Goal: Task Accomplishment & Management: Complete application form

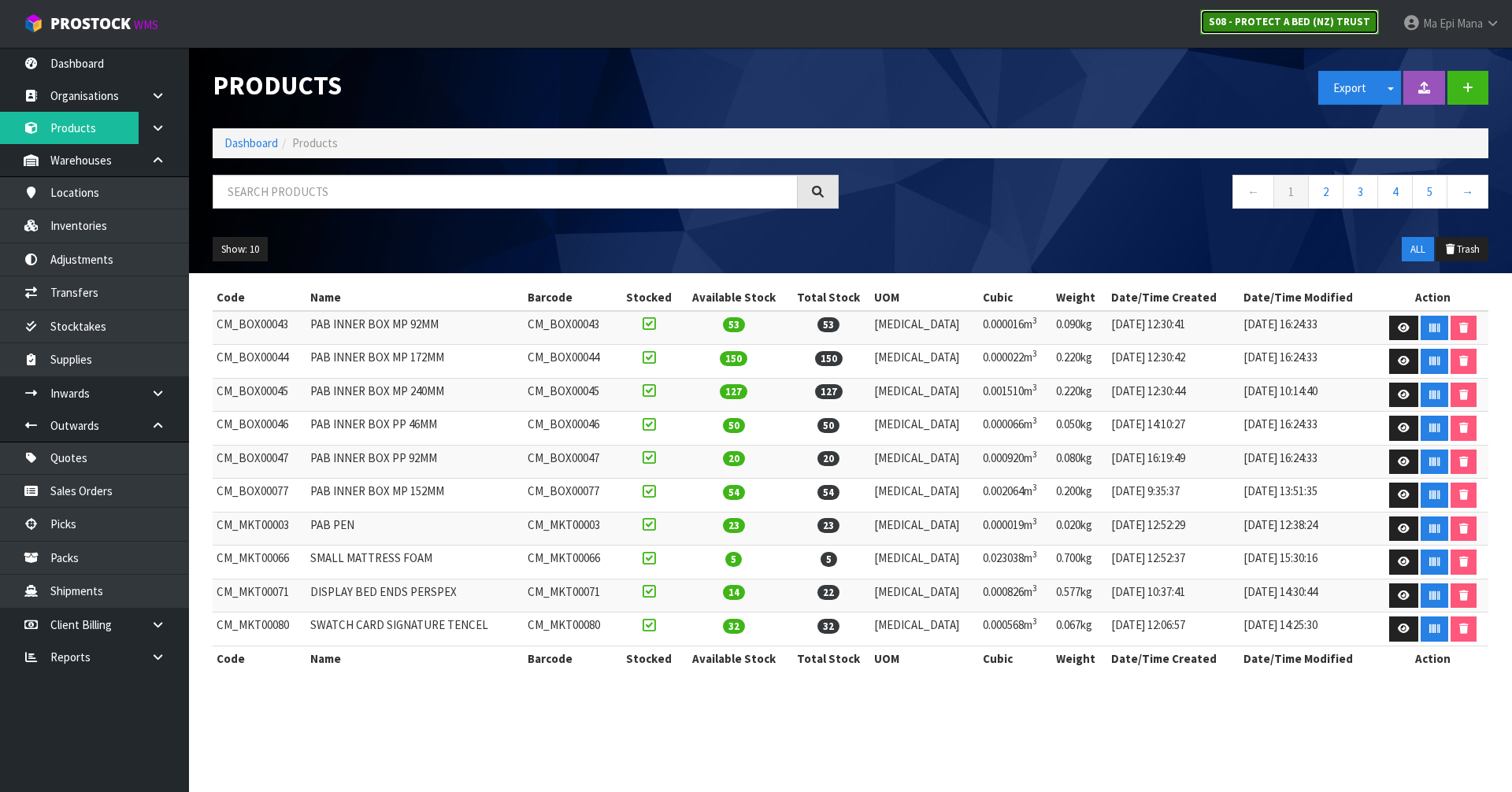
click at [1263, 16] on strong "S08 - PROTECT A BED (NZ) TRUST" at bounding box center [1289, 21] width 161 height 14
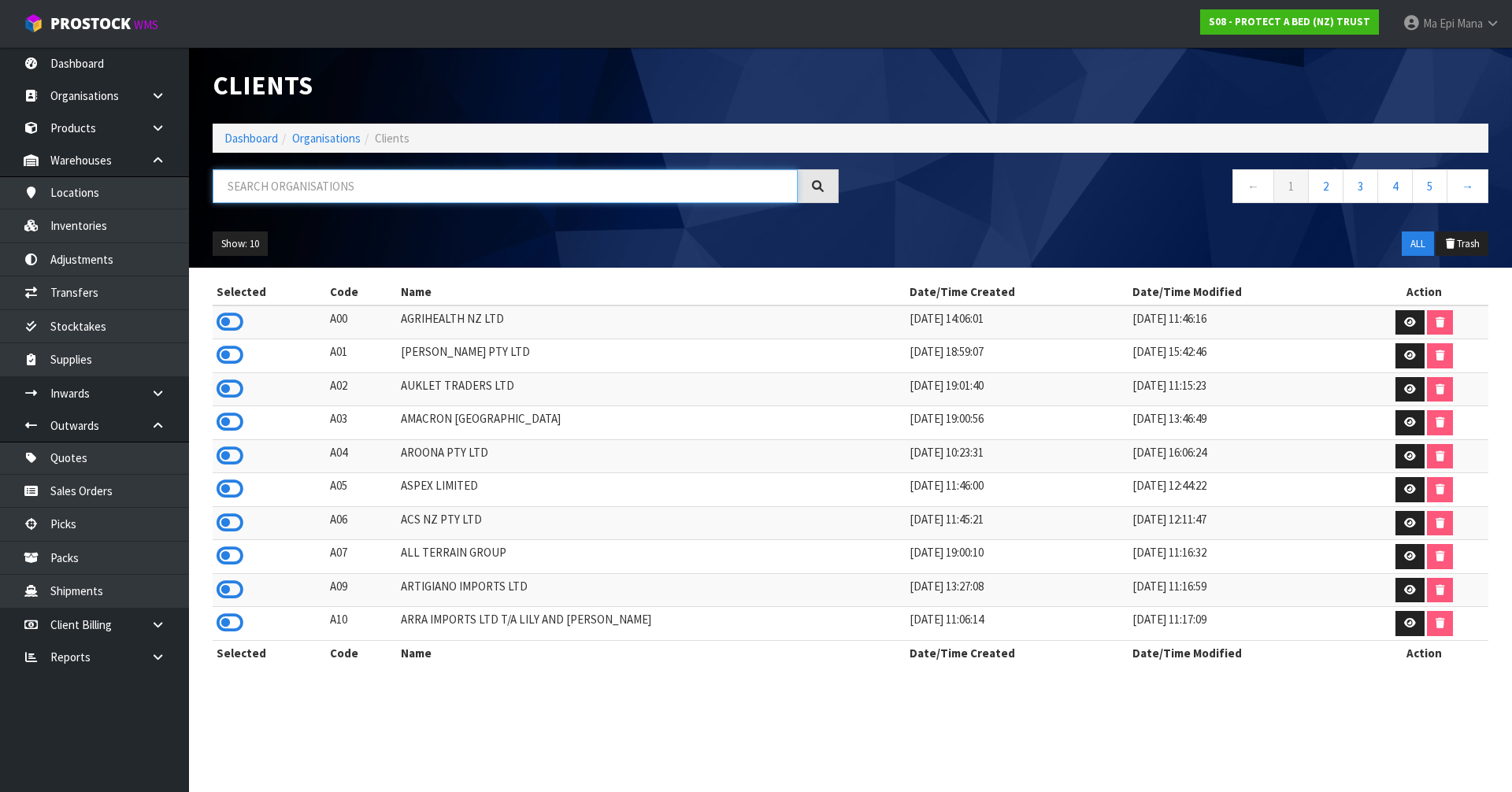
click at [396, 184] on input "text" at bounding box center [505, 186] width 585 height 34
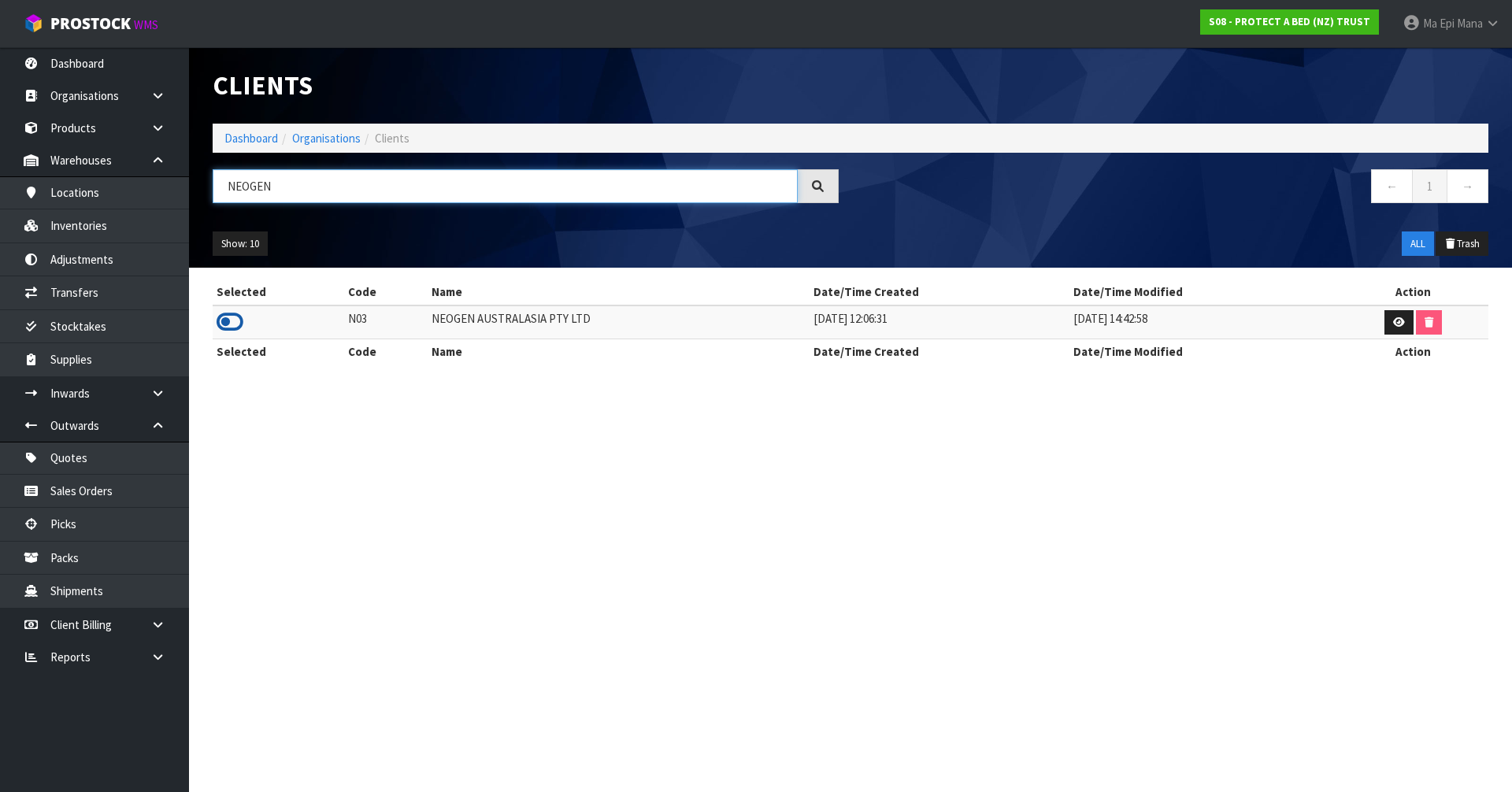
type input "NEOGEN"
click at [219, 327] on icon at bounding box center [230, 322] width 26 height 24
click at [148, 227] on link "Inventories" at bounding box center [94, 225] width 189 height 32
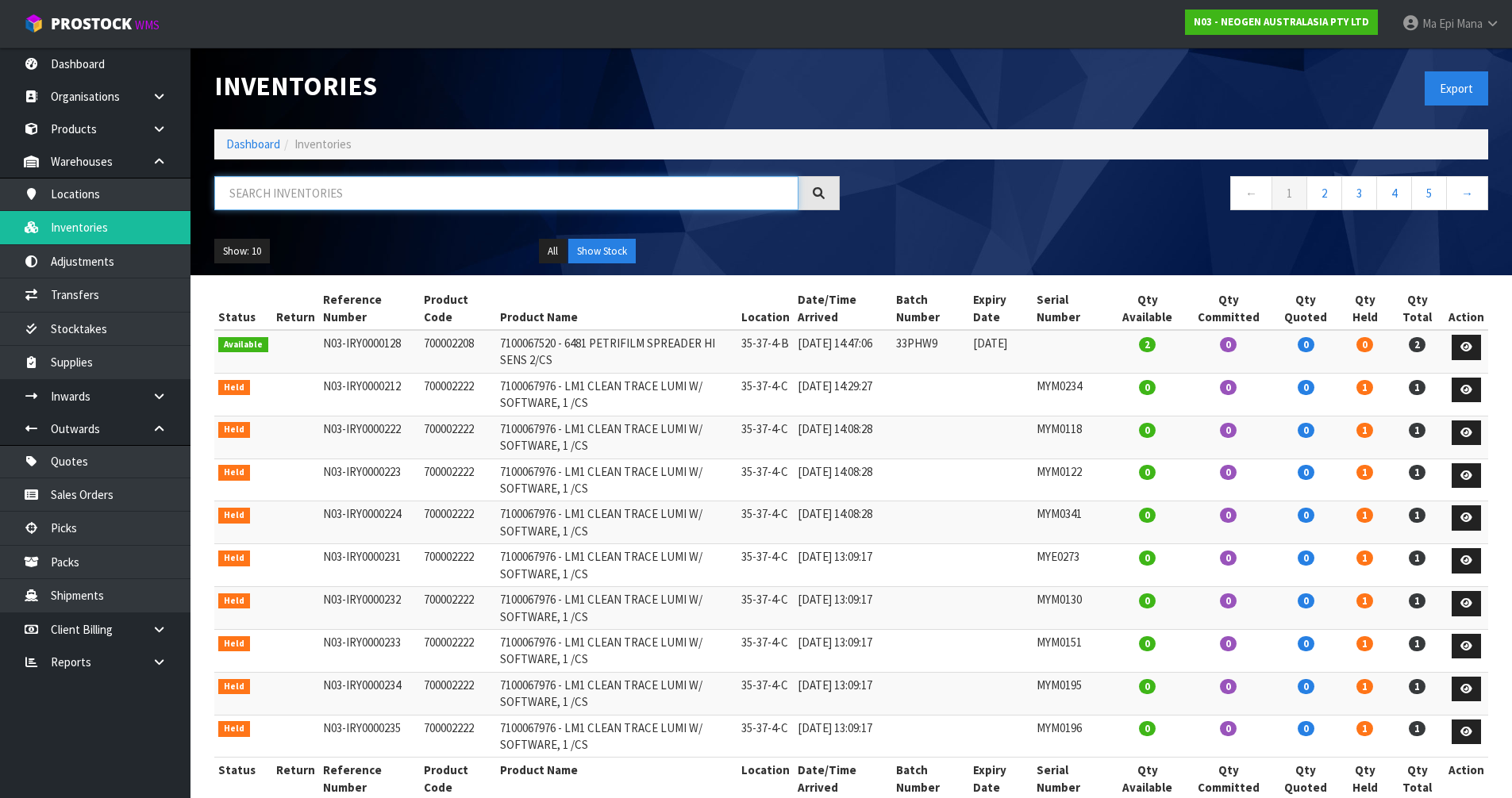
click at [272, 195] on input "text" at bounding box center [506, 193] width 584 height 34
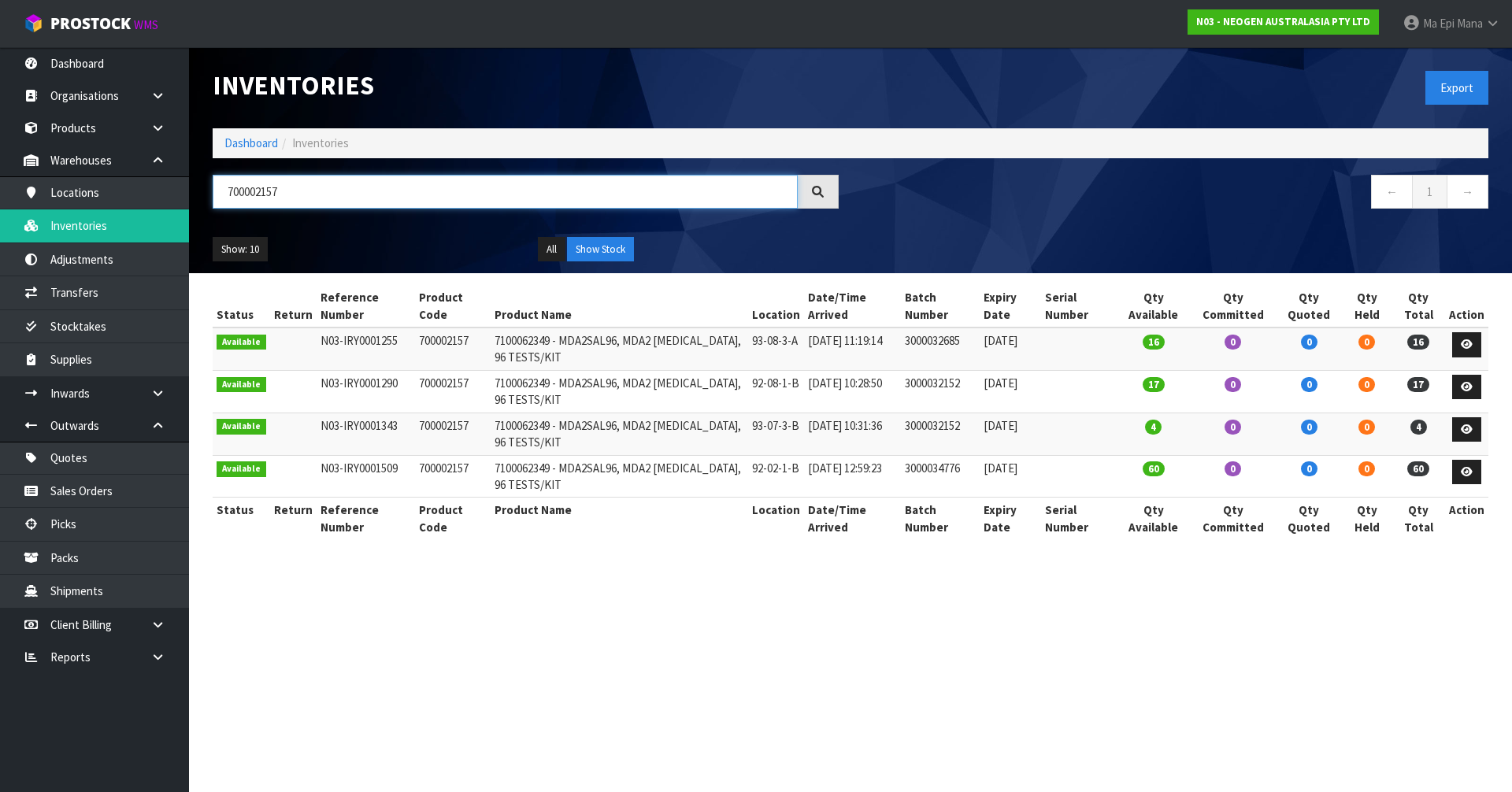
type input "700002157"
click at [449, 384] on td "700002157" at bounding box center [452, 391] width 76 height 43
copy tr "700002157"
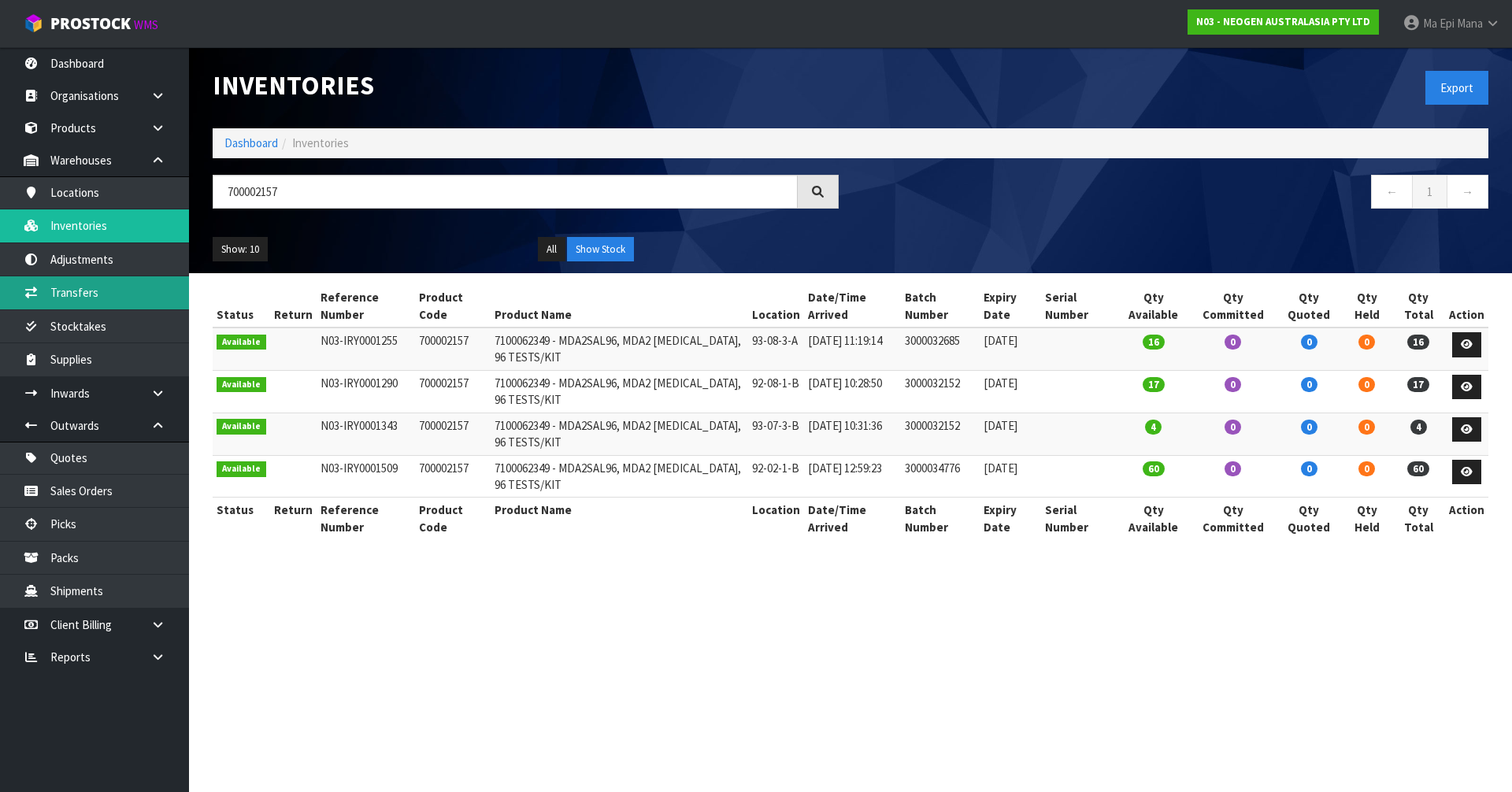
click at [110, 298] on link "Transfers" at bounding box center [94, 292] width 189 height 32
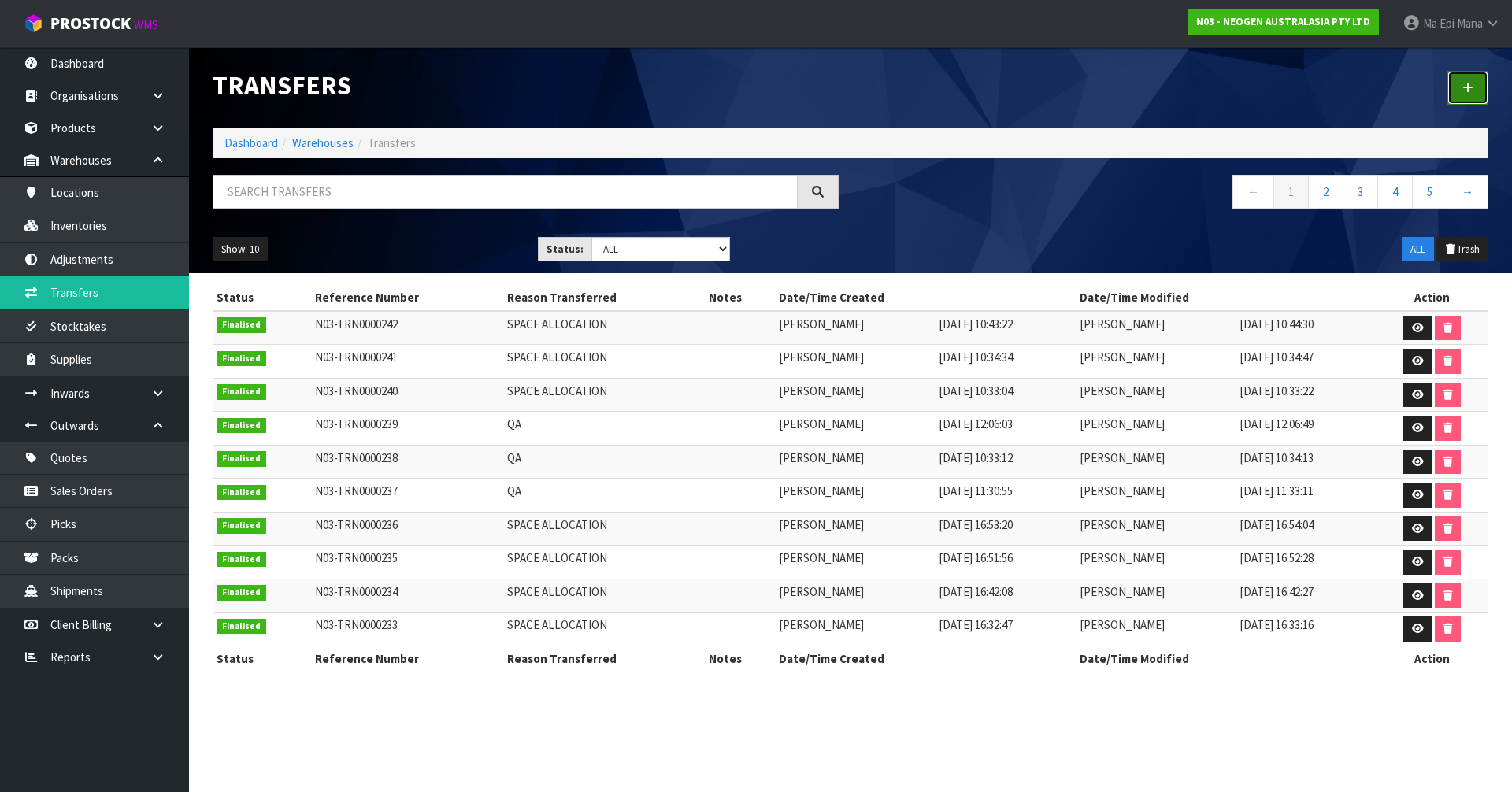
click at [1469, 78] on link at bounding box center [1467, 87] width 41 height 34
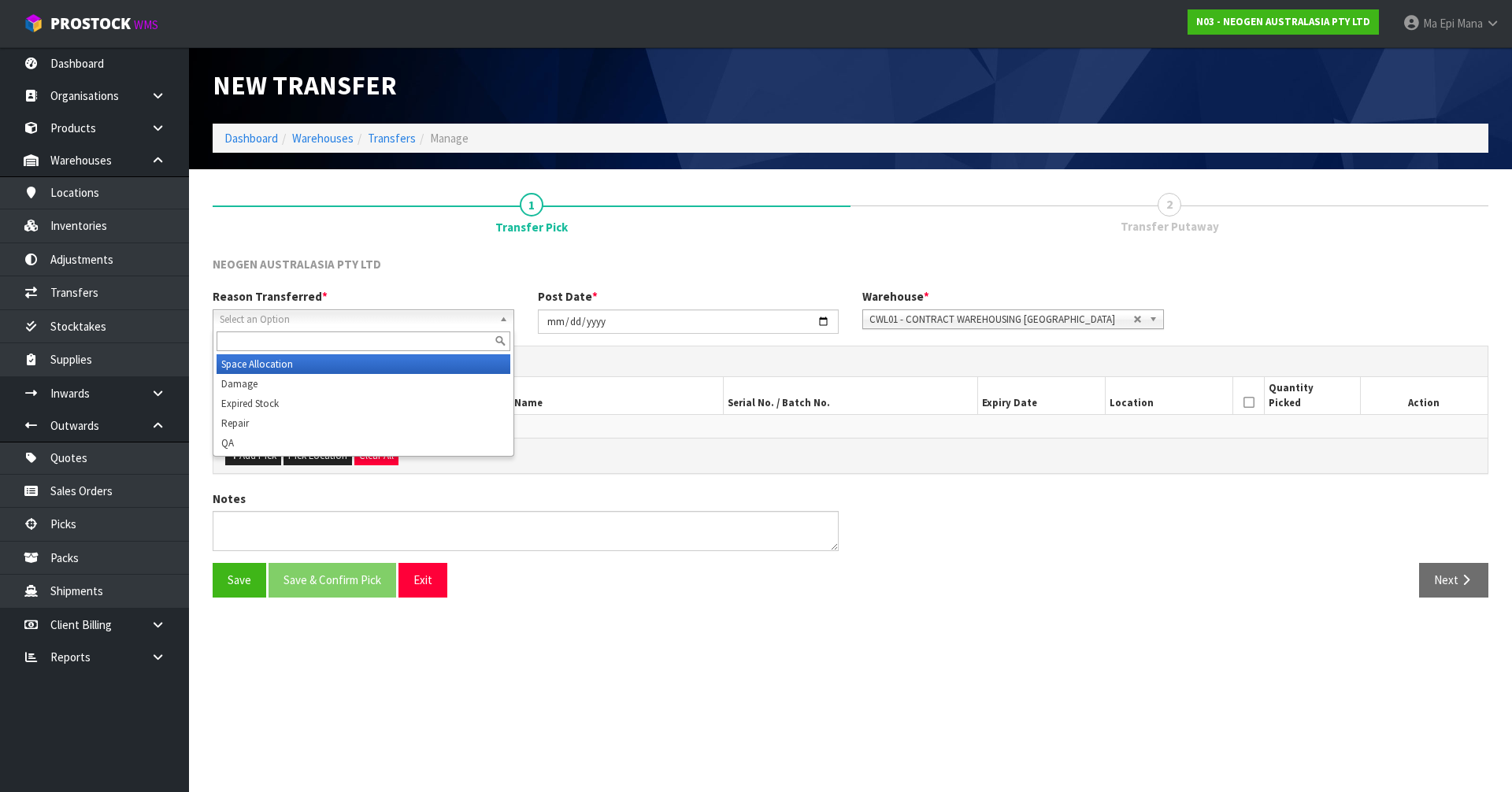
click at [268, 314] on span "Select an Option" at bounding box center [356, 319] width 273 height 19
click at [282, 366] on li "Space Allocation" at bounding box center [364, 365] width 293 height 20
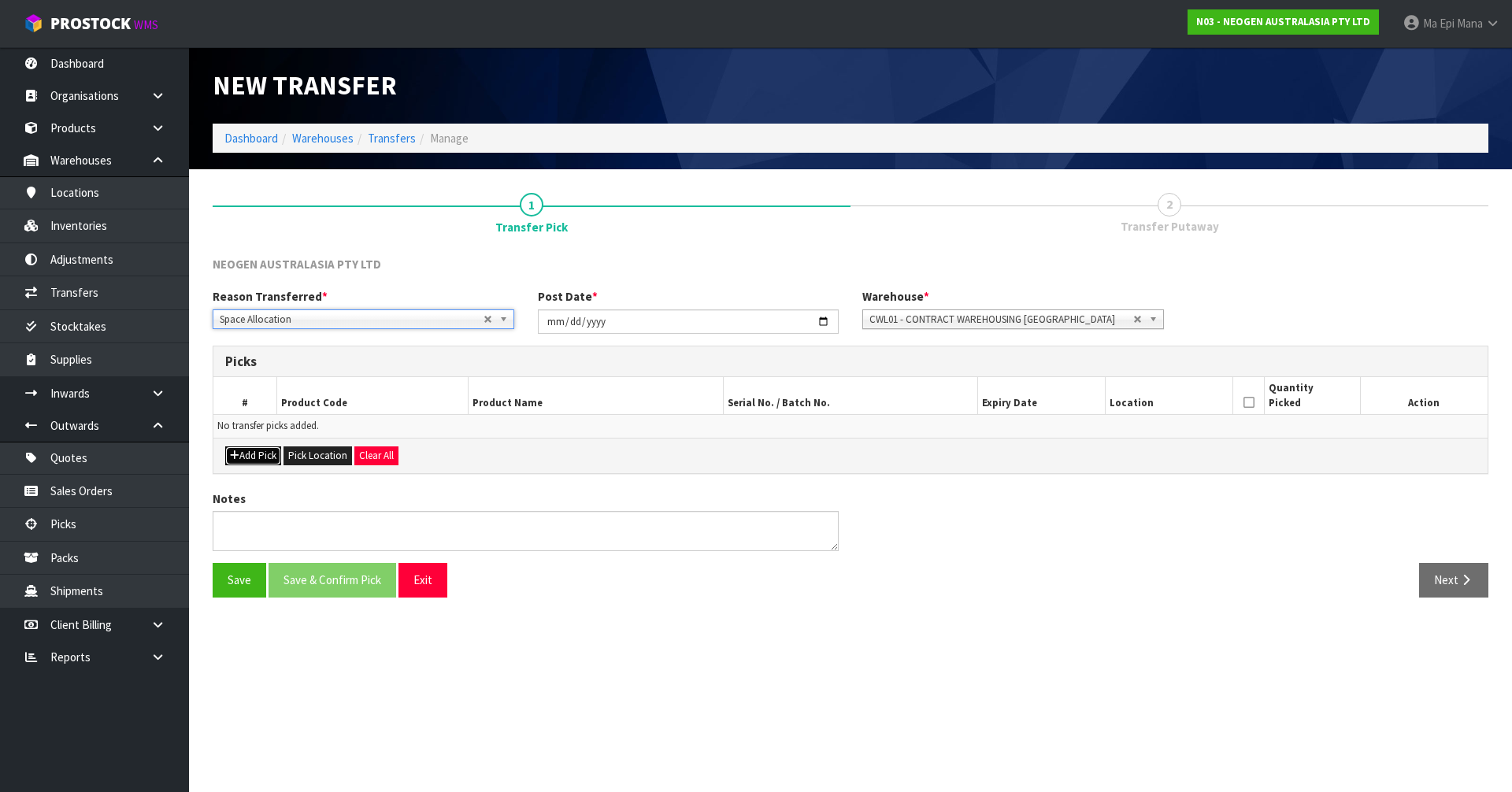
click at [262, 453] on button "Add Pick" at bounding box center [252, 456] width 56 height 19
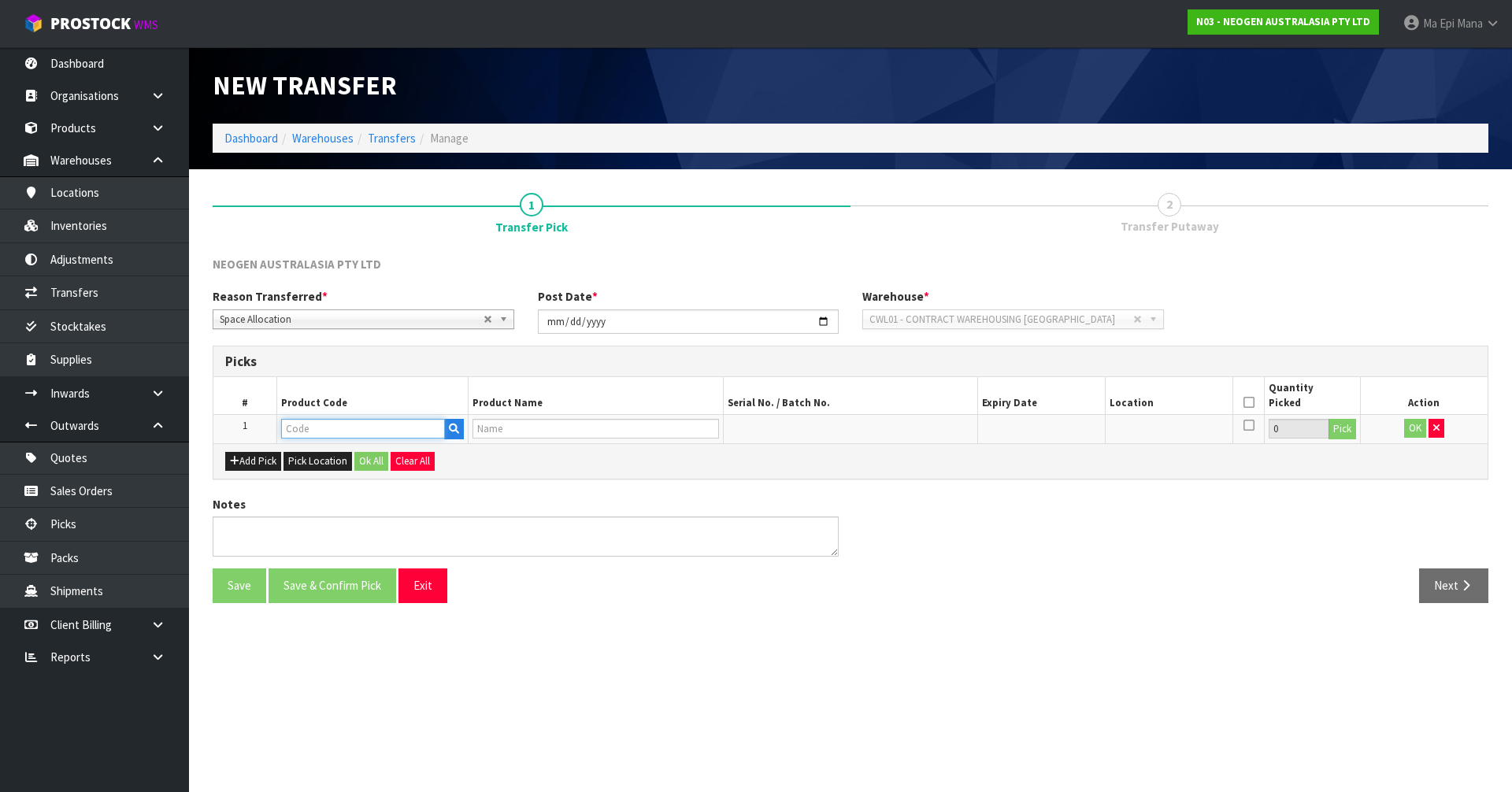
click at [327, 429] on input "text" at bounding box center [363, 429] width 164 height 20
paste input "700002157"
type input "700002157"
type input "7100062349 - MDA2SAL96, MDA2 SALMONELLA, 96 TESTS/KIT"
type input "700002157"
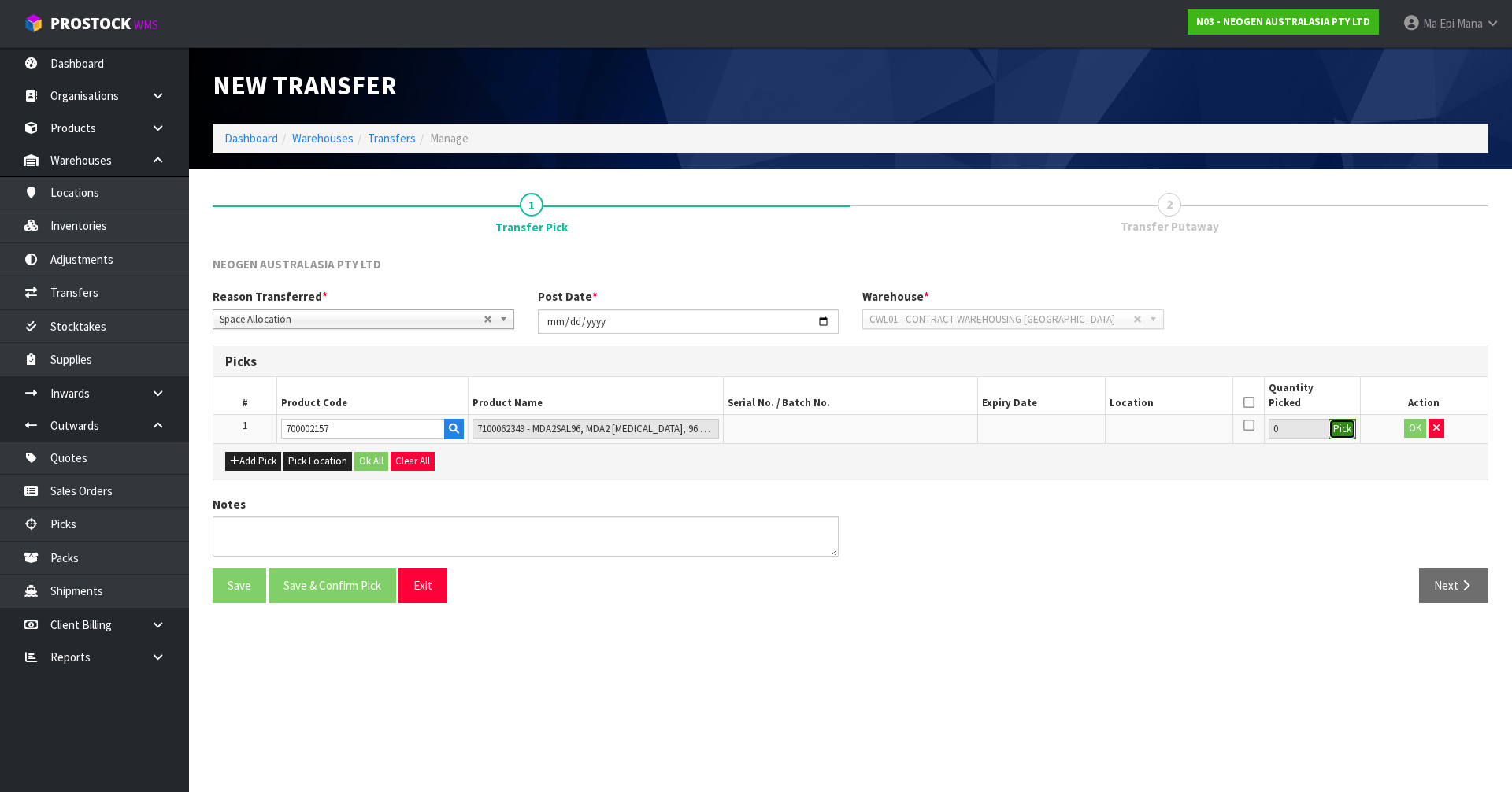
click at [1331, 432] on button "Pick" at bounding box center [1342, 429] width 27 height 20
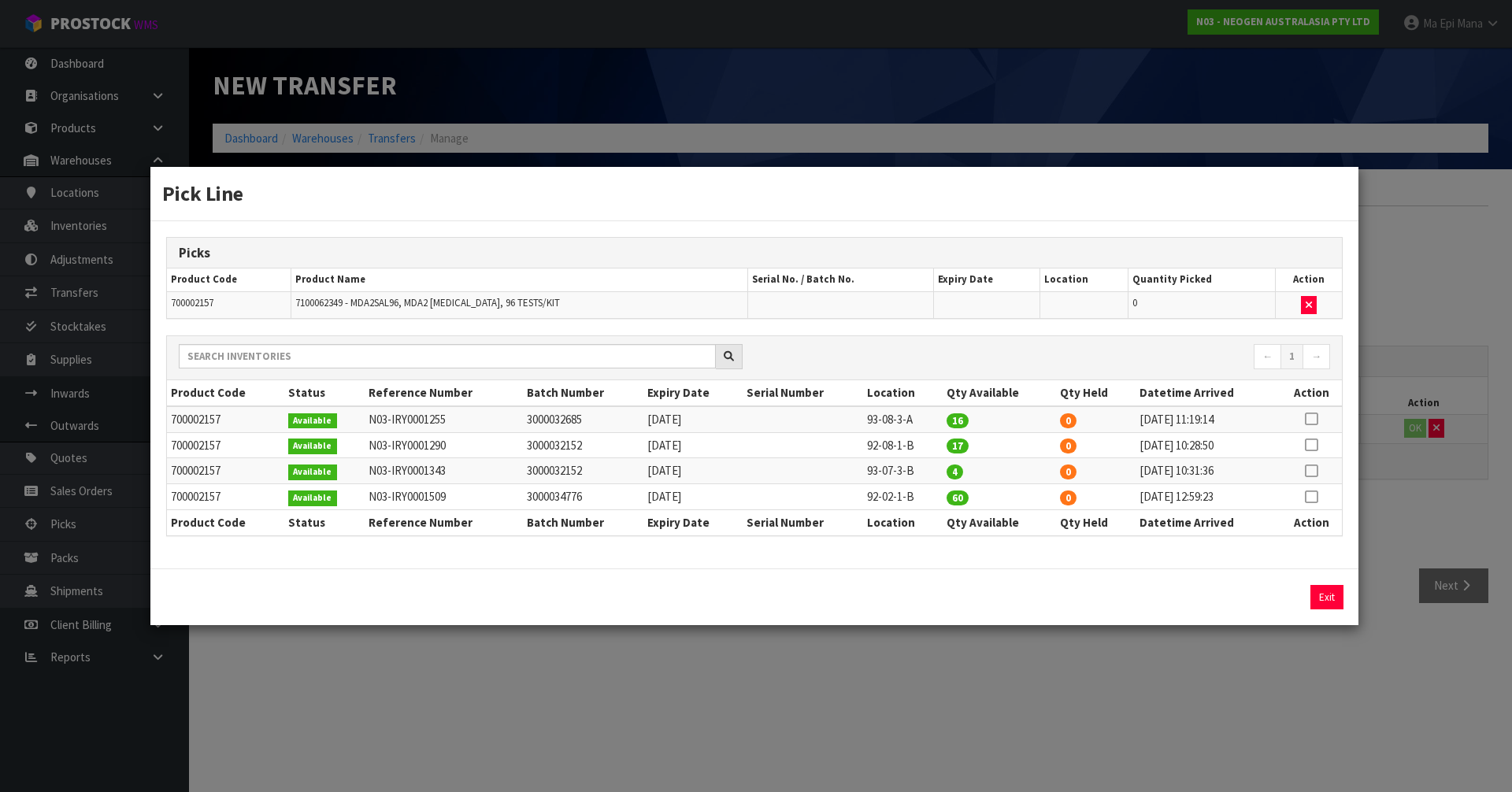
click at [1315, 445] on icon at bounding box center [1311, 445] width 13 height 1
click at [1266, 607] on button "Assign Pick" at bounding box center [1273, 597] width 65 height 25
drag, startPoint x: 1309, startPoint y: 303, endPoint x: 1301, endPoint y: 307, distance: 8.9
click at [1308, 303] on icon "button" at bounding box center [1309, 304] width 6 height 10
type input "0"
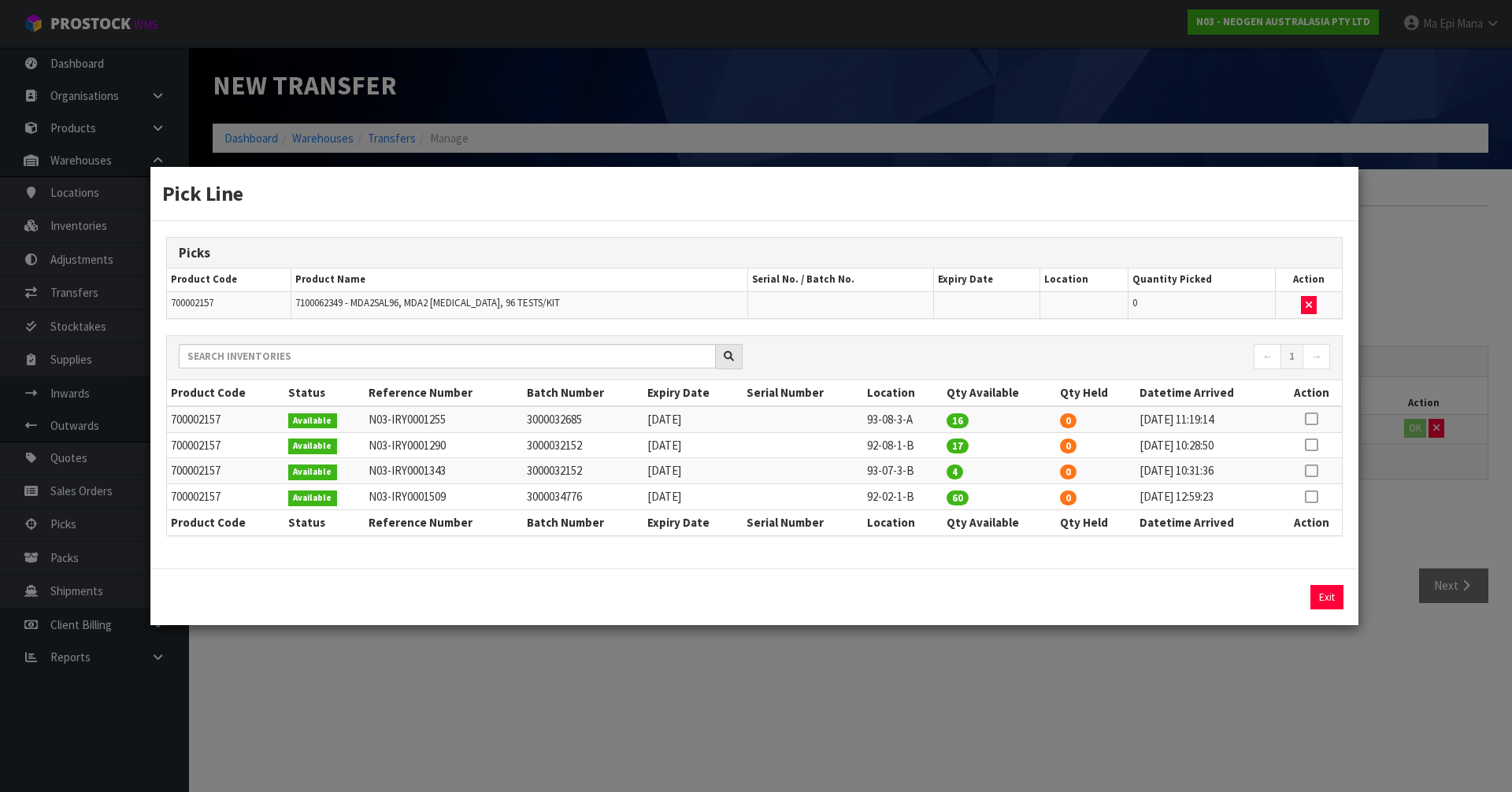
click at [1315, 445] on icon at bounding box center [1311, 445] width 13 height 1
click at [1095, 601] on input "17" at bounding box center [1154, 597] width 176 height 25
type input "11"
click at [1274, 601] on button "Assign Pick" at bounding box center [1273, 597] width 65 height 25
type input "11"
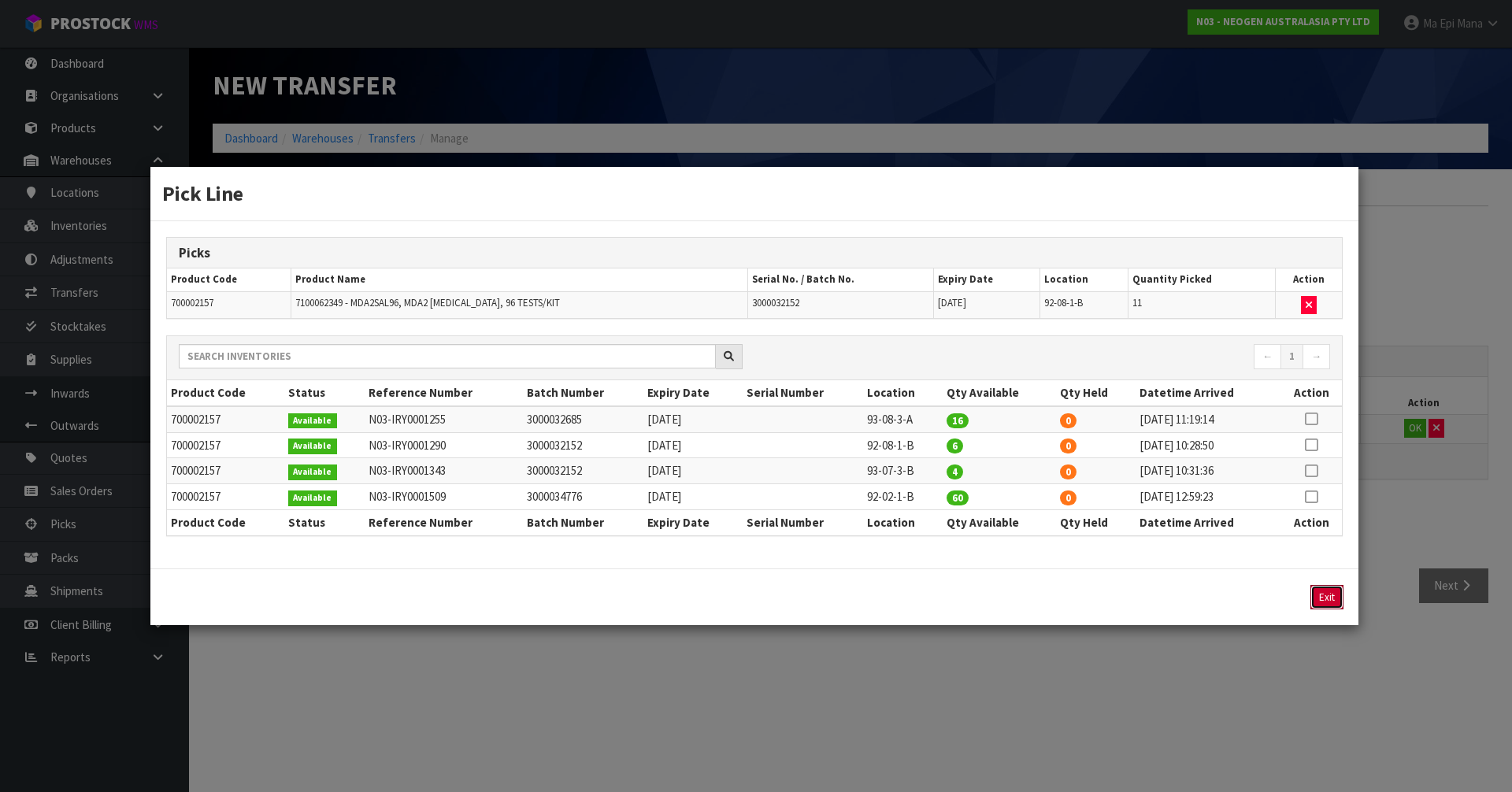
drag, startPoint x: 1322, startPoint y: 593, endPoint x: 1309, endPoint y: 603, distance: 16.4
click at [1323, 593] on button "Exit" at bounding box center [1327, 597] width 33 height 25
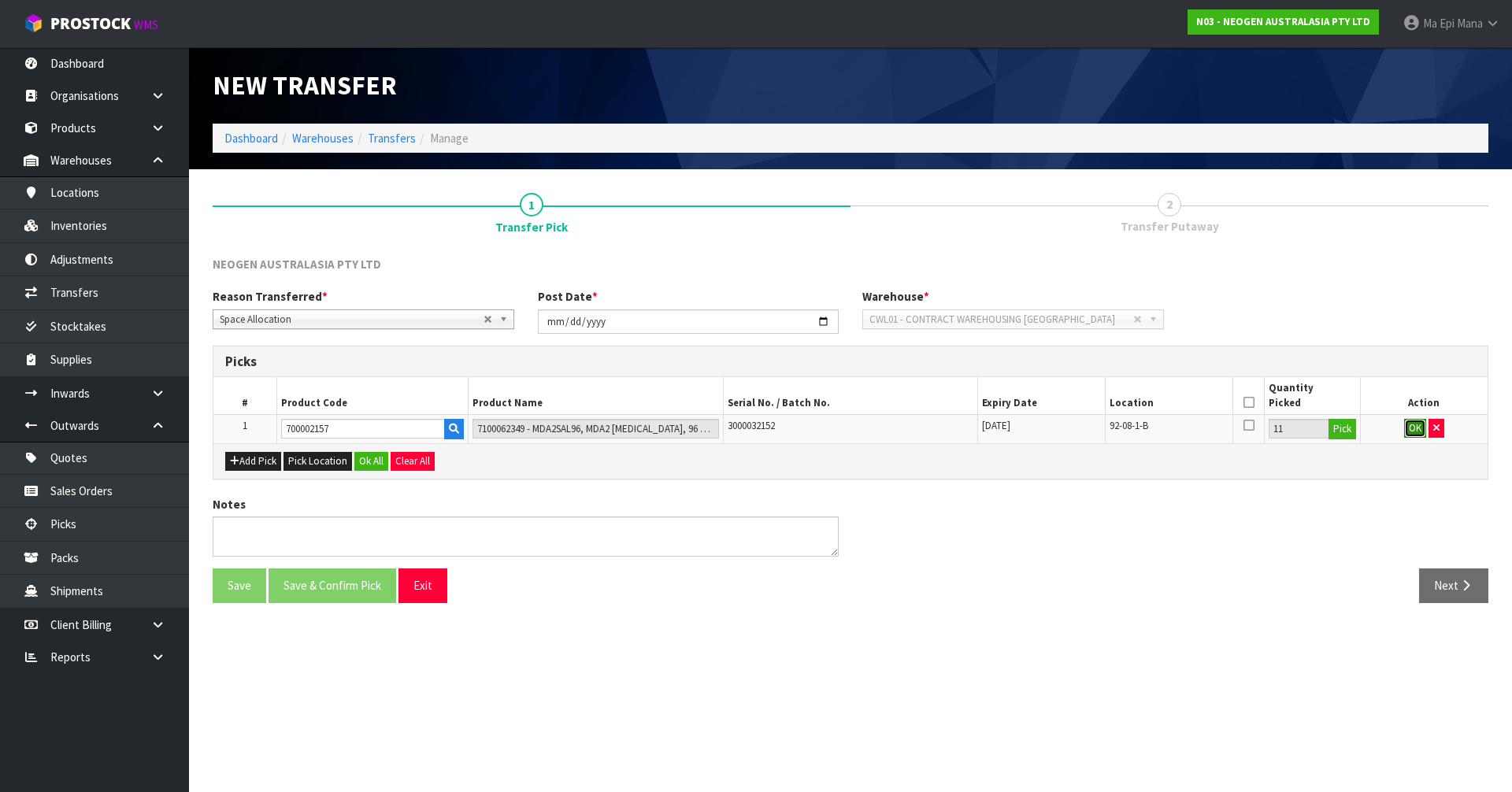
click at [1411, 423] on button "OK" at bounding box center [1415, 428] width 22 height 19
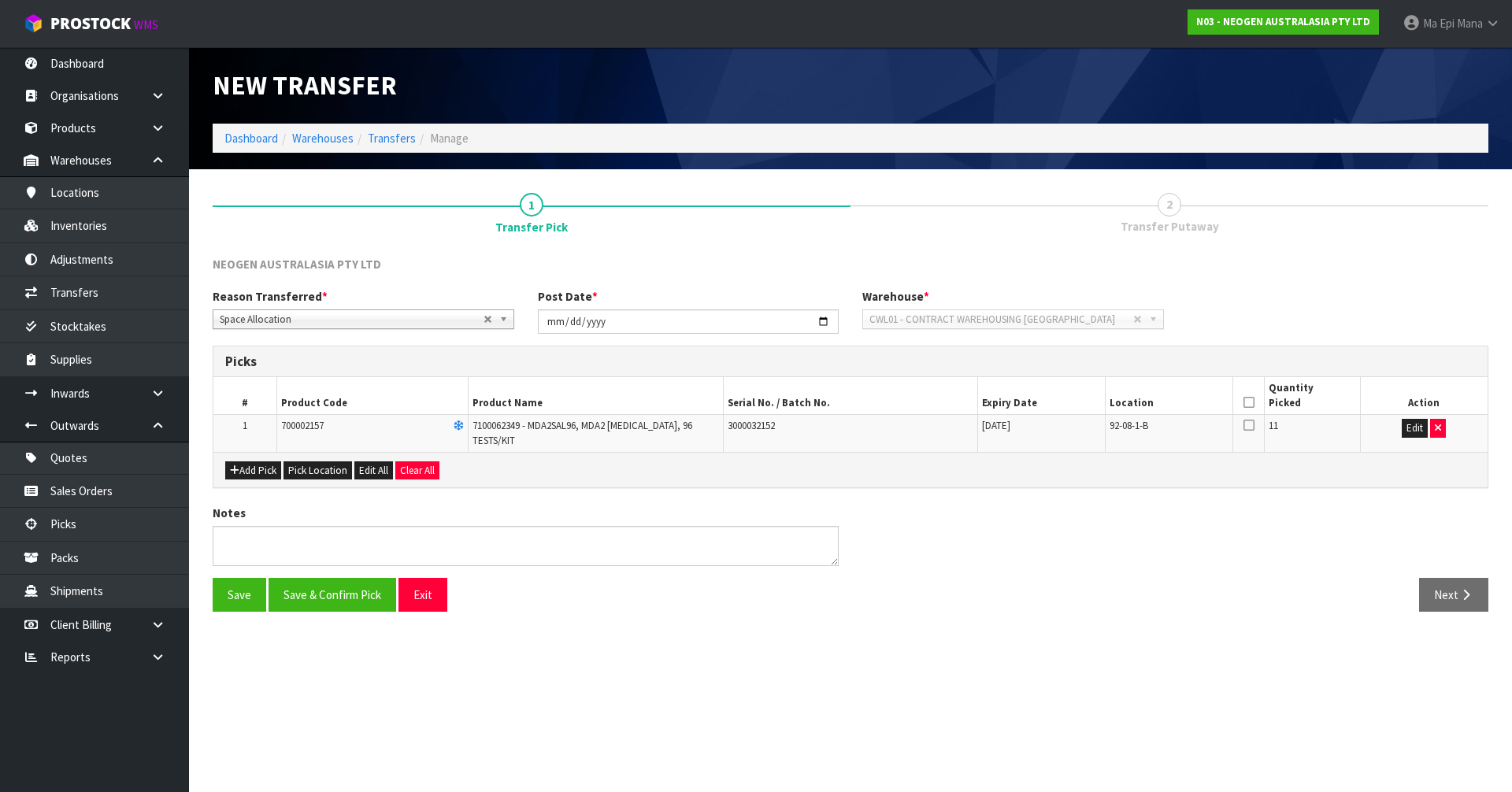
click at [1253, 403] on icon at bounding box center [1249, 403] width 11 height 1
click at [354, 598] on button "Save & Confirm Pick" at bounding box center [333, 594] width 128 height 34
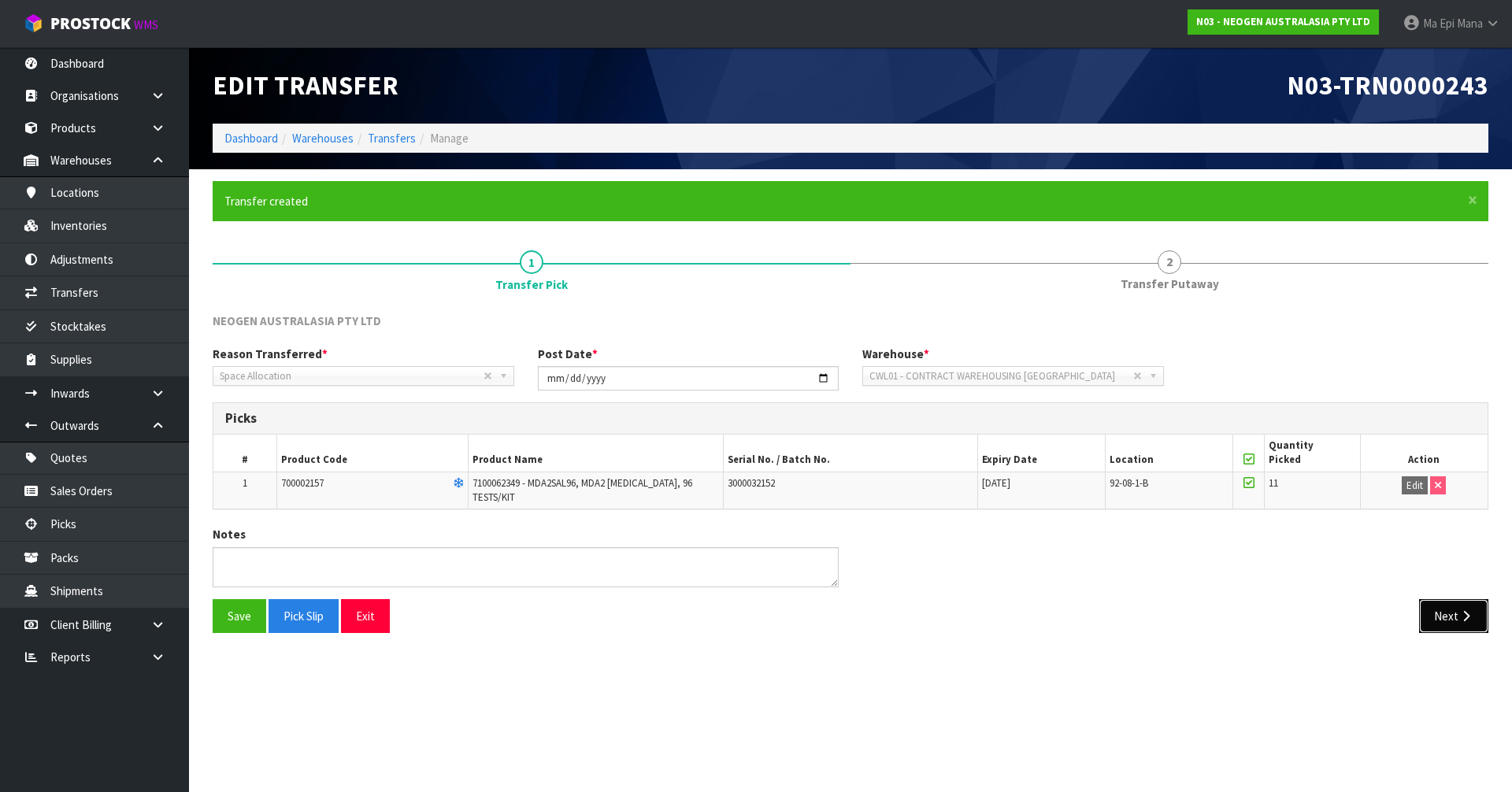
click at [1441, 611] on button "Next" at bounding box center [1454, 616] width 69 height 34
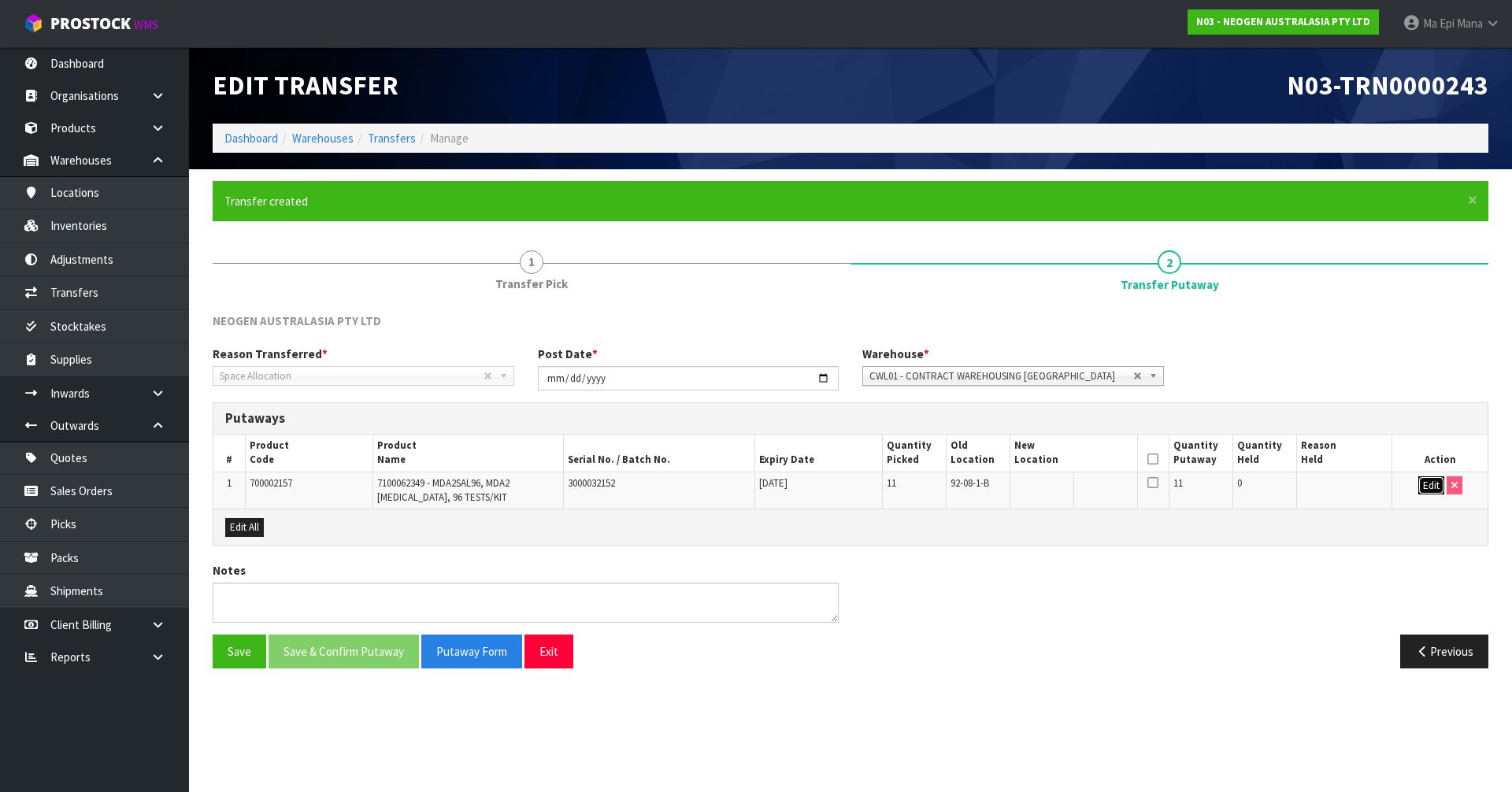
click at [1423, 482] on button "Edit" at bounding box center [1431, 486] width 26 height 19
click at [1049, 487] on input "text" at bounding box center [1065, 487] width 100 height 20
type input "43-01-1-A"
click at [1256, 477] on input "0" at bounding box center [1264, 487] width 55 height 20
click at [1256, 489] on input "0" at bounding box center [1264, 487] width 55 height 20
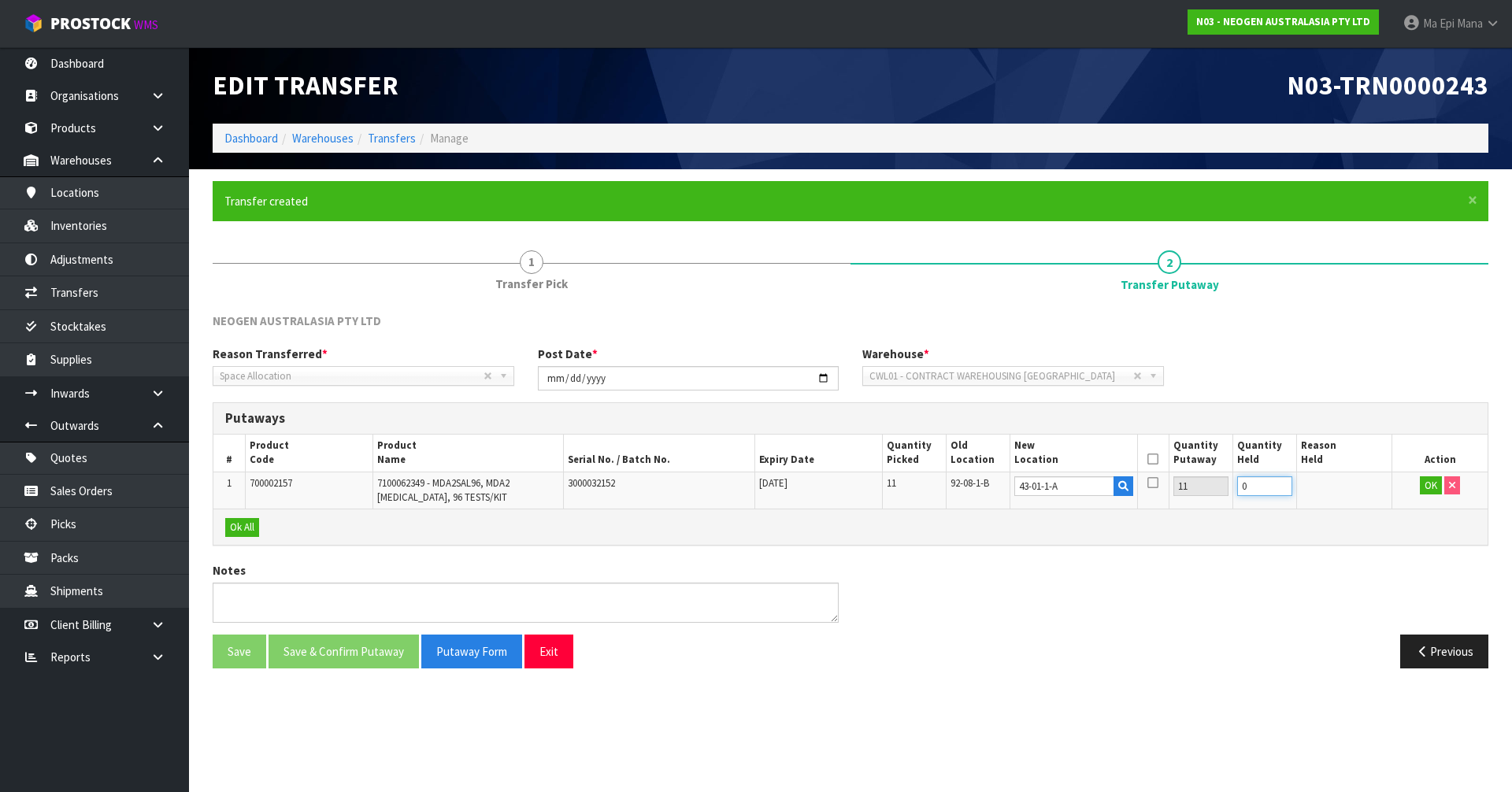
click at [1256, 489] on input "0" at bounding box center [1264, 487] width 55 height 20
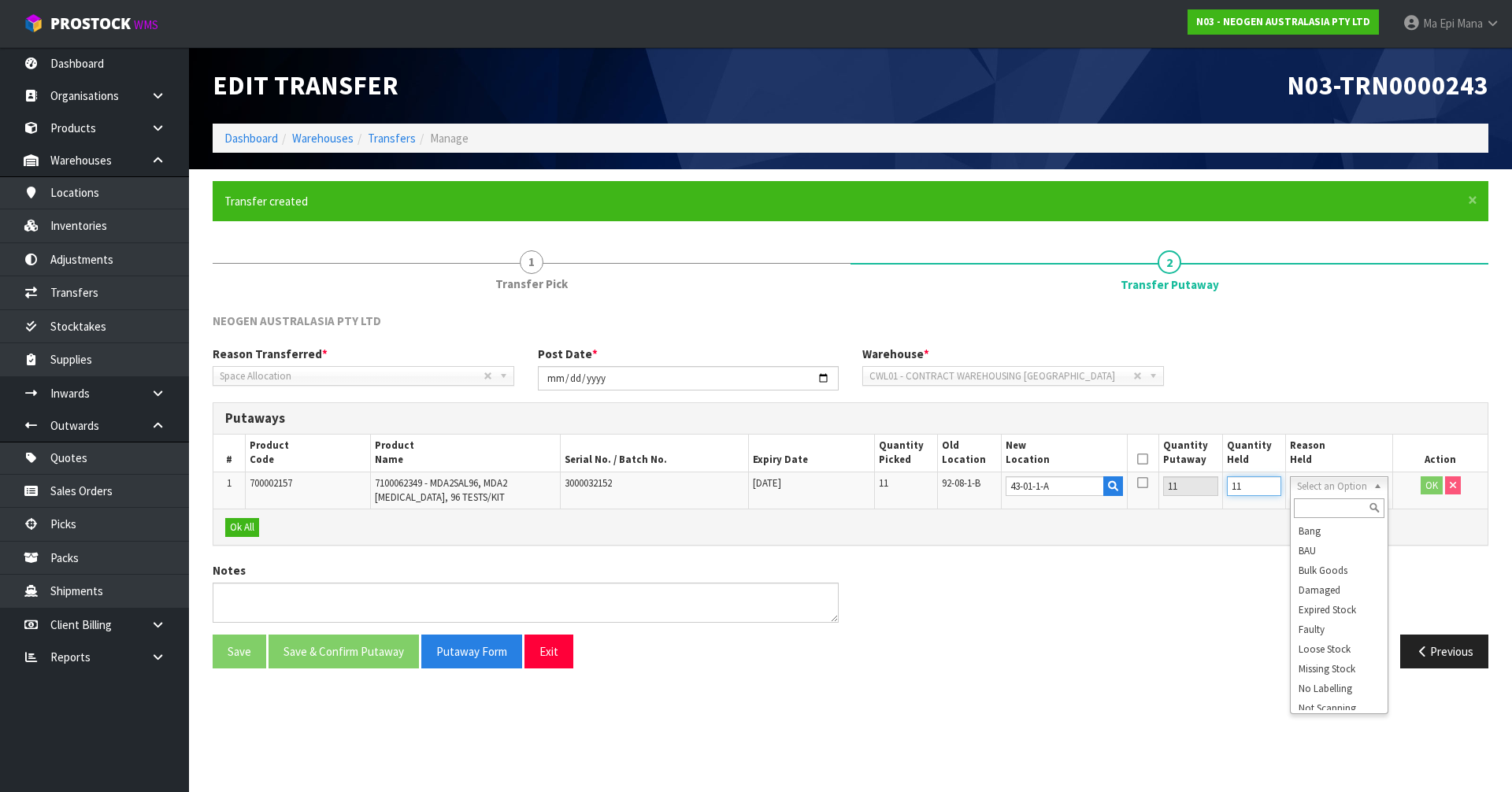
type input "11"
click at [1323, 509] on input "text" at bounding box center [1340, 509] width 91 height 20
type input "missi"
click at [1426, 480] on button "OK" at bounding box center [1432, 486] width 22 height 19
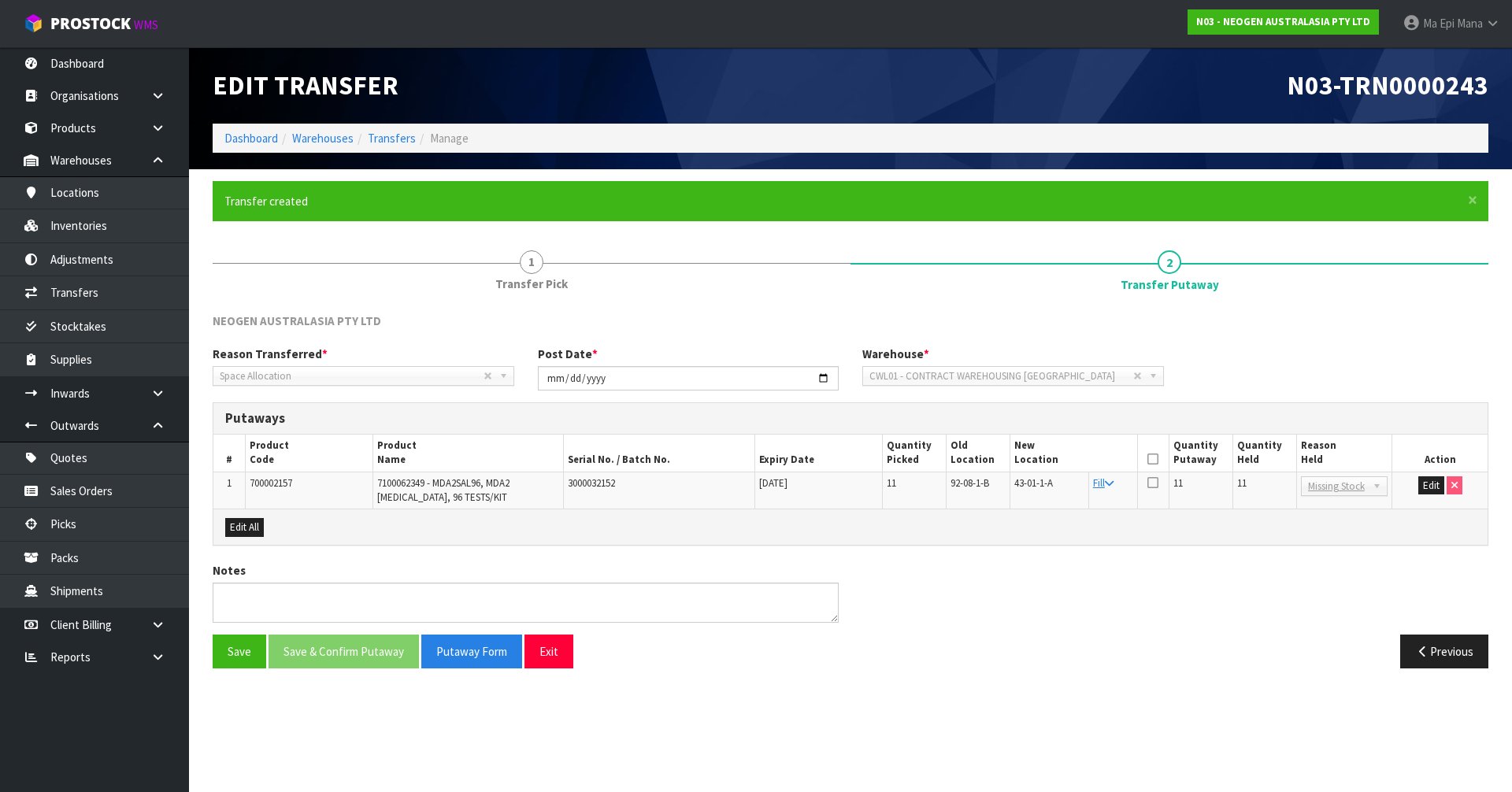
click at [1147, 460] on th at bounding box center [1153, 453] width 32 height 37
click at [1157, 459] on icon at bounding box center [1153, 459] width 11 height 1
click at [351, 663] on button "Save & Confirm Putaway" at bounding box center [344, 651] width 150 height 34
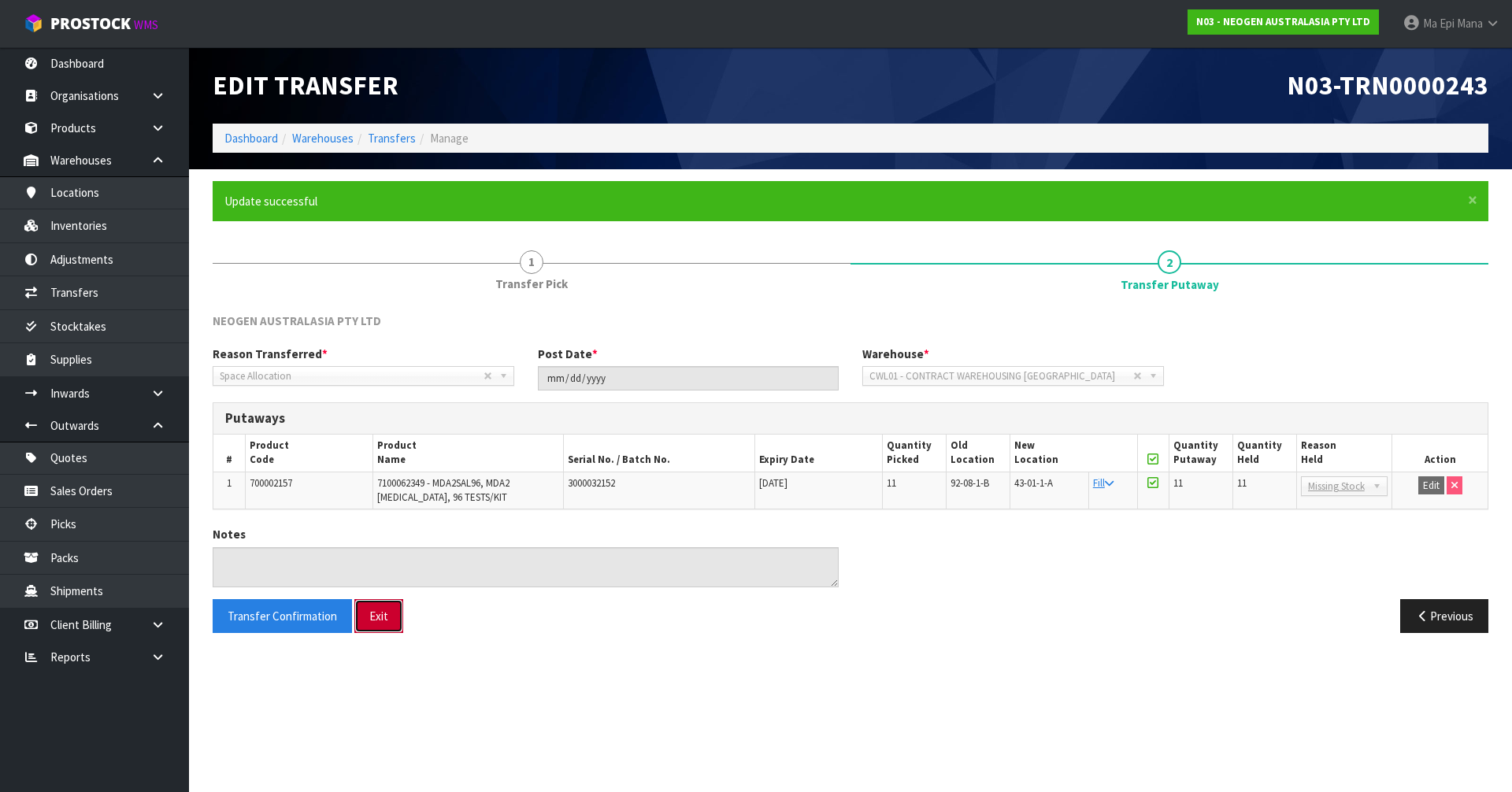
click at [397, 622] on button "Exit" at bounding box center [379, 616] width 49 height 34
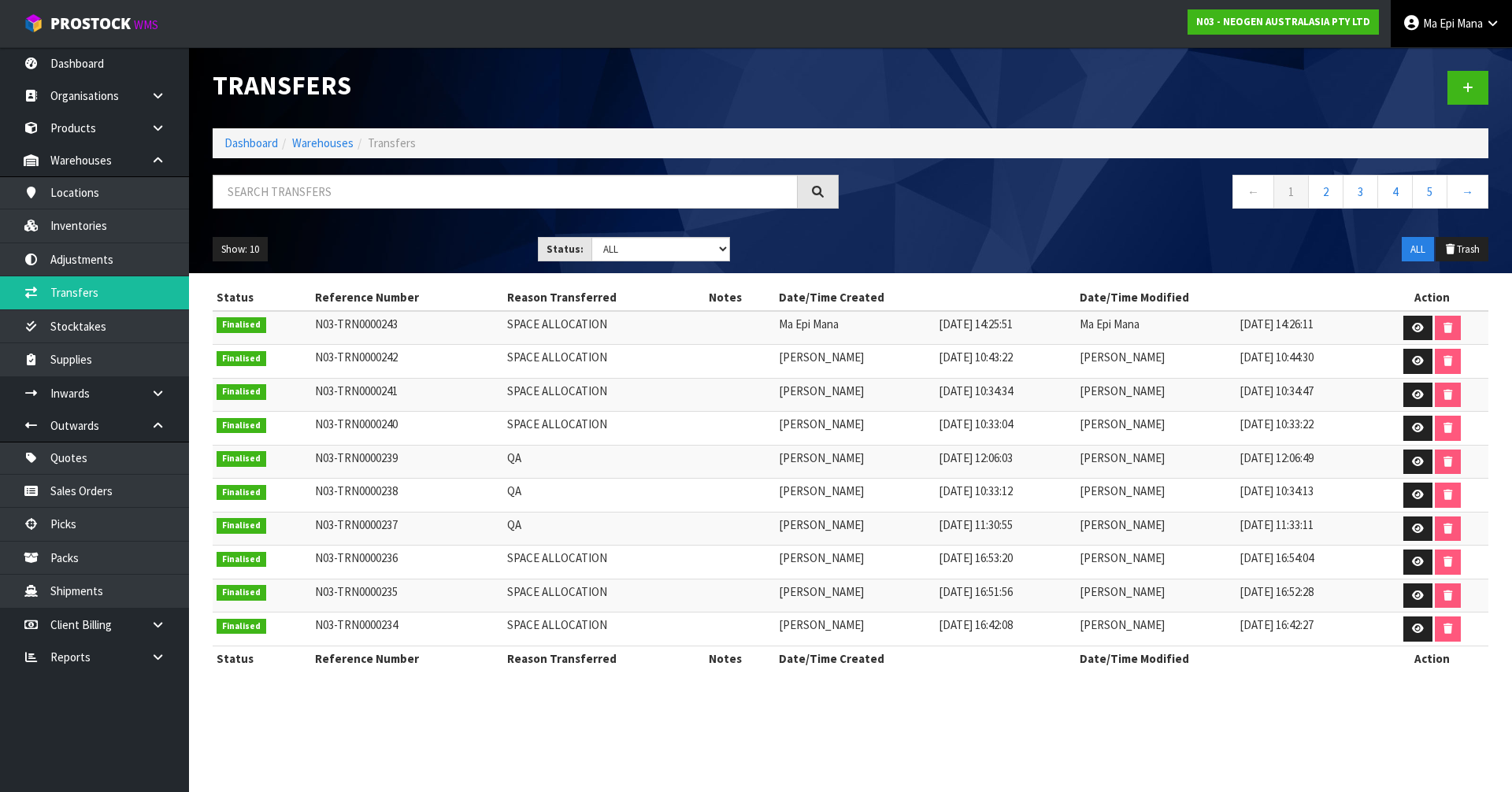
click at [1439, 25] on span "Ma Epi" at bounding box center [1438, 23] width 32 height 15
click at [1449, 60] on link "Logout" at bounding box center [1449, 62] width 125 height 21
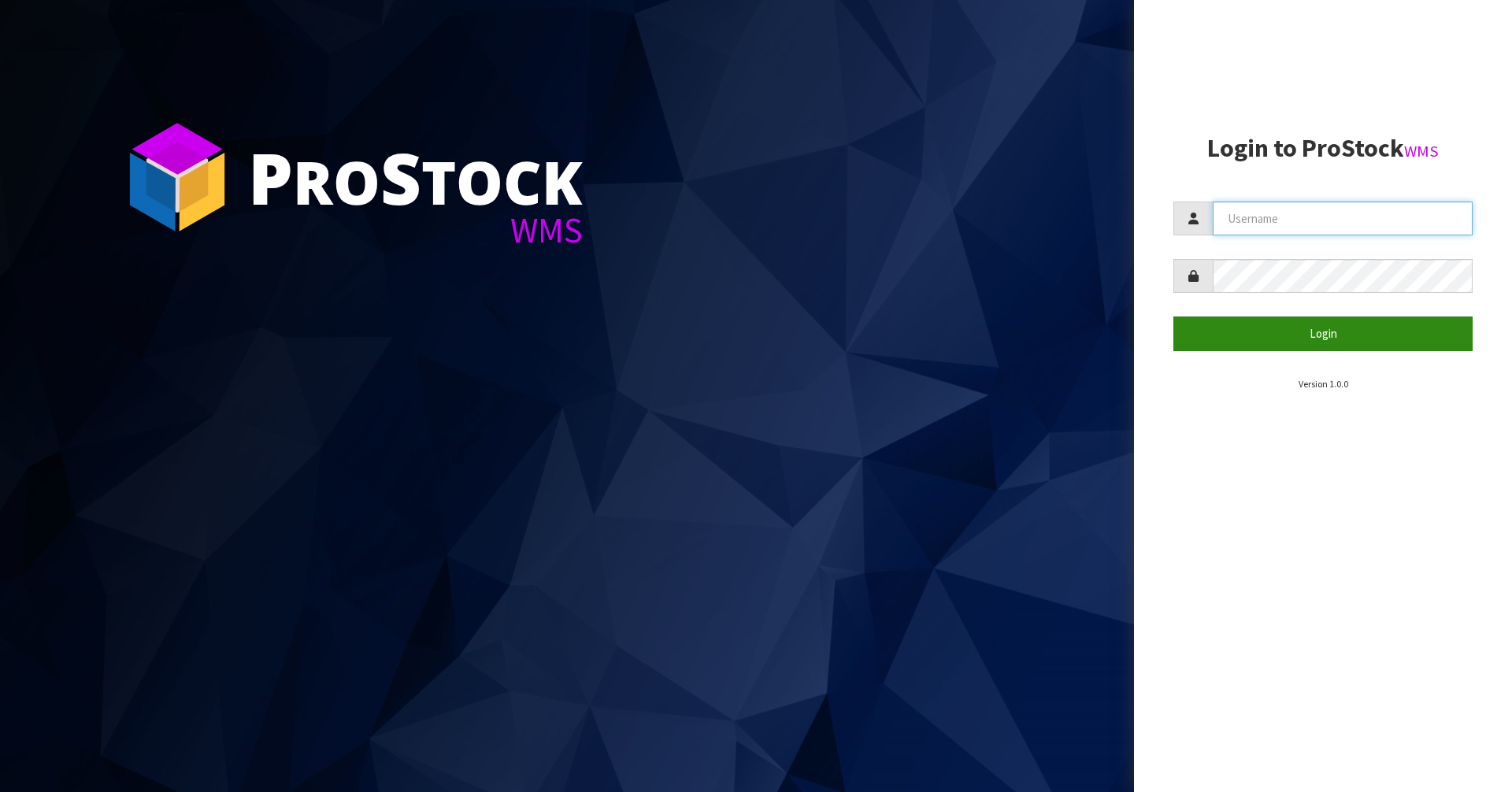
type input "Mana"
click at [1371, 334] on button "Login" at bounding box center [1322, 333] width 299 height 34
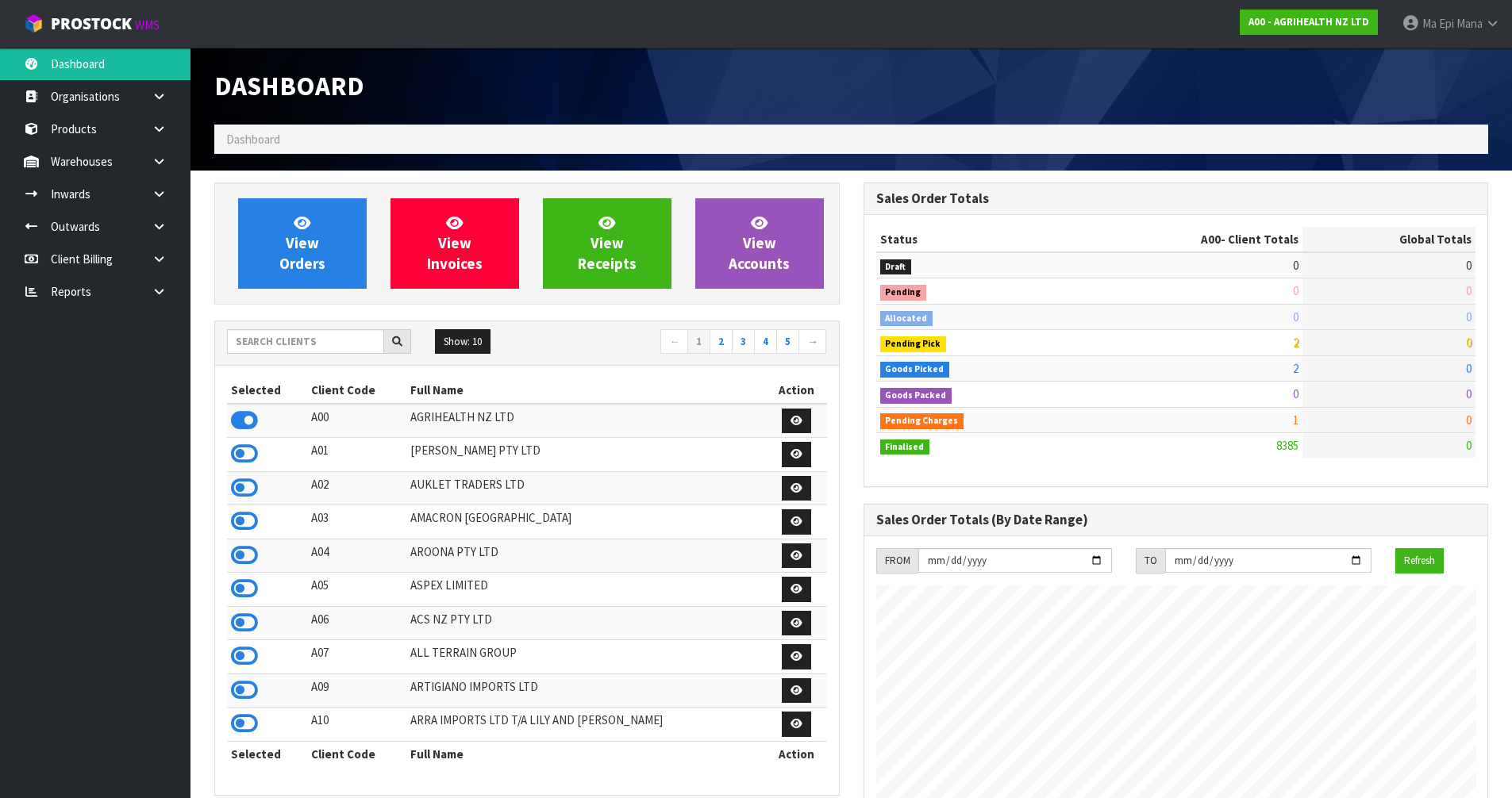
scroll to position [1202, 649]
click at [299, 349] on input "text" at bounding box center [305, 342] width 157 height 25
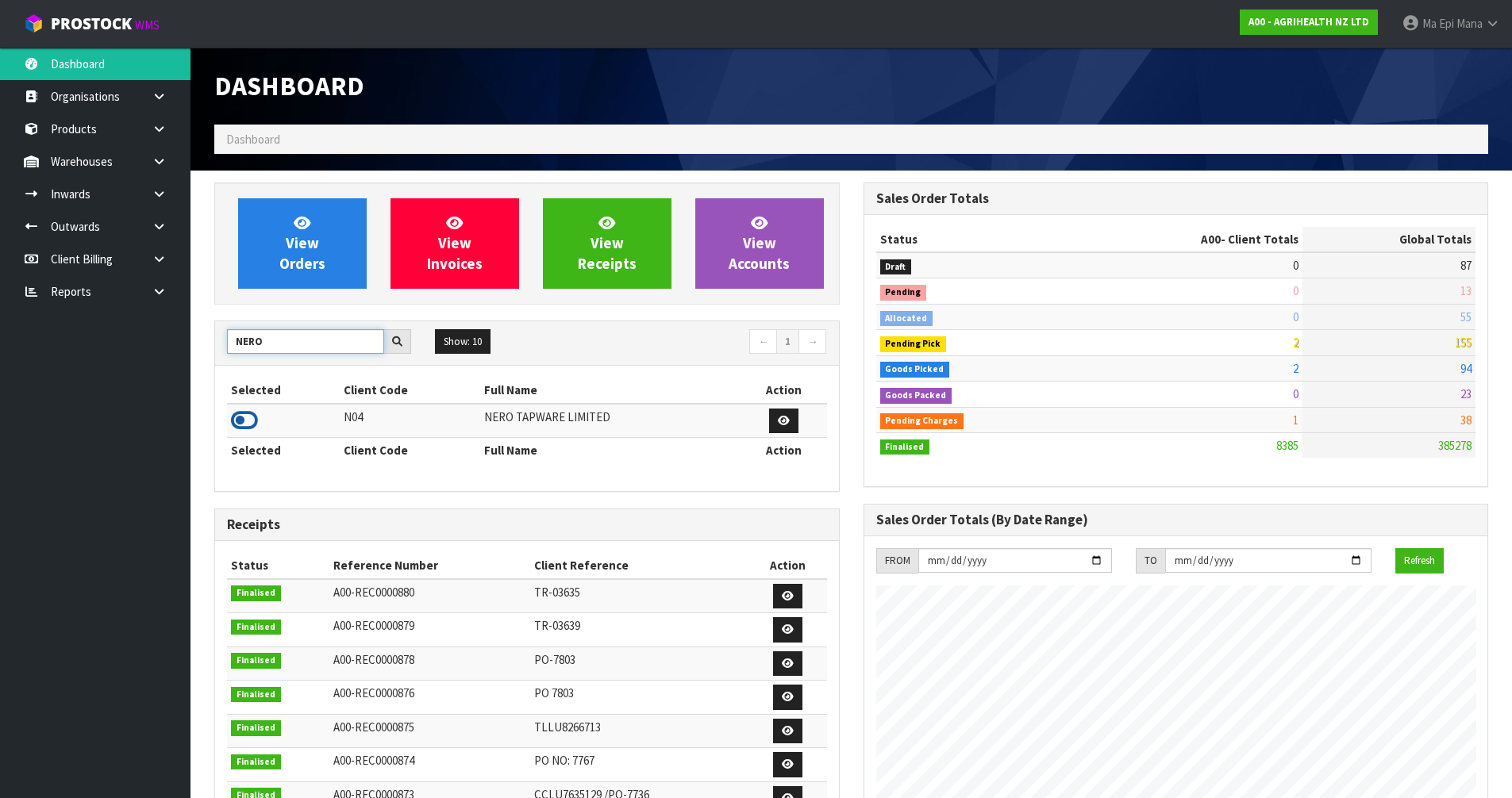
type input "NERO"
click at [242, 424] on icon at bounding box center [243, 421] width 27 height 24
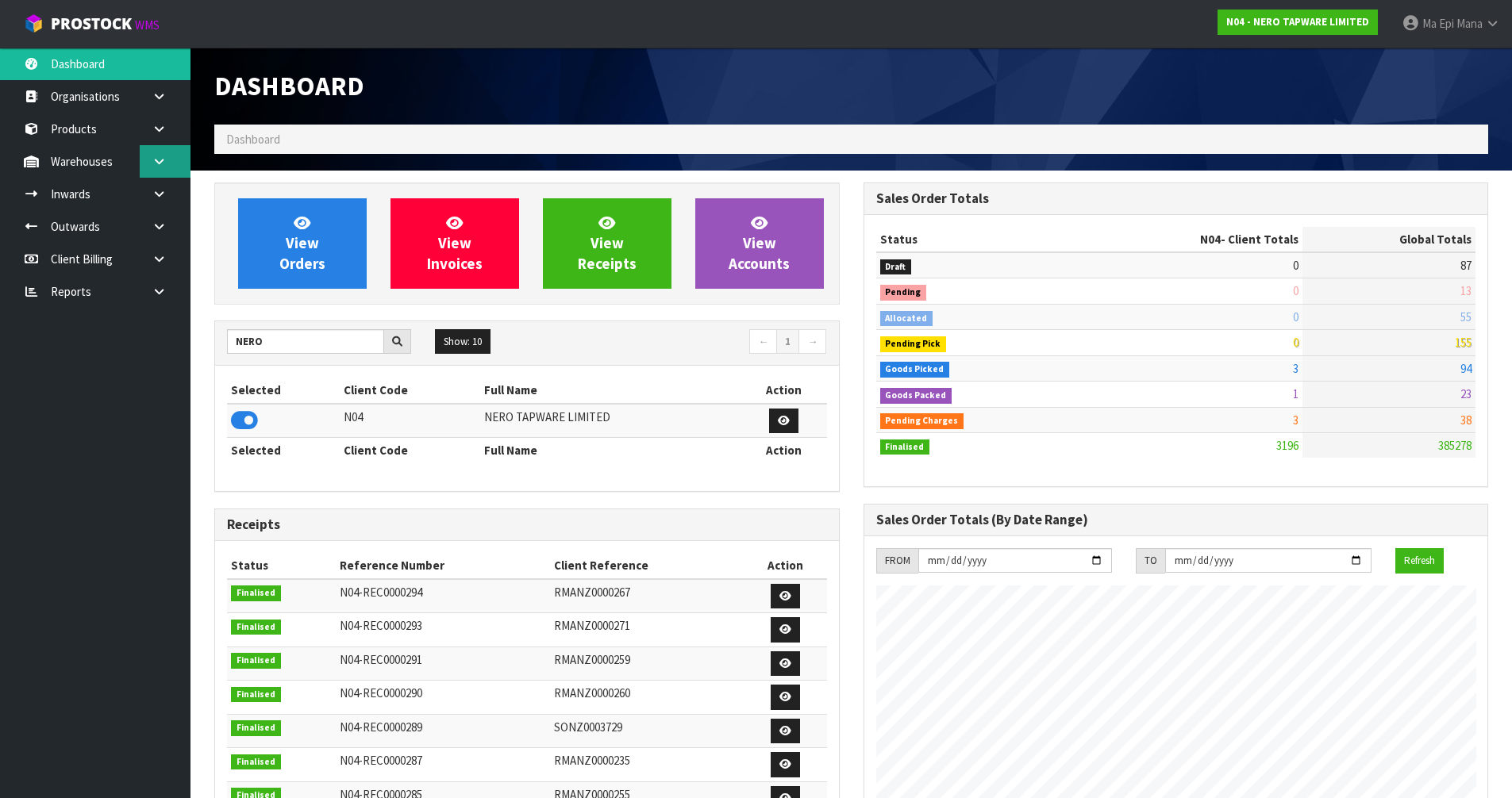
scroll to position [1236, 649]
click at [161, 161] on icon at bounding box center [159, 161] width 15 height 12
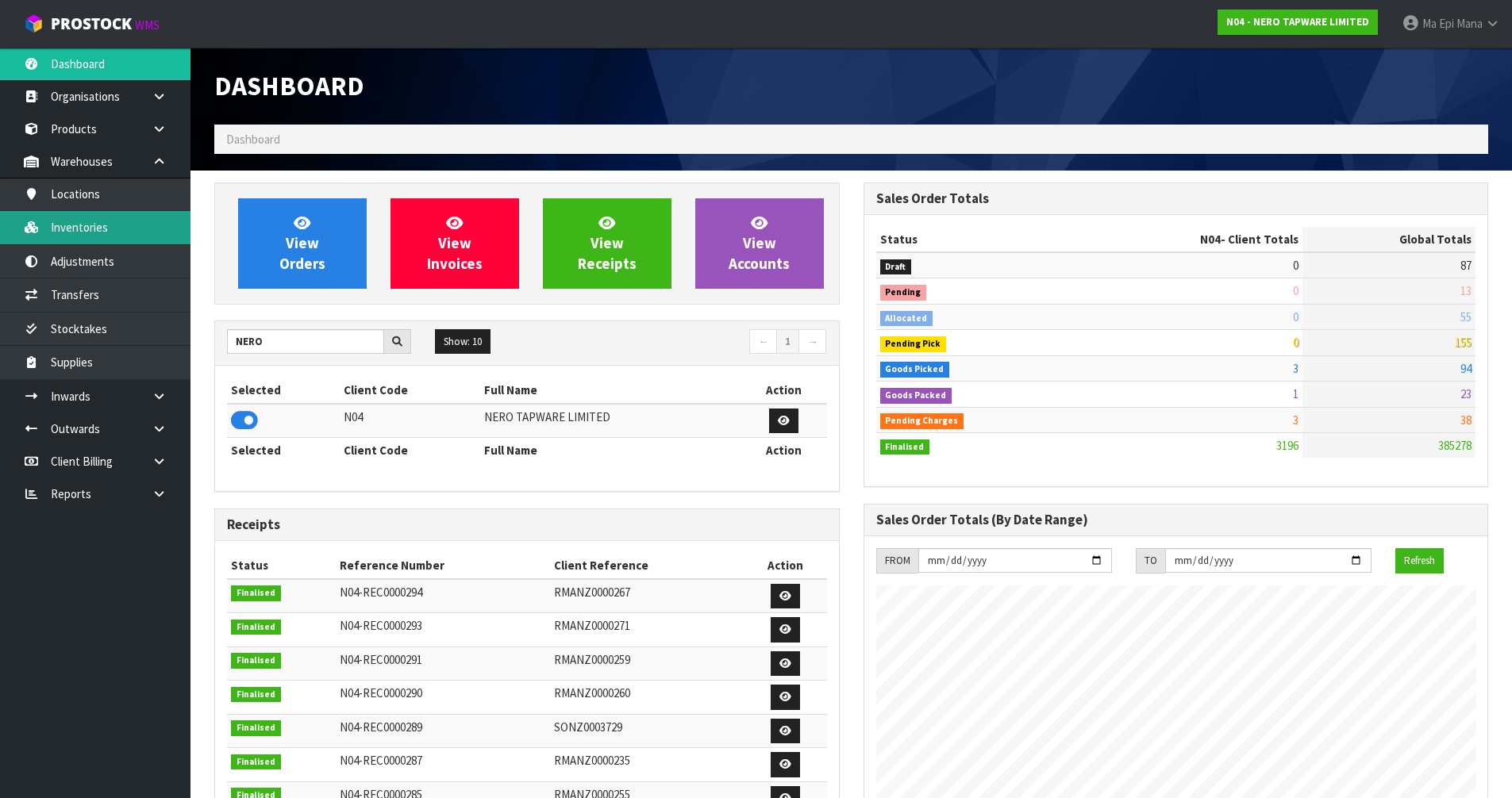
click at [103, 227] on link "Inventories" at bounding box center [95, 227] width 190 height 32
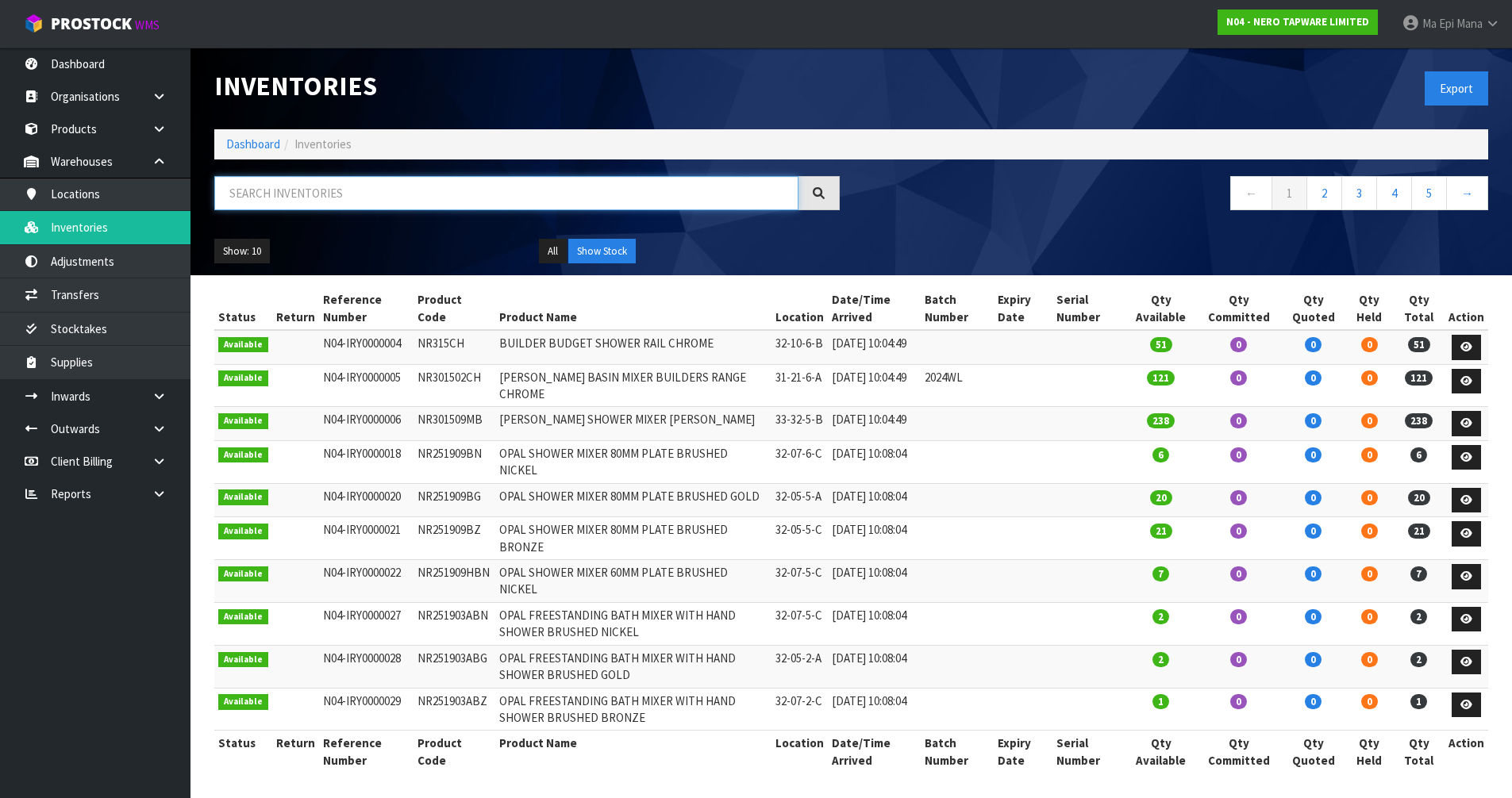
click at [314, 202] on input "text" at bounding box center [506, 193] width 584 height 34
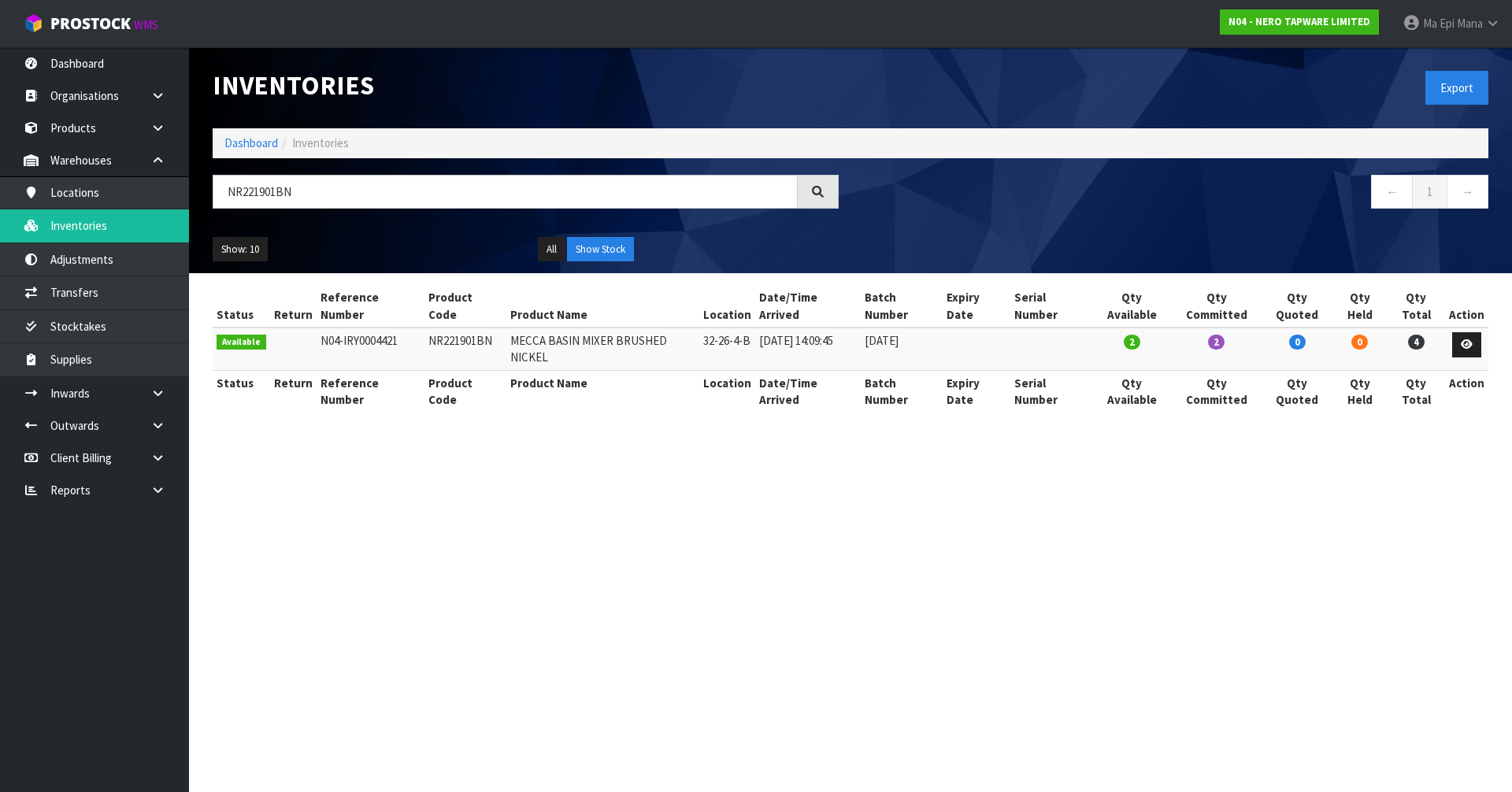
click at [720, 327] on td "32-26-4-B" at bounding box center [726, 348] width 56 height 43
copy tr "32-26-4-B"
click at [528, 187] on input "NR221901BN" at bounding box center [505, 191] width 585 height 34
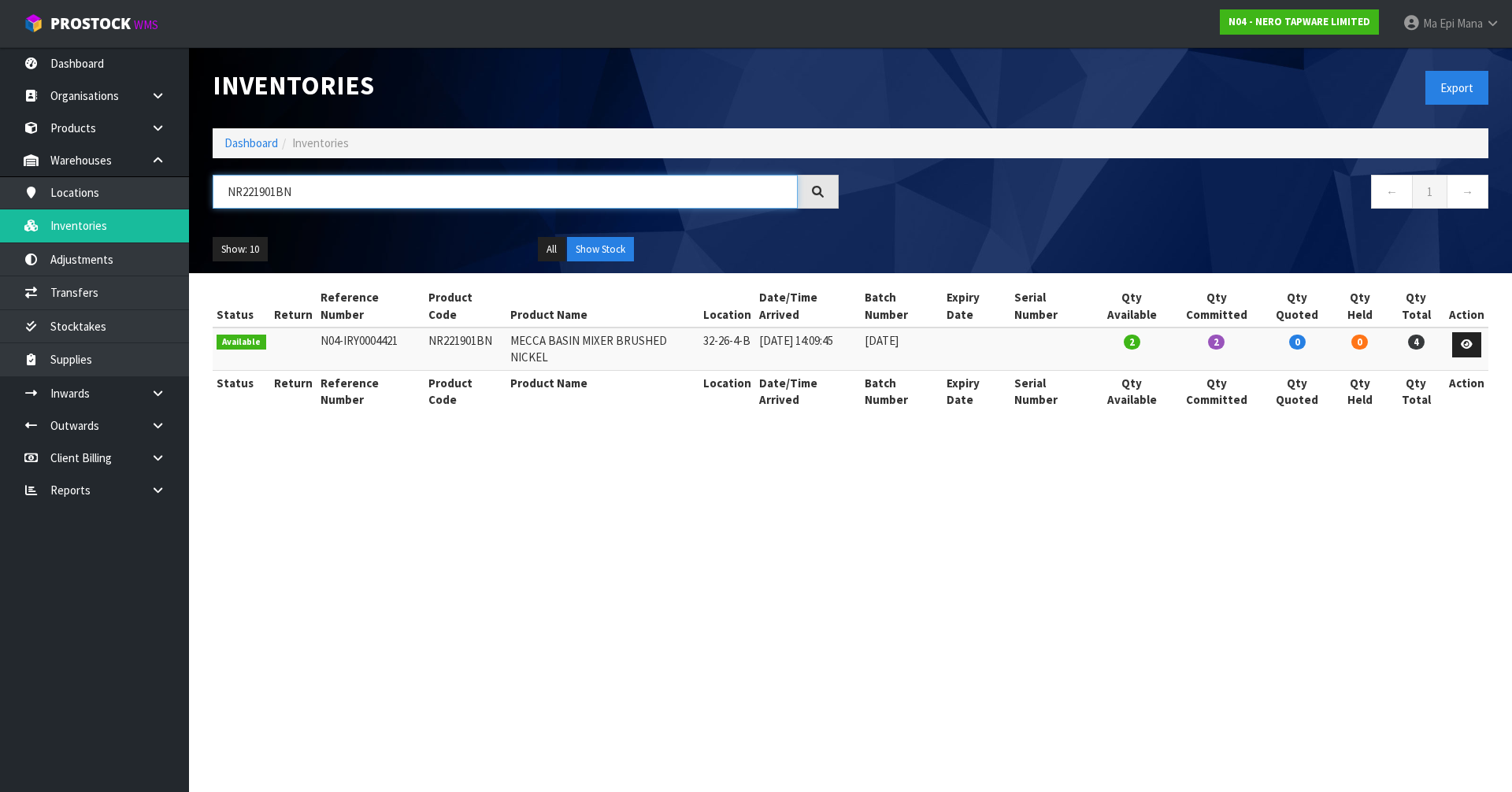
click at [528, 187] on input "NR221901BN" at bounding box center [505, 191] width 585 height 34
paste input "32-26-4-B"
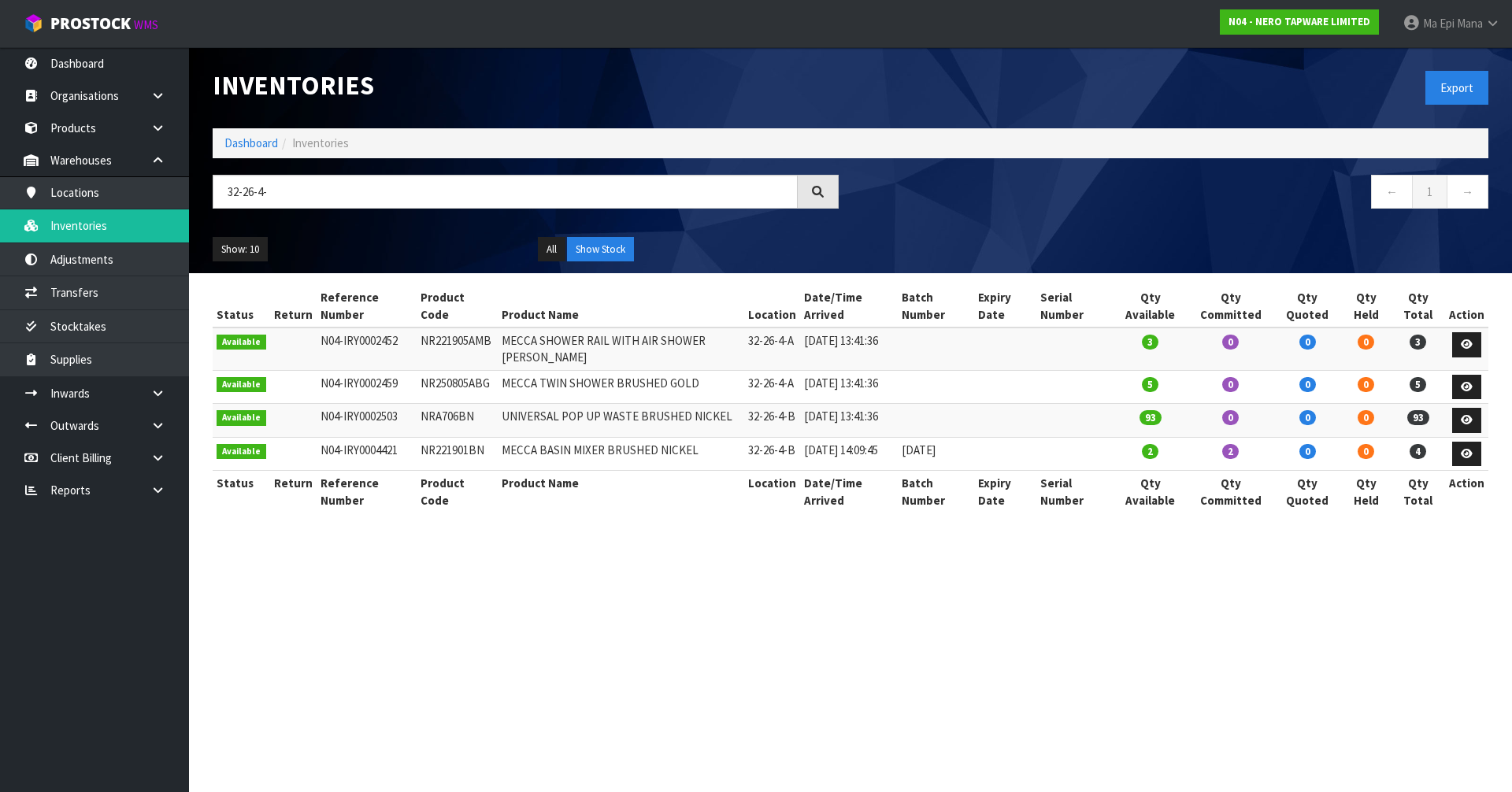
click at [443, 471] on td "NR221901BN" at bounding box center [458, 454] width 82 height 34
copy tr "NR221901BN"
click at [427, 186] on input "32-26-4-" at bounding box center [505, 191] width 585 height 34
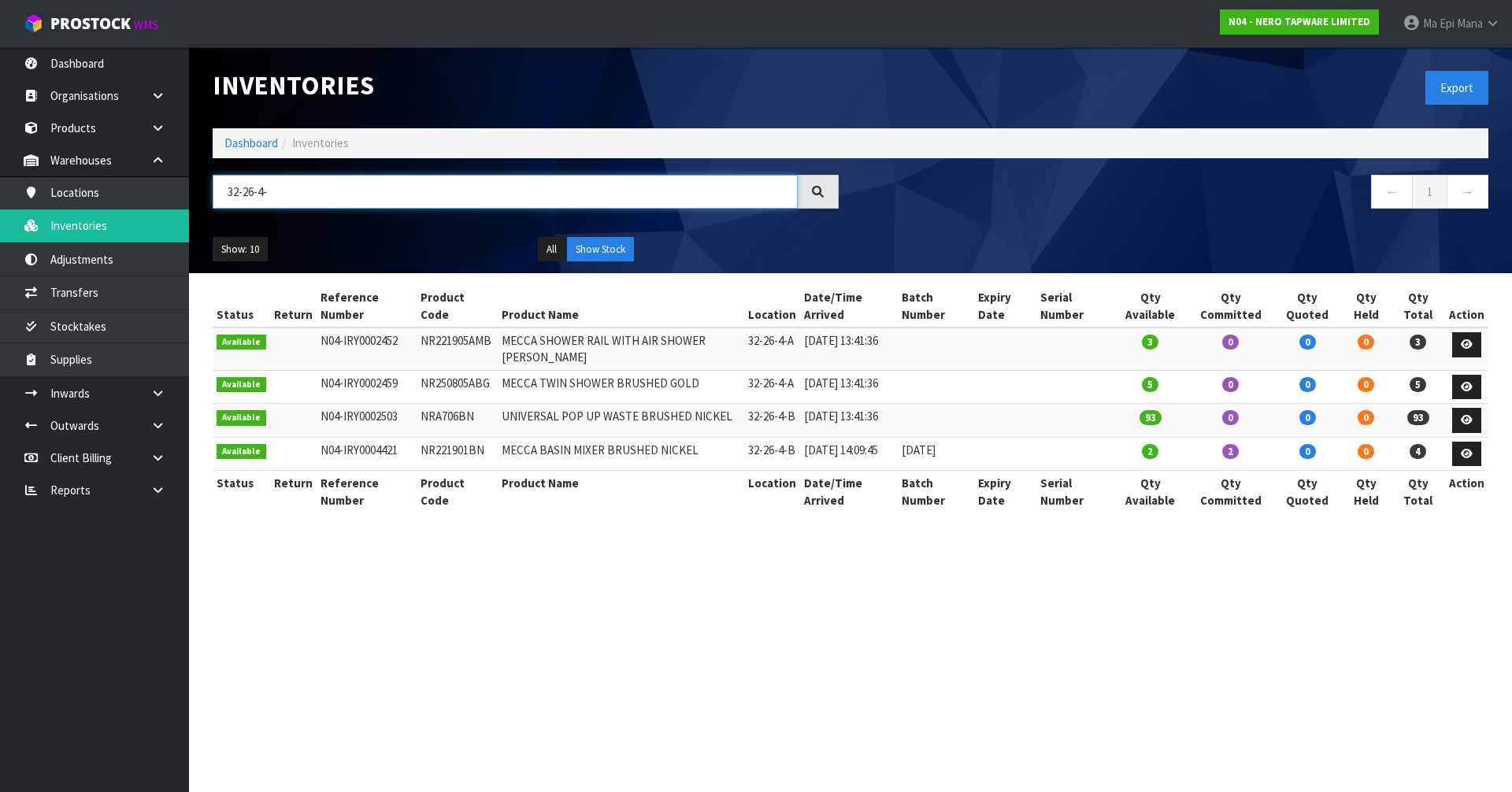
click at [427, 186] on input "32-26-4-" at bounding box center [505, 191] width 585 height 34
paste input "NR221901BN"
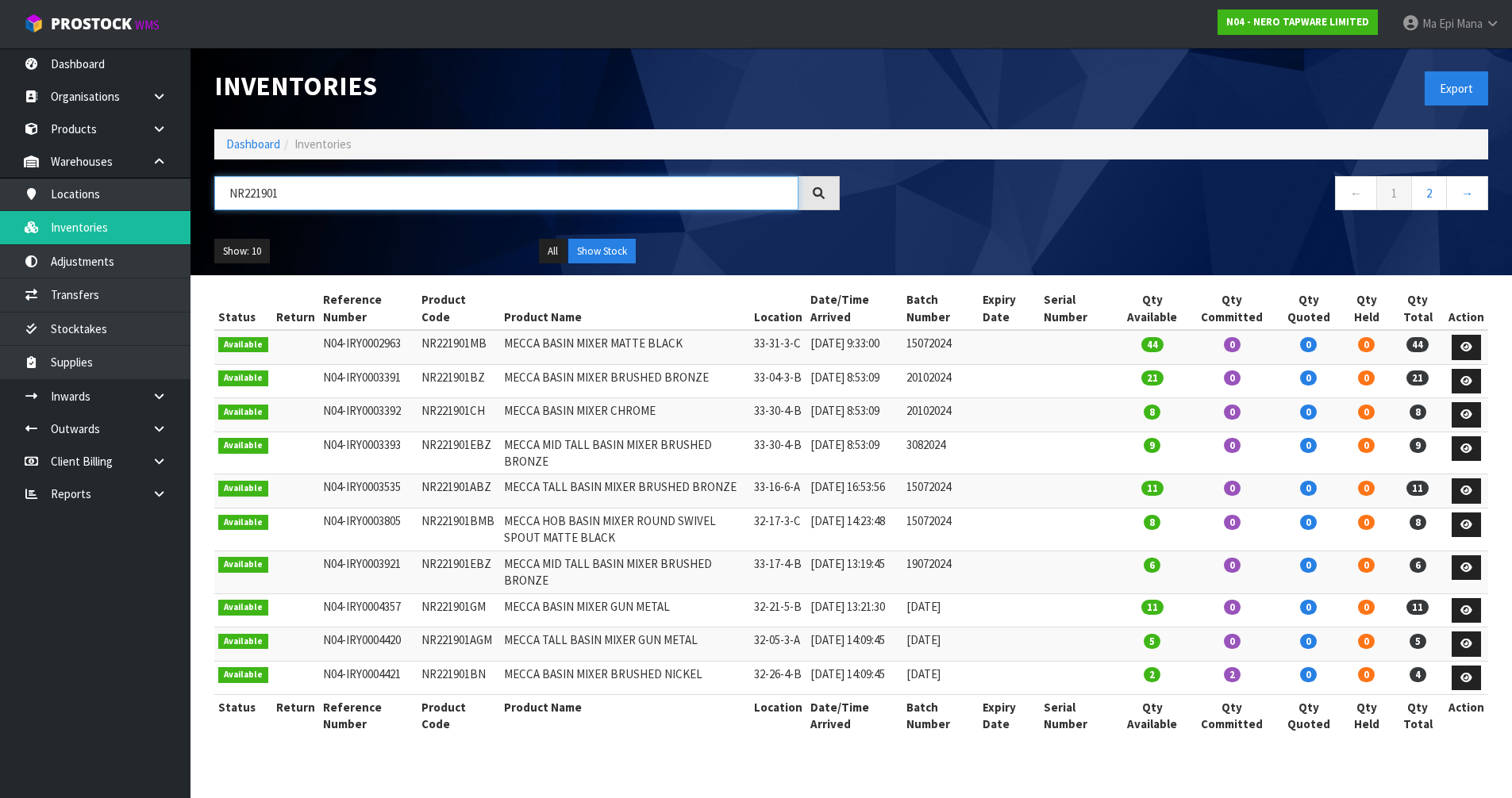
scroll to position [30, 0]
click at [234, 227] on div "Show: 10 5 10 25 50 All Show Stock" at bounding box center [851, 252] width 1298 height 50
click at [240, 239] on button "Show: 10" at bounding box center [242, 252] width 55 height 26
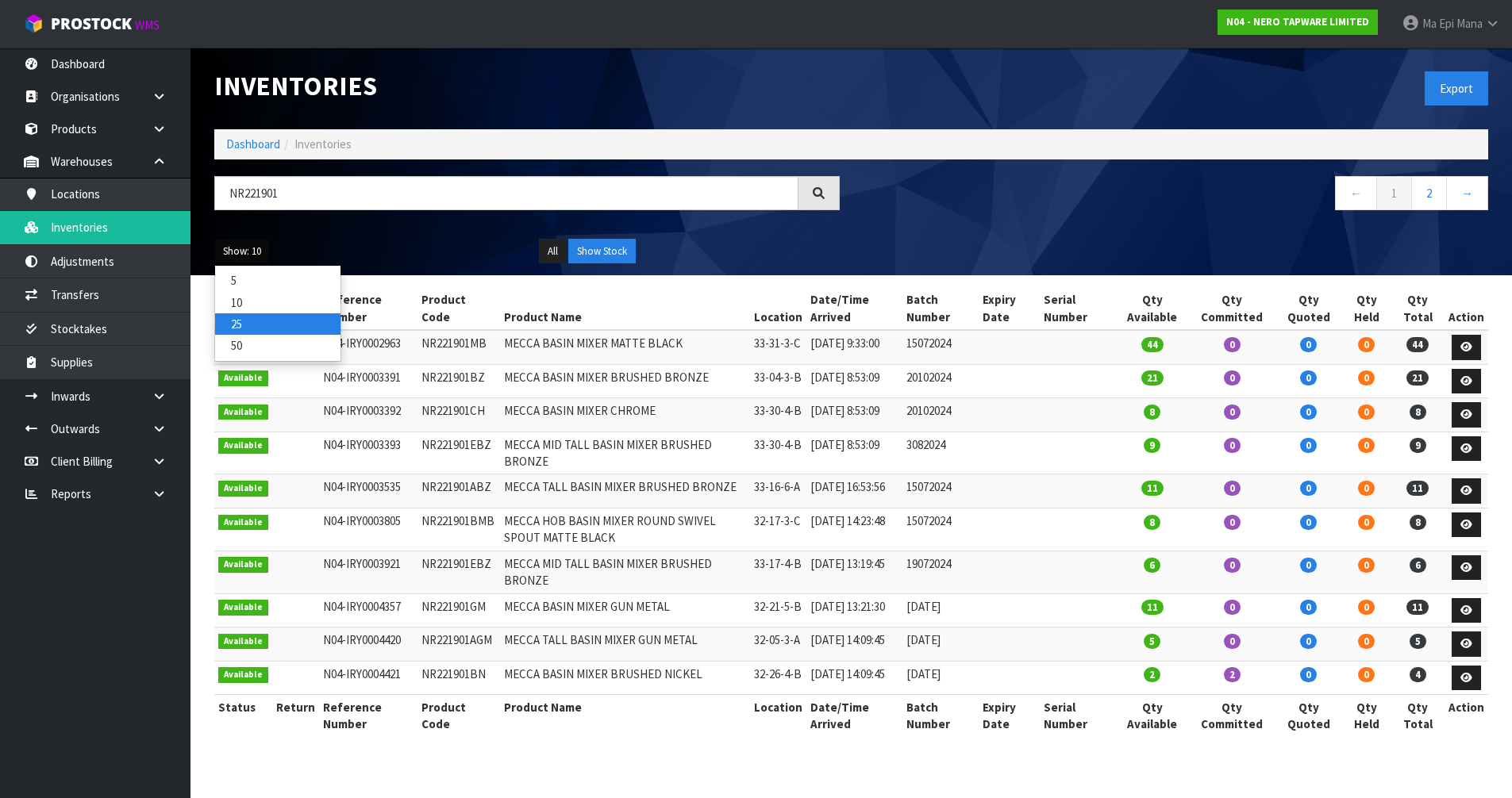
click at [294, 313] on link "25" at bounding box center [277, 323] width 126 height 21
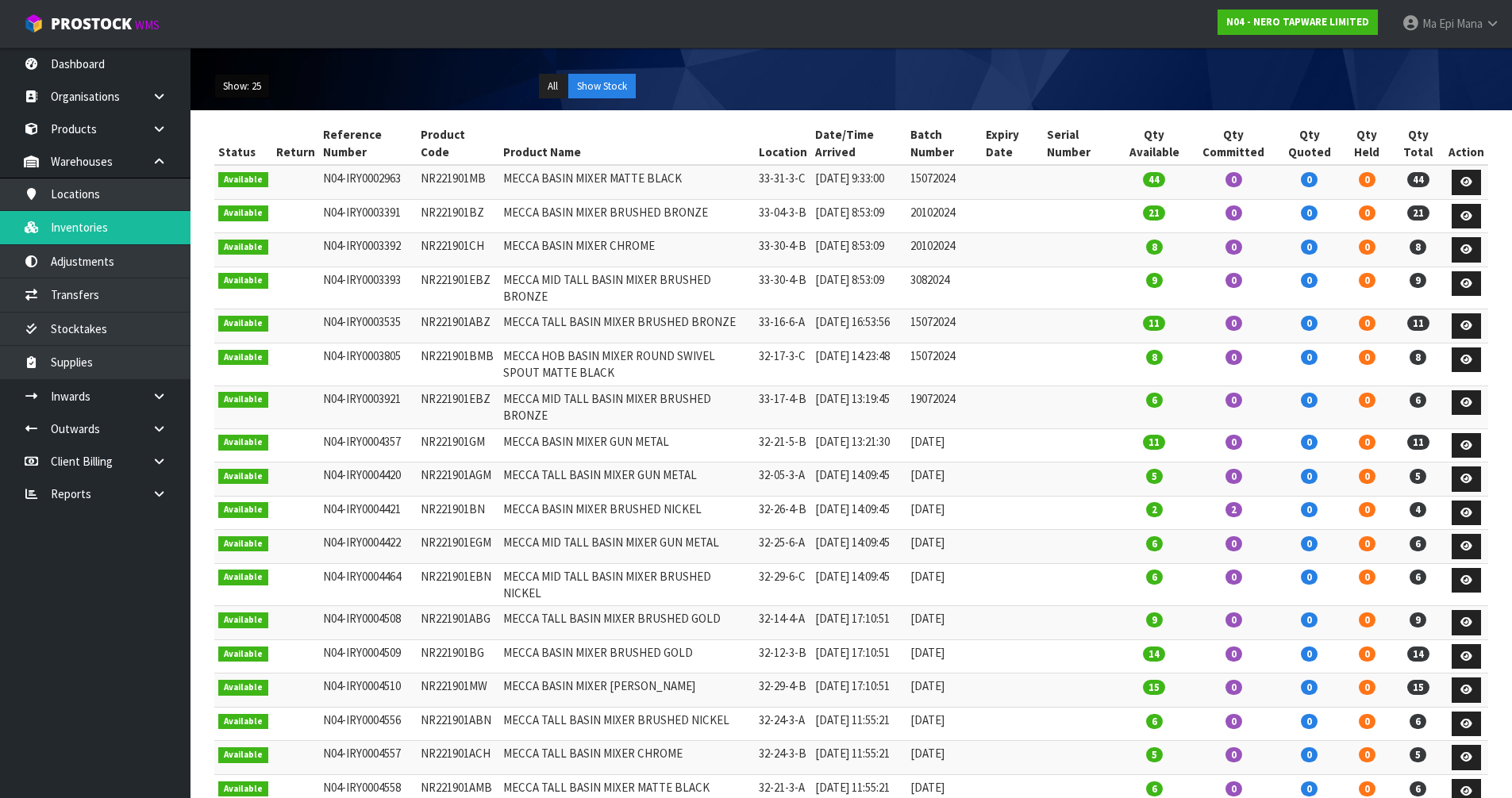
scroll to position [140, 0]
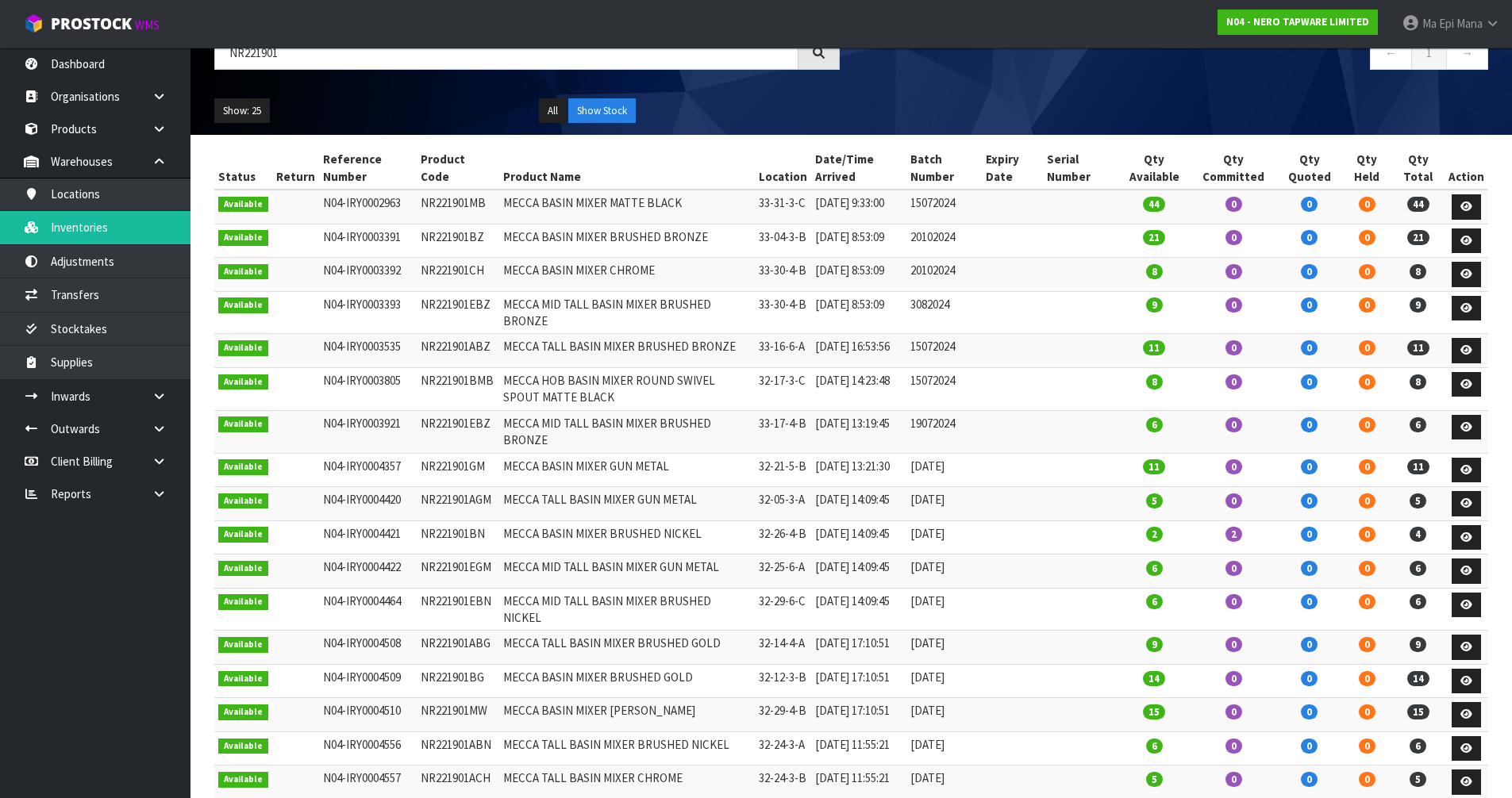
click at [785, 555] on td "32-26-4-B" at bounding box center [783, 537] width 56 height 34
click at [431, 555] on td "NR221901BN" at bounding box center [458, 537] width 83 height 34
drag, startPoint x: 431, startPoint y: 586, endPoint x: 773, endPoint y: 588, distance: 342.0
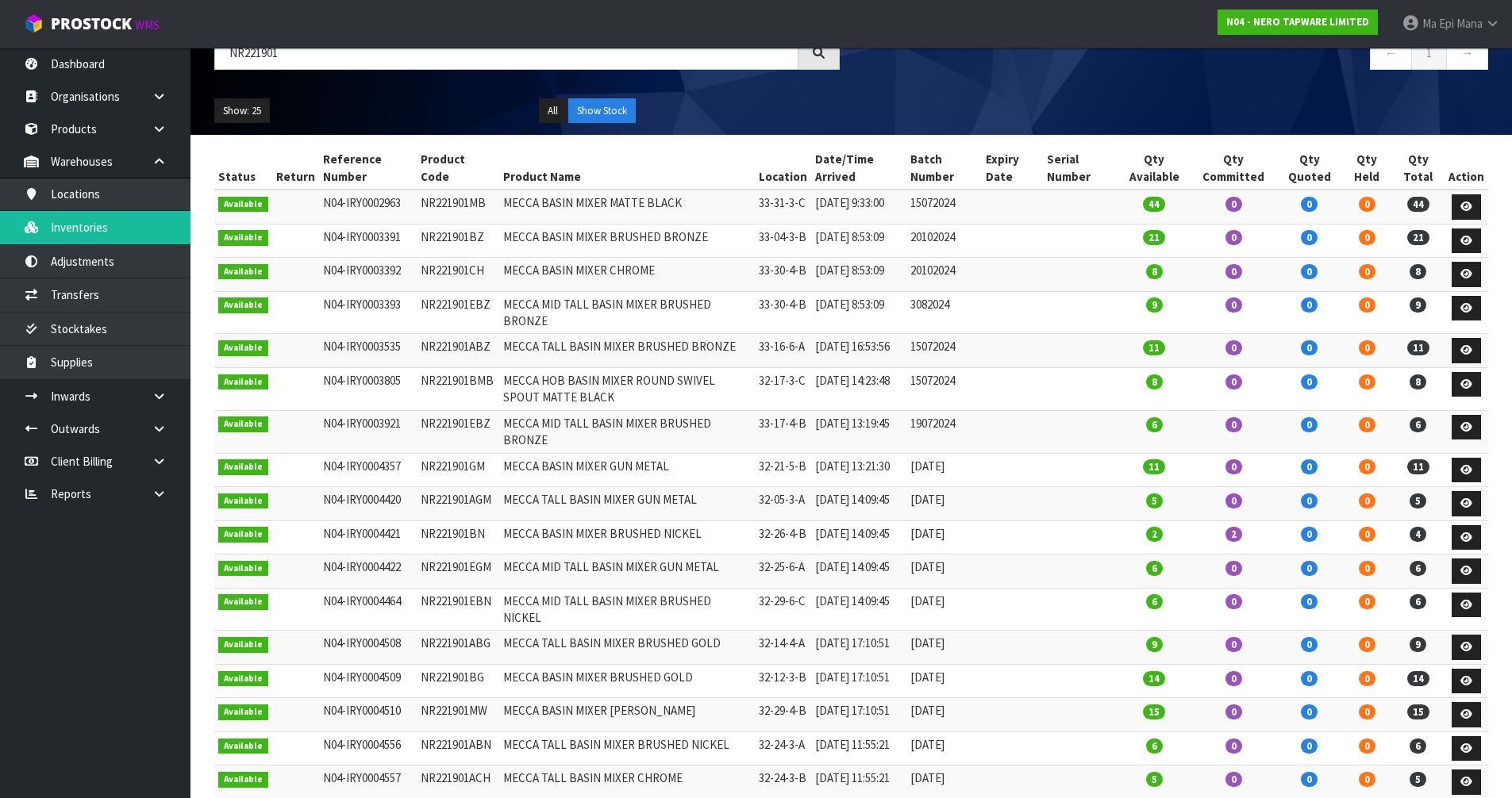
click at [773, 555] on td "32-26-4-B" at bounding box center [783, 537] width 56 height 34
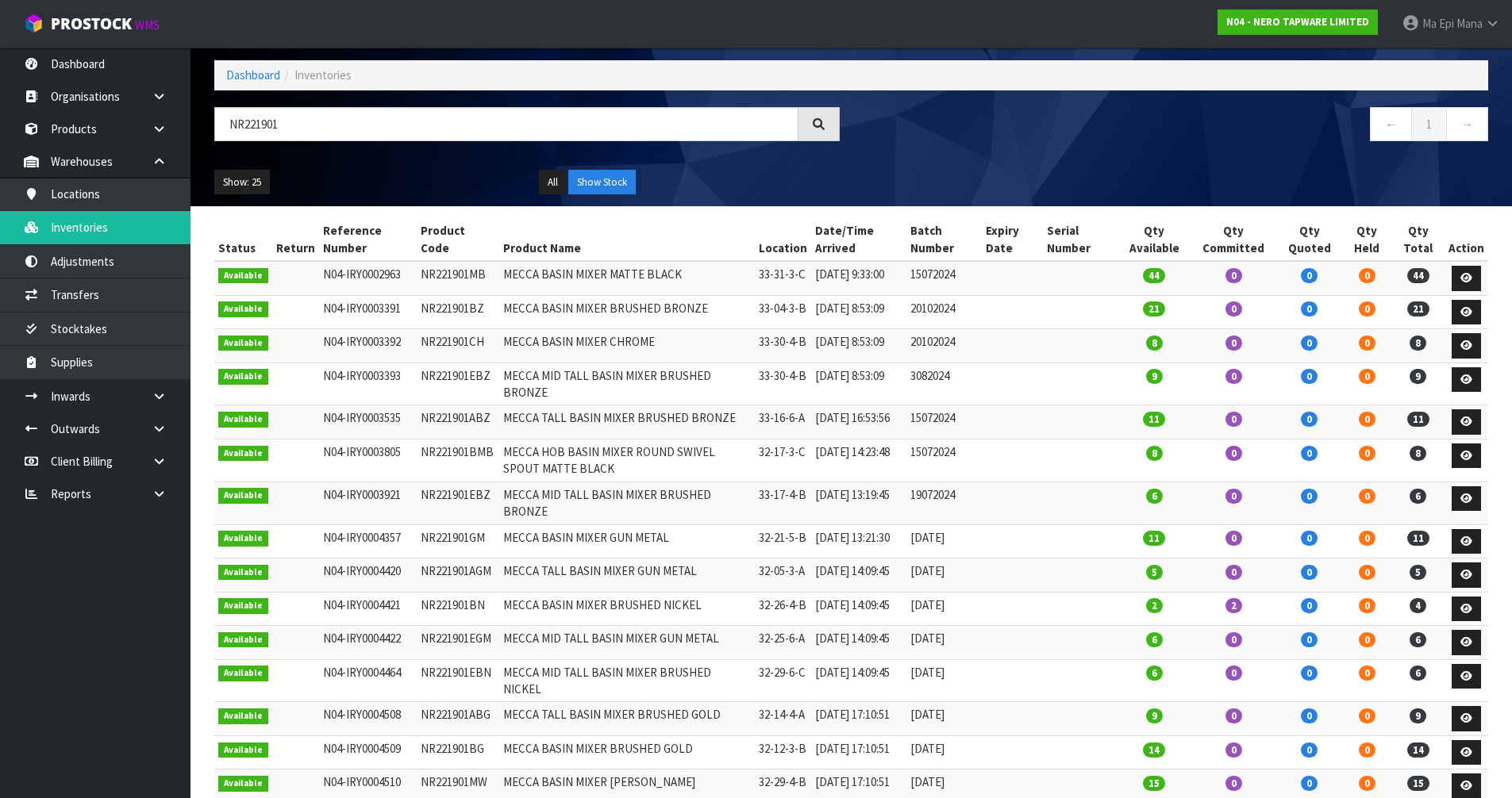
scroll to position [0, 0]
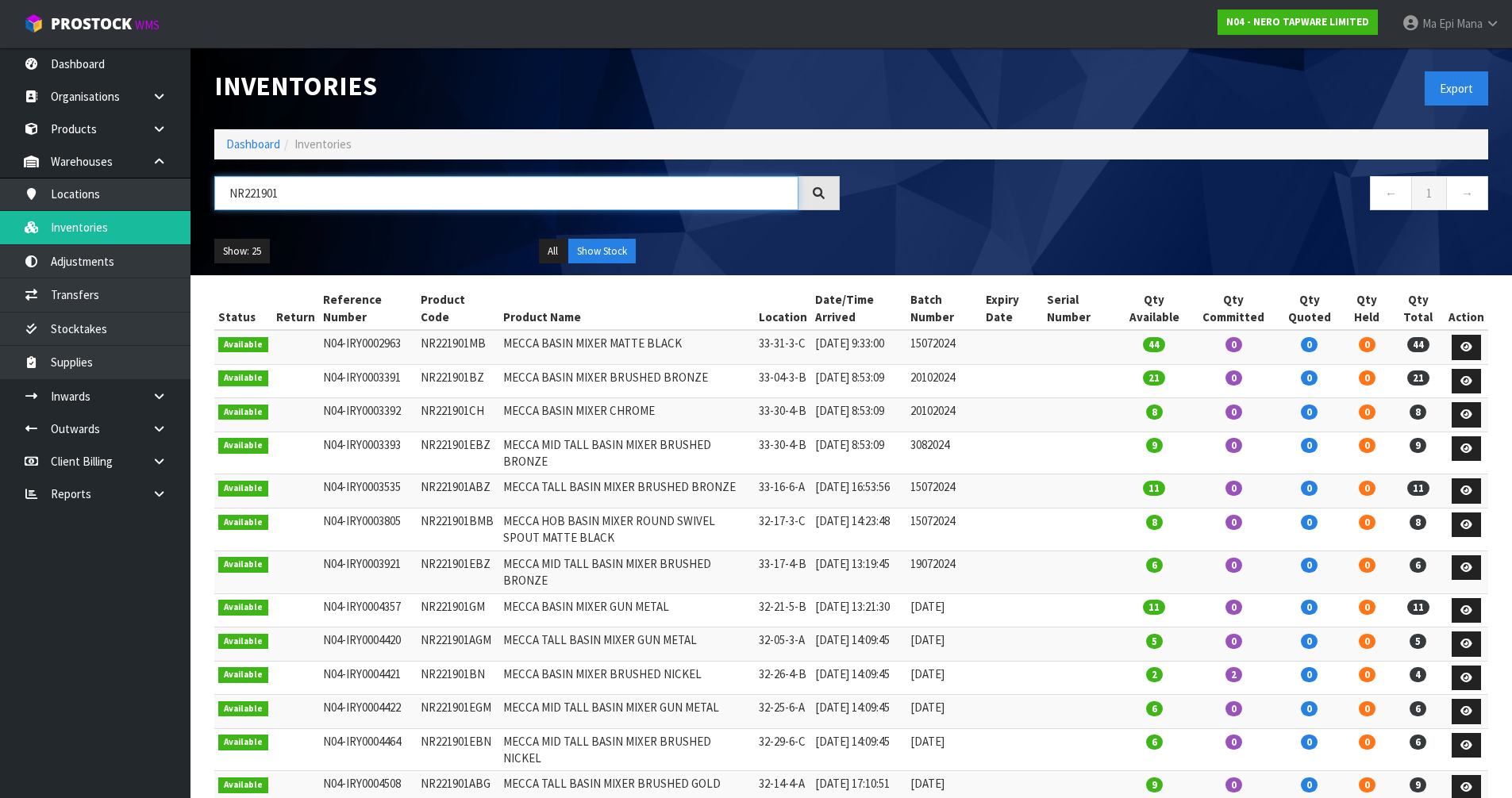
click at [322, 189] on input "NR221901" at bounding box center [506, 193] width 584 height 34
click at [349, 197] on input "NR221901" at bounding box center [506, 193] width 584 height 34
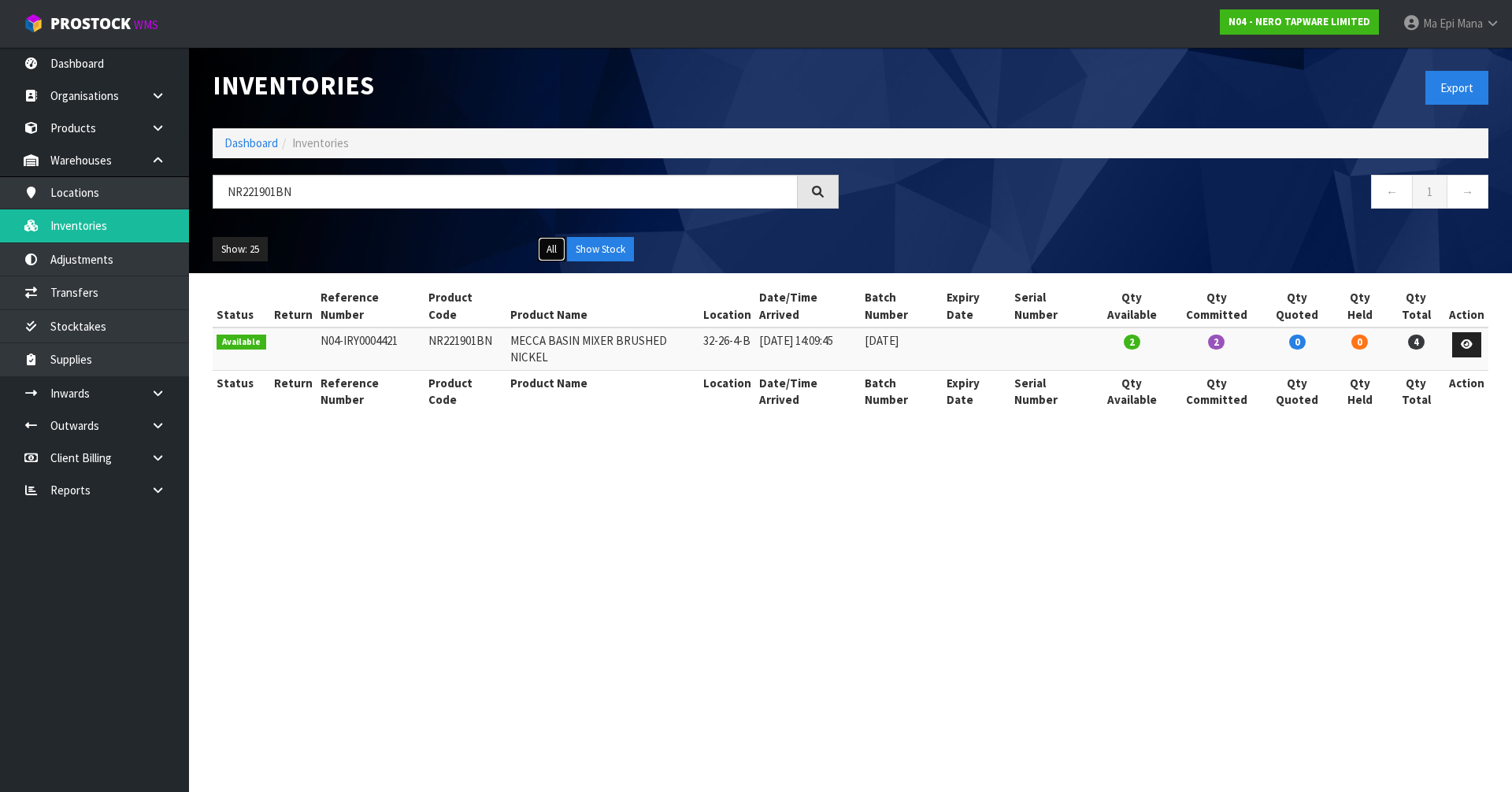
click at [550, 244] on button "All" at bounding box center [551, 250] width 27 height 26
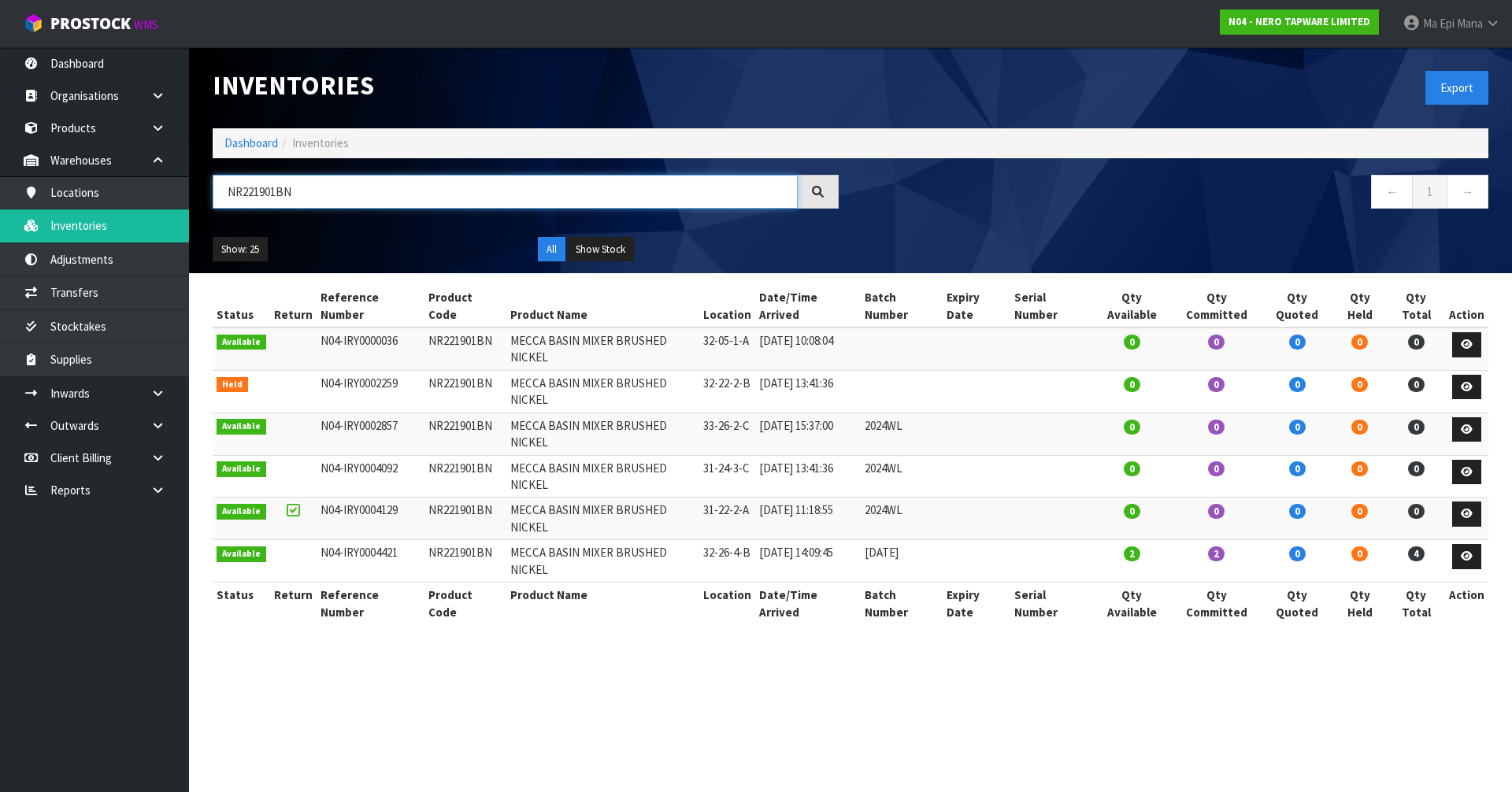
click at [559, 194] on input "NR221901BN" at bounding box center [505, 191] width 585 height 34
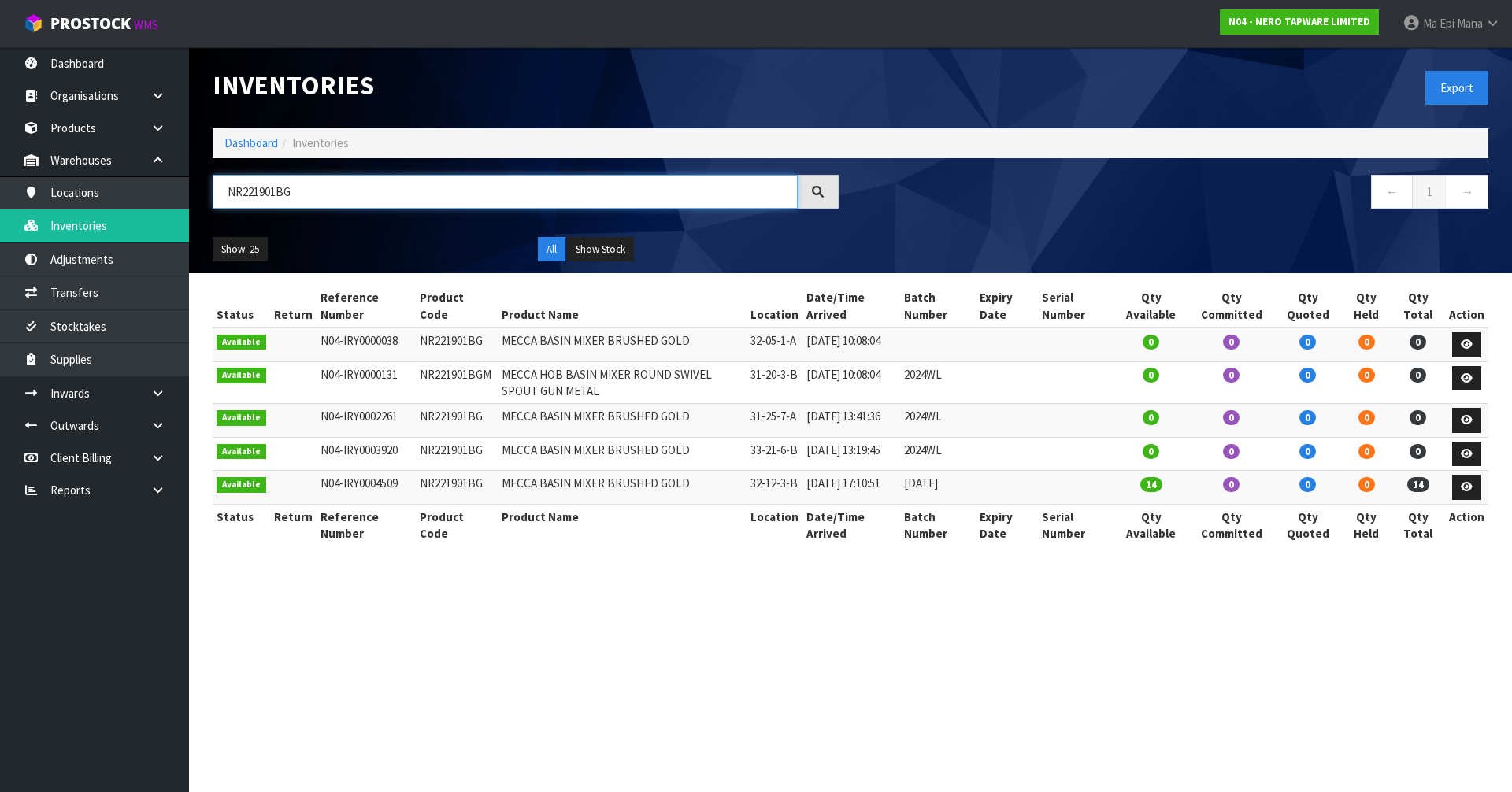
type input "NR221901BG"
click at [1443, 37] on link "Ma Epi Mana" at bounding box center [1451, 24] width 121 height 47
click at [1438, 70] on link "Logout" at bounding box center [1449, 62] width 125 height 21
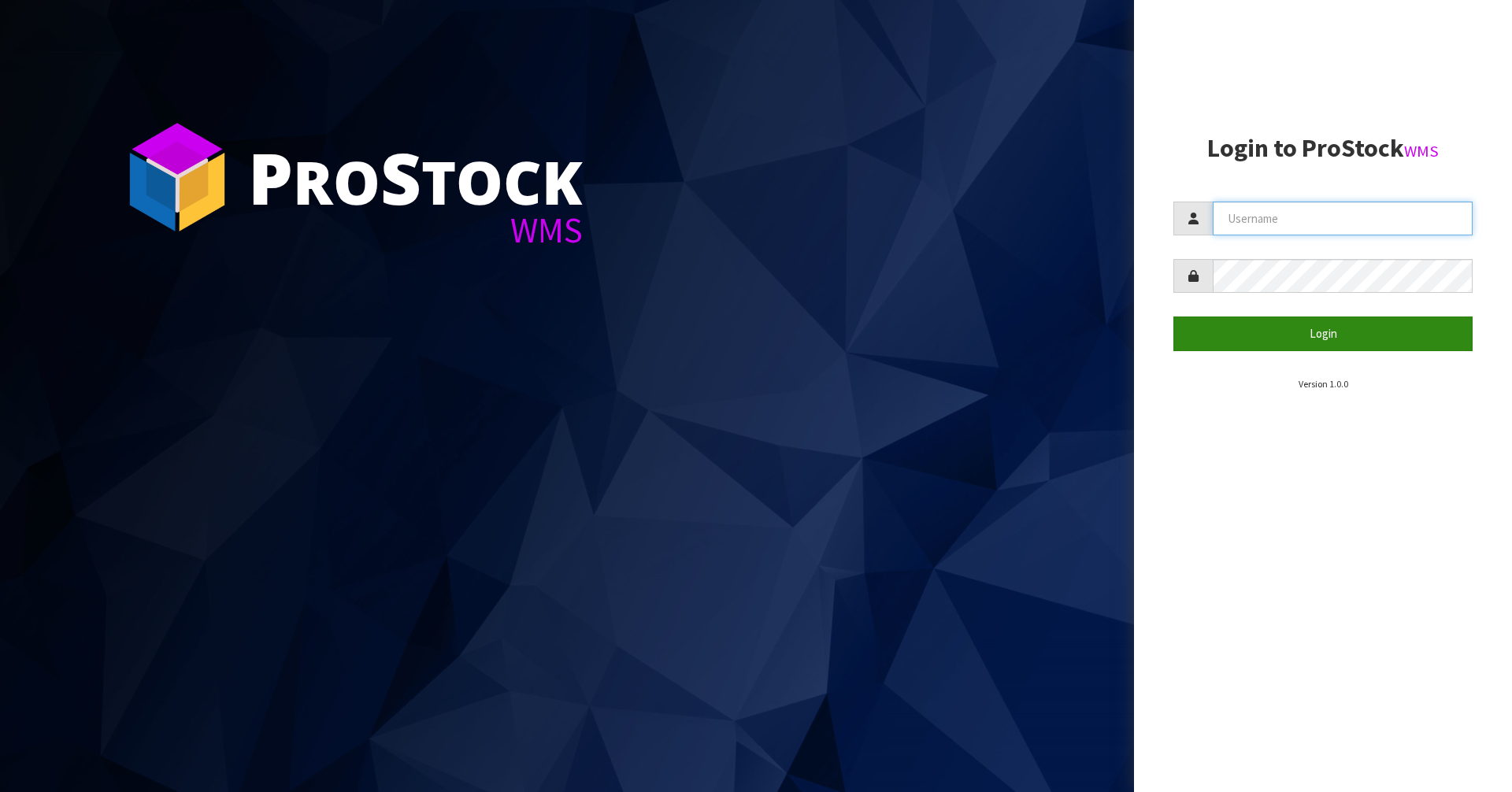
type input "Mana"
click at [1295, 339] on button "Login" at bounding box center [1322, 333] width 299 height 34
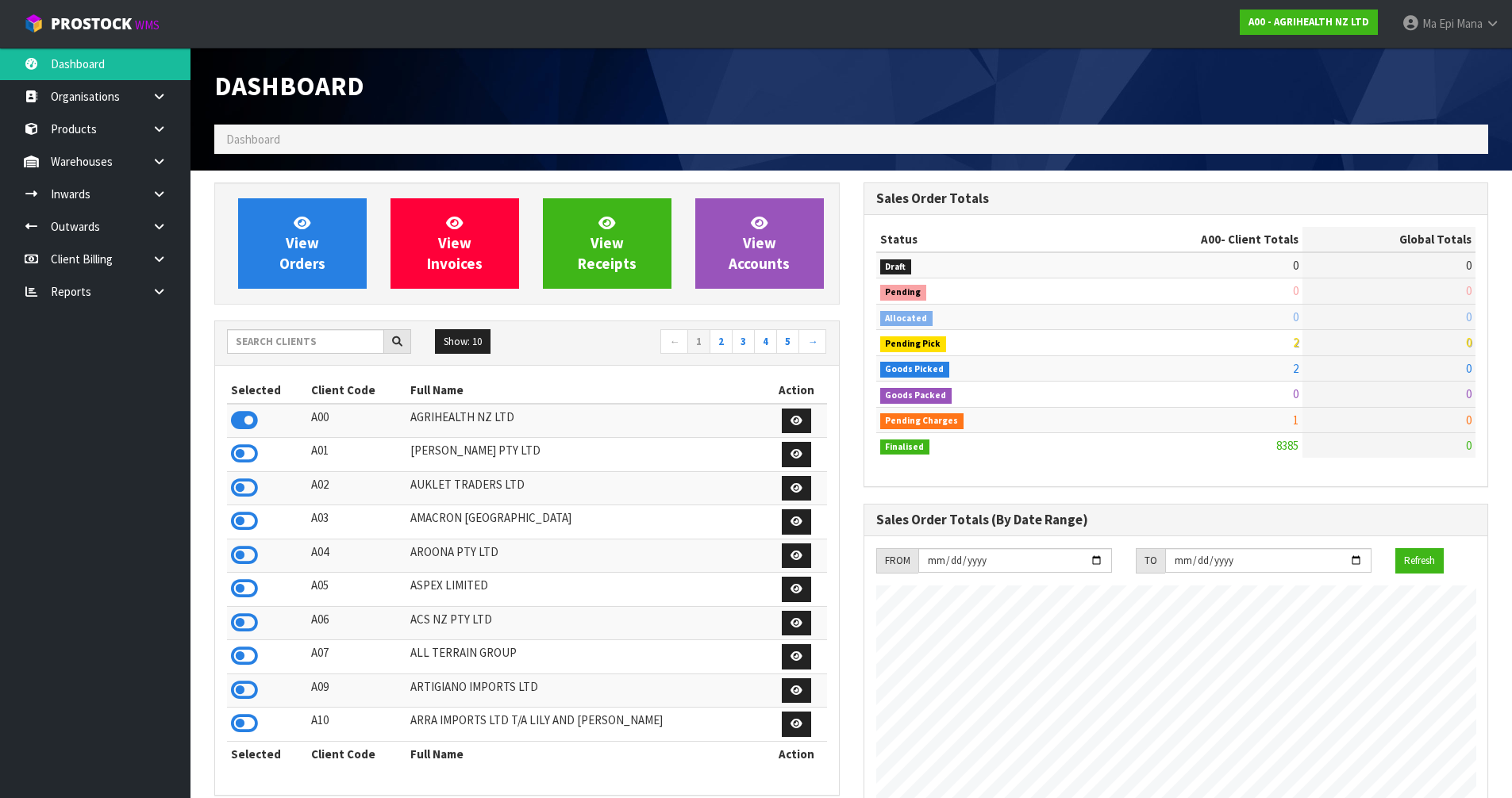
scroll to position [1202, 649]
click at [318, 348] on input "text" at bounding box center [305, 342] width 157 height 25
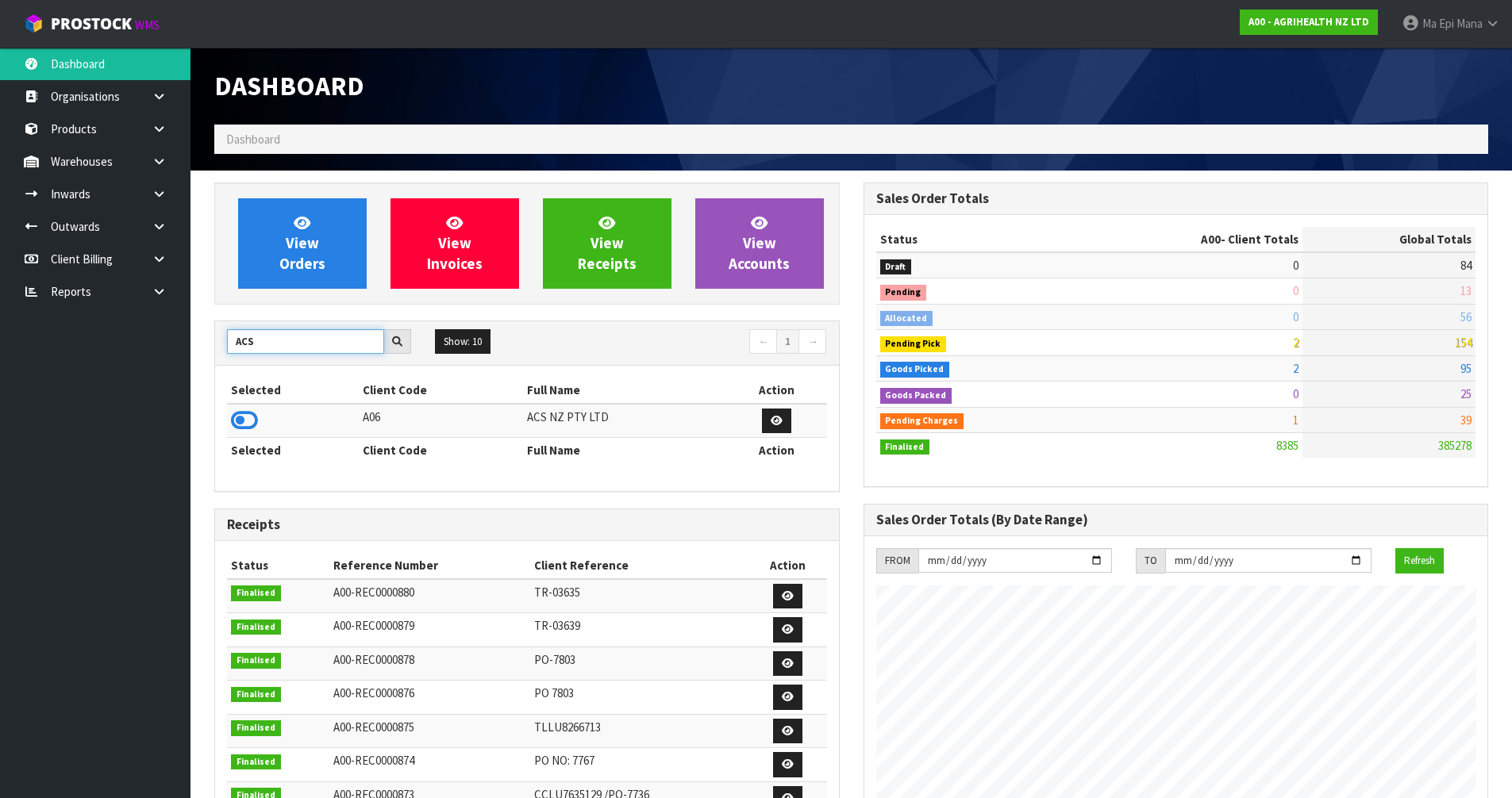
type input "ACS"
click at [258, 421] on td at bounding box center [292, 421] width 131 height 34
click at [251, 420] on icon at bounding box center [243, 421] width 27 height 24
click at [168, 169] on link at bounding box center [164, 161] width 51 height 32
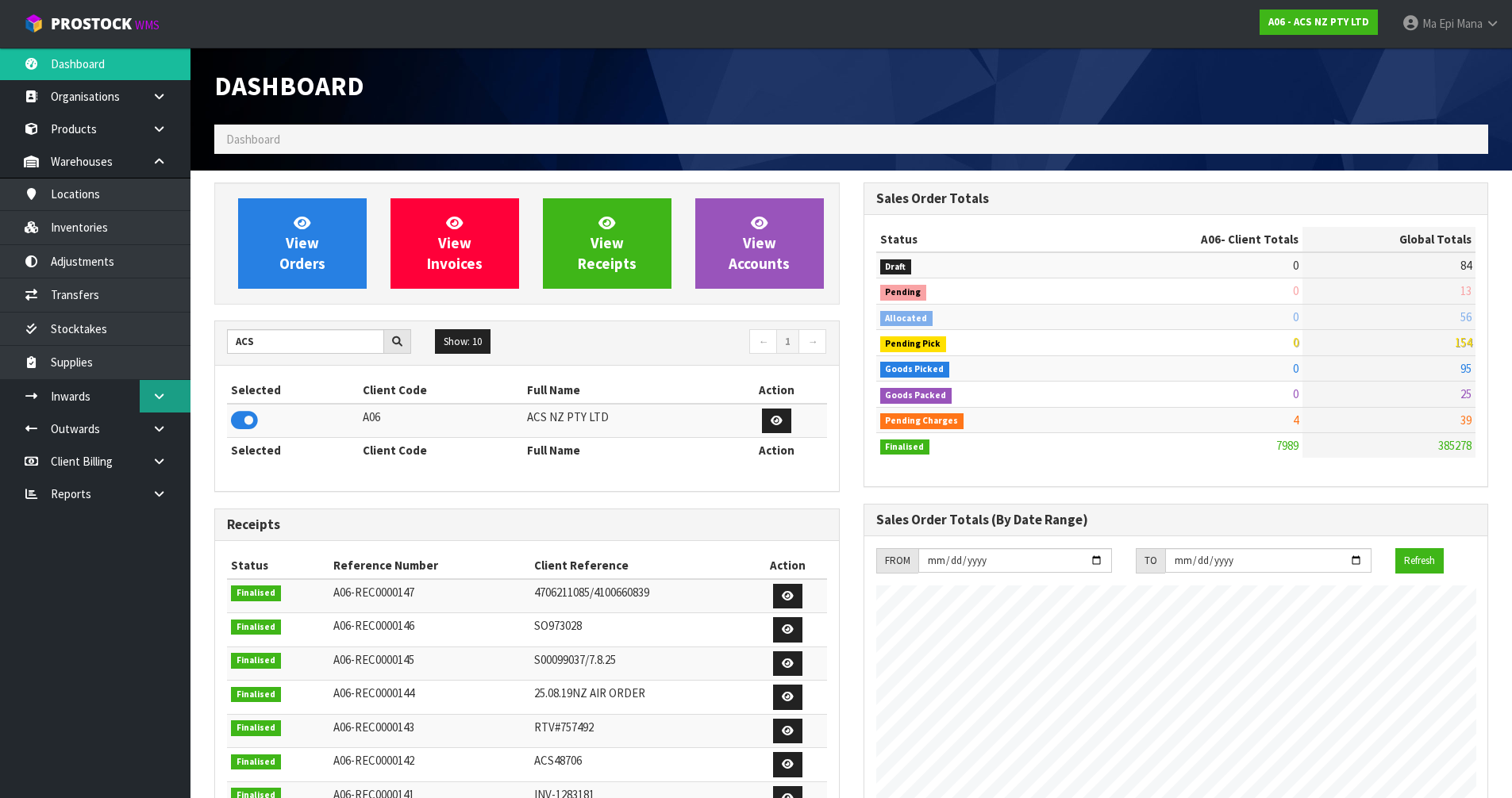
click at [163, 394] on icon at bounding box center [159, 396] width 15 height 12
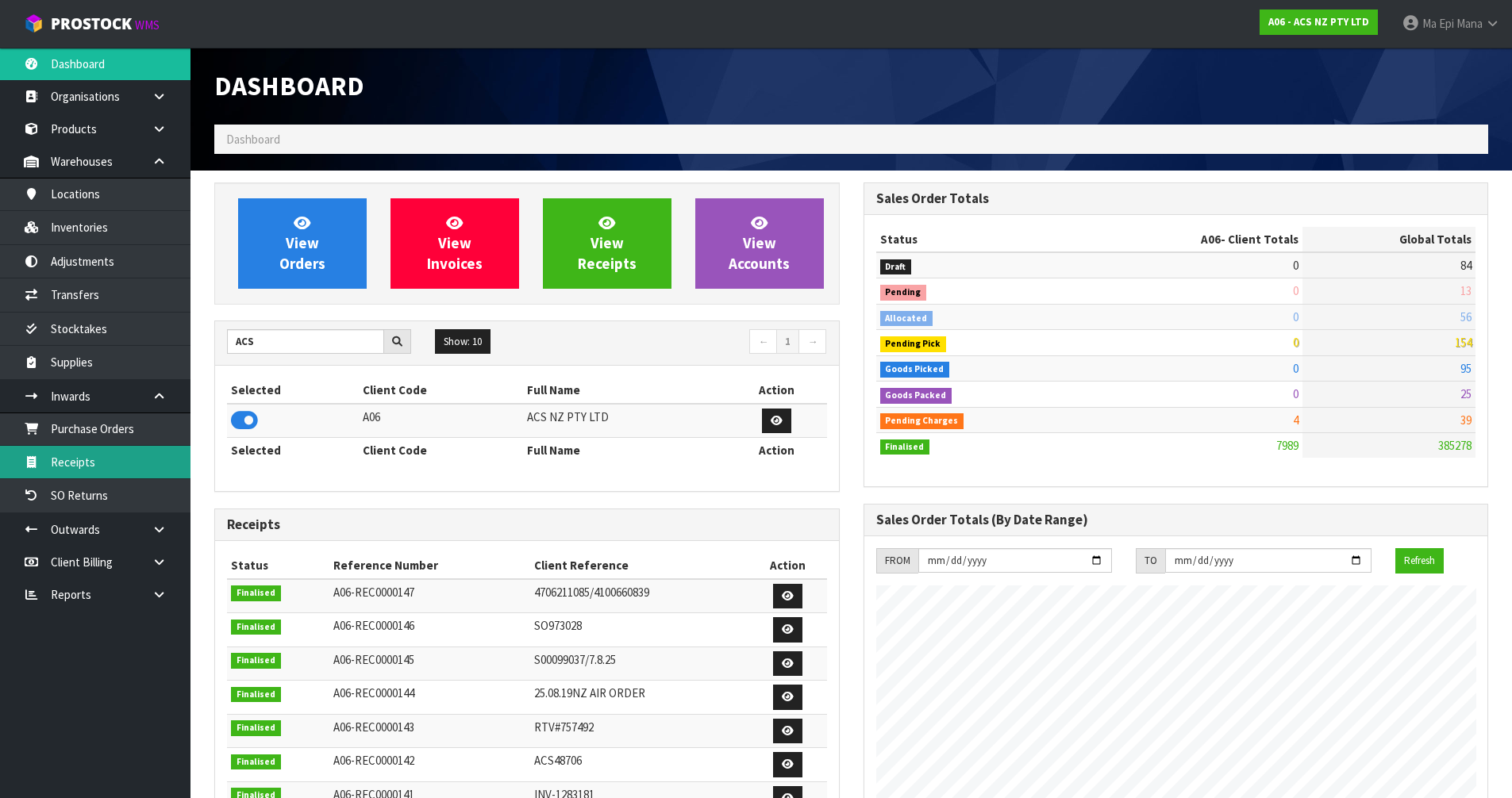
click at [141, 470] on link "Receipts" at bounding box center [95, 462] width 190 height 32
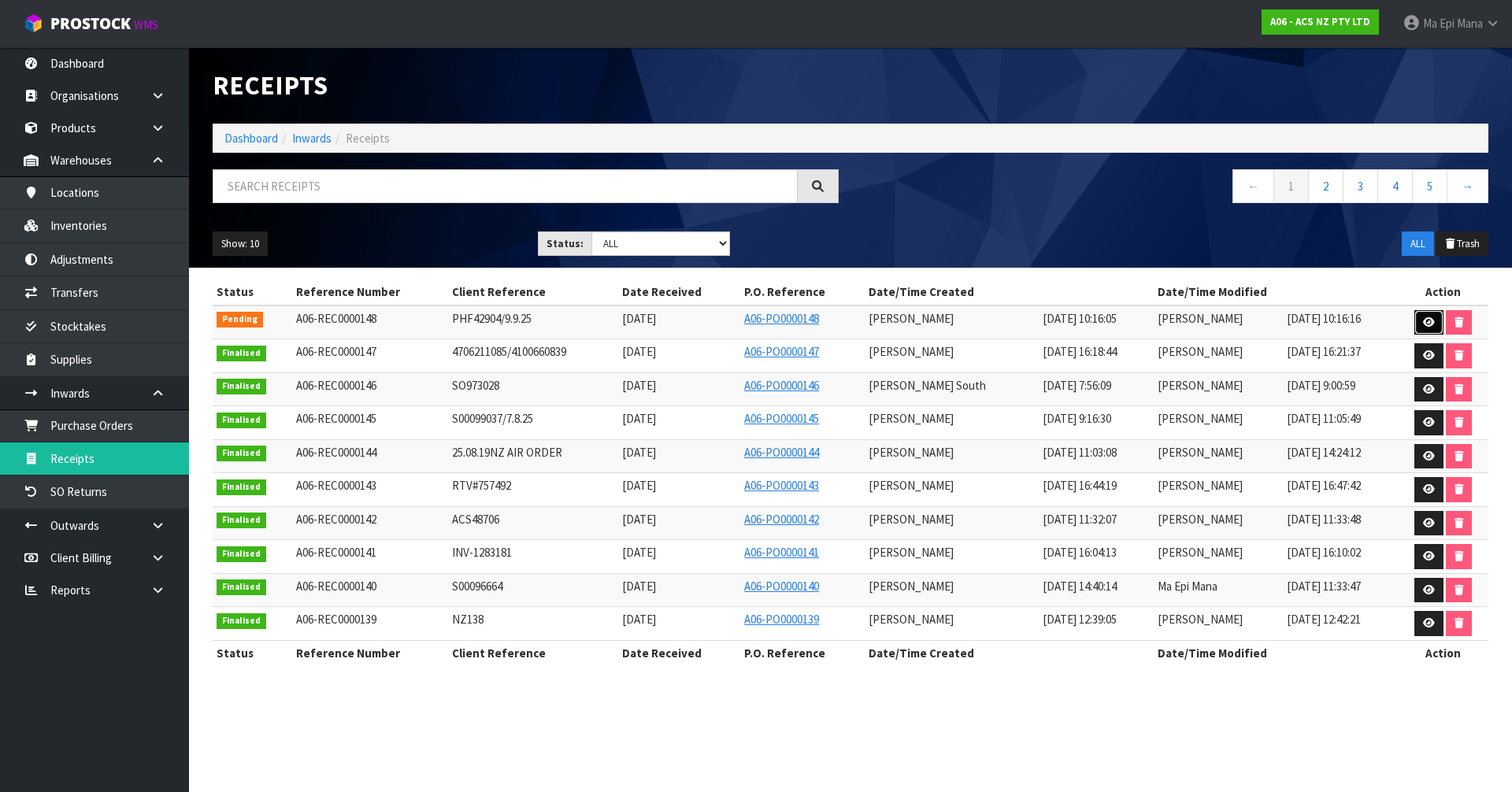
click at [1415, 321] on link at bounding box center [1429, 323] width 29 height 26
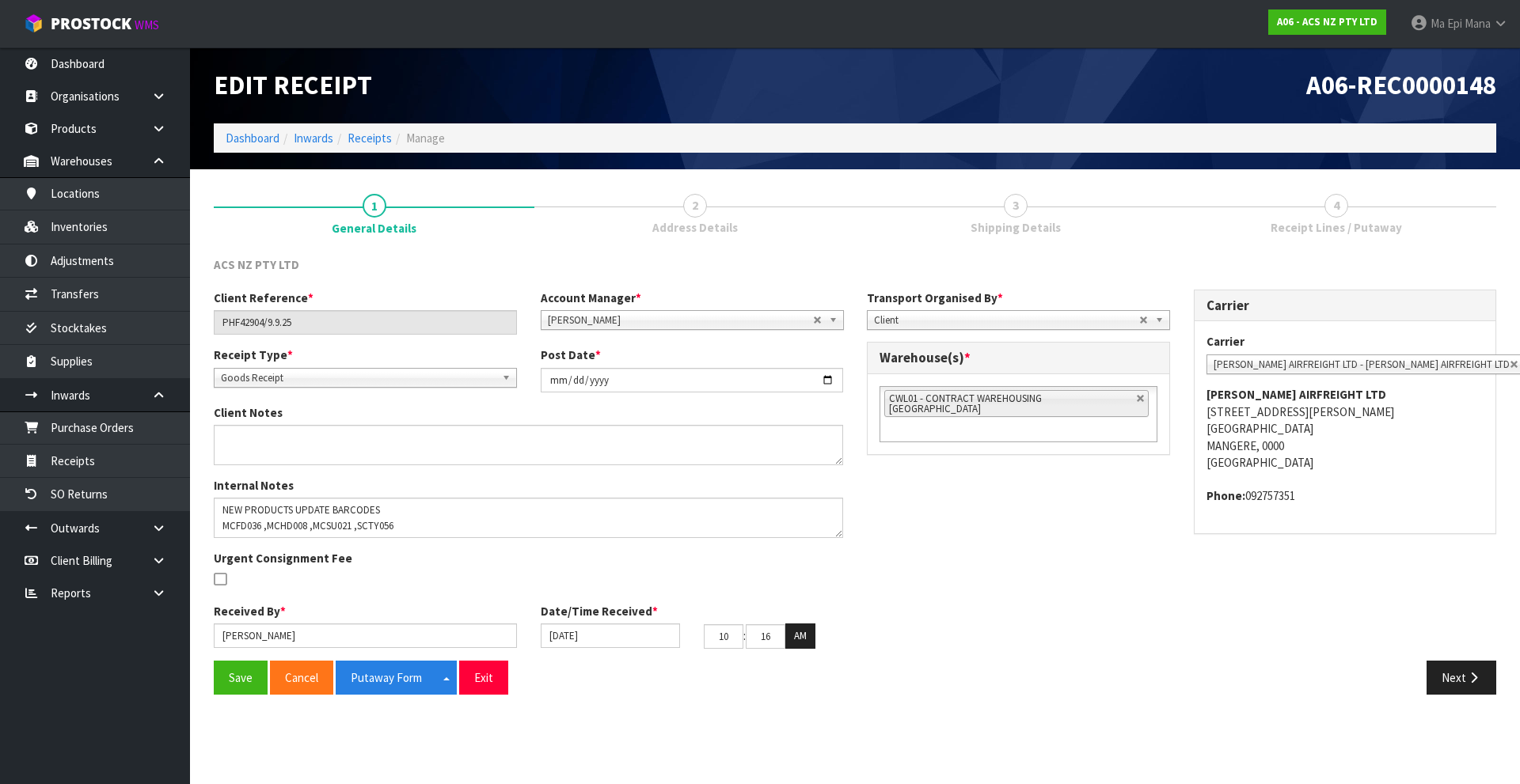
click at [1471, 699] on div "Save Cancel Putaway Form Split button! CSV FORMAT Exit Next" at bounding box center [855, 683] width 1307 height 46
click at [1470, 681] on icon "button" at bounding box center [1473, 678] width 15 height 12
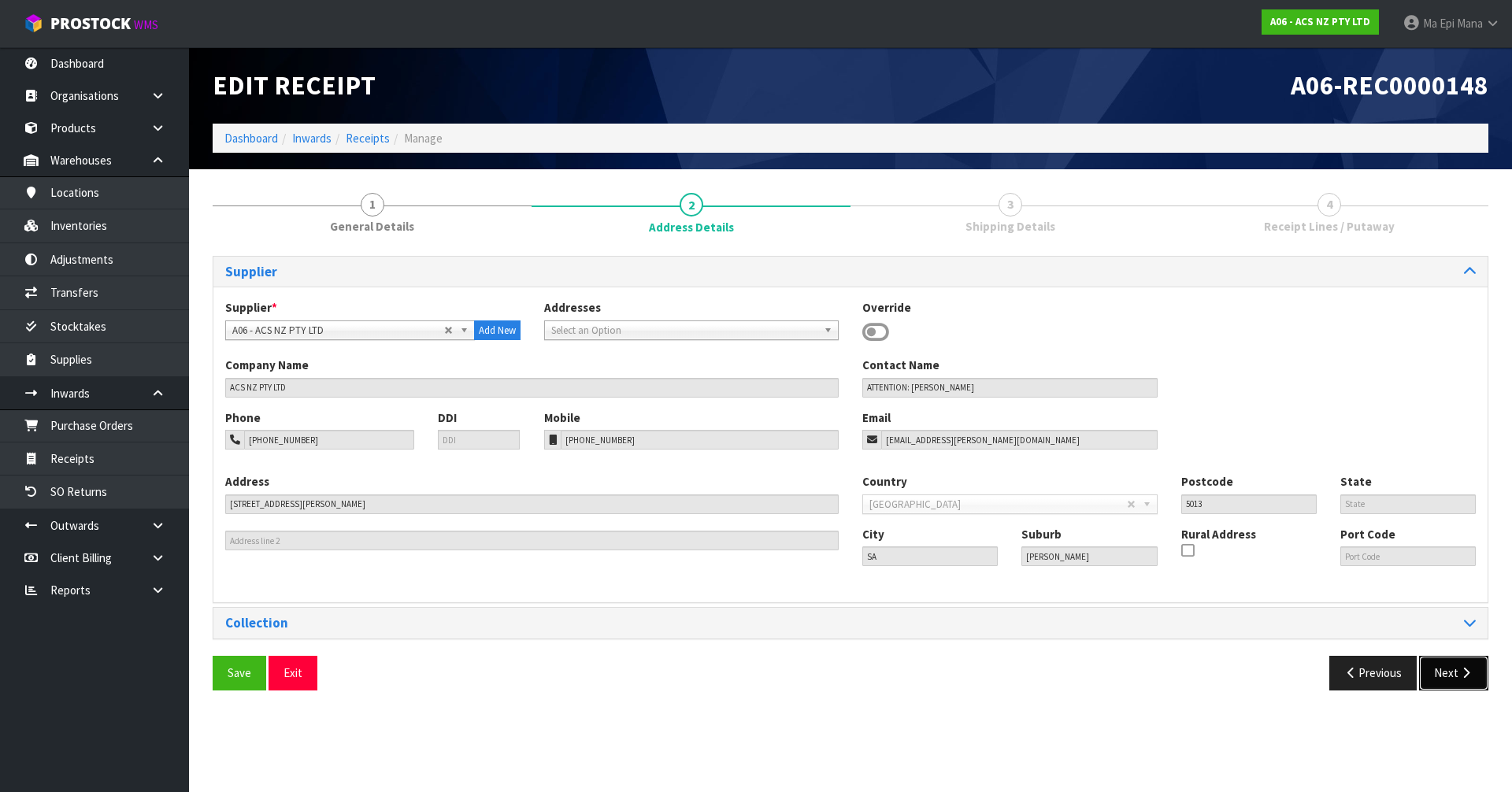
click at [1462, 678] on icon "button" at bounding box center [1466, 673] width 15 height 12
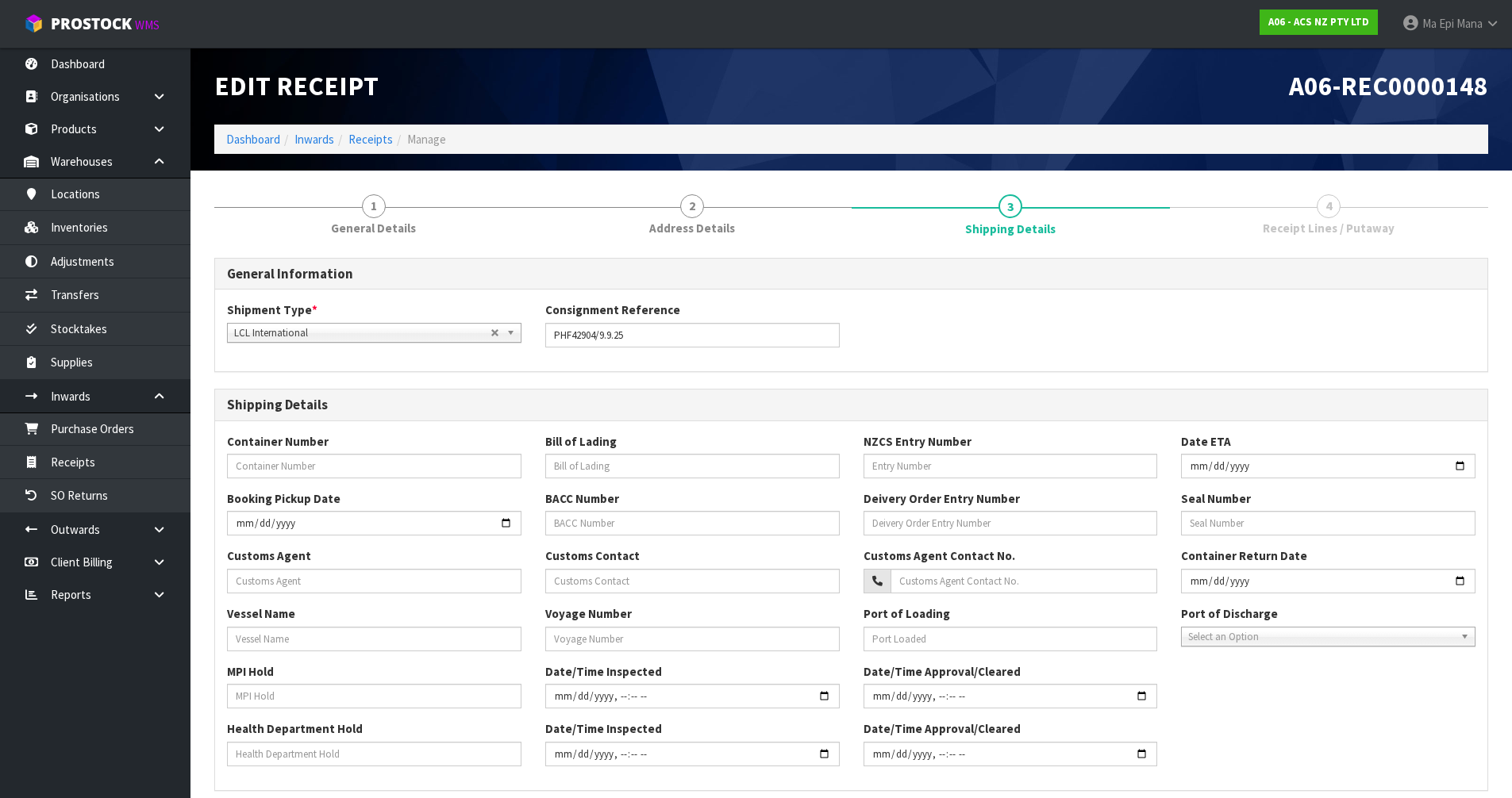
scroll to position [308, 0]
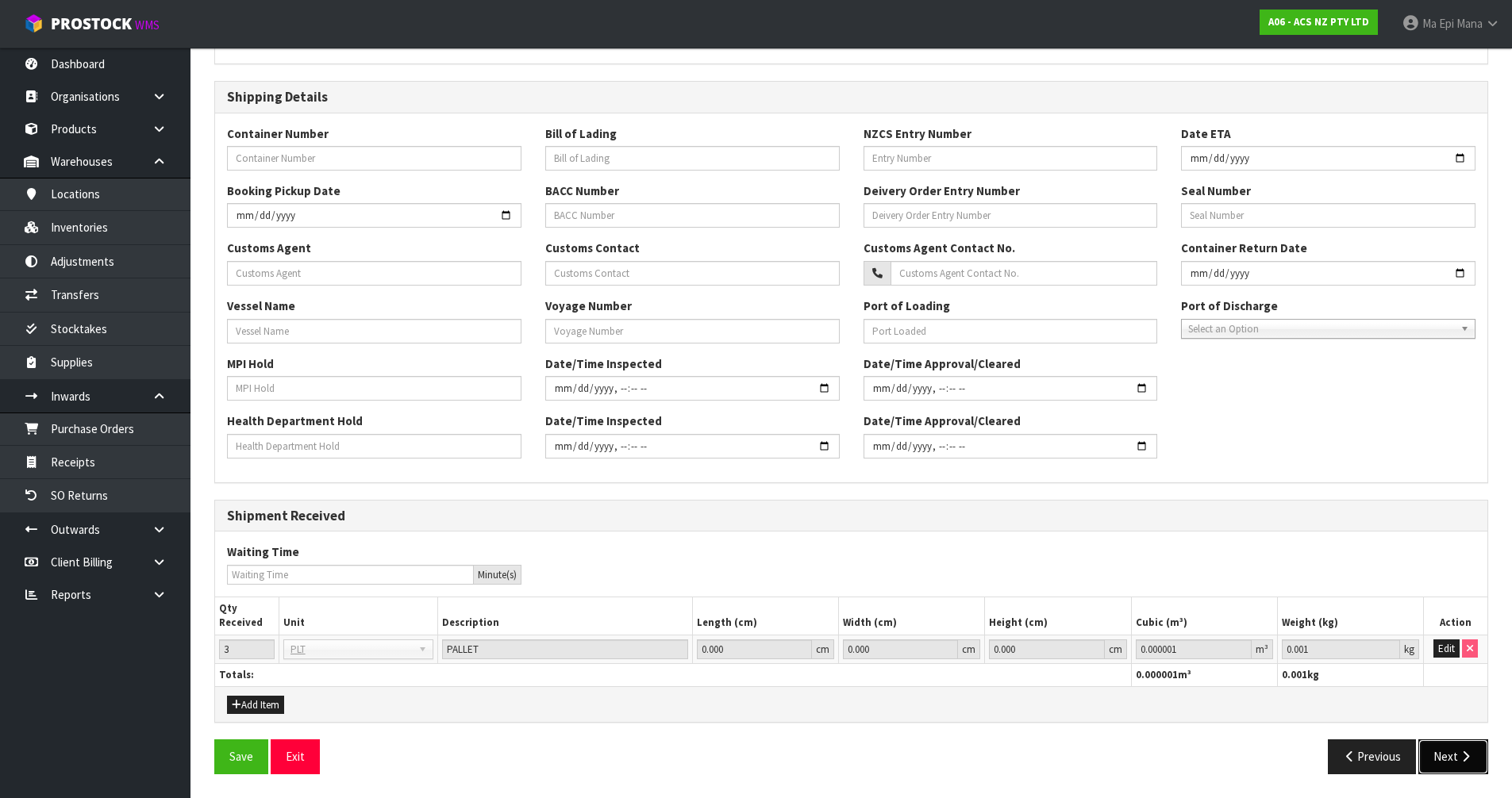
click at [1467, 747] on button "Next" at bounding box center [1453, 756] width 70 height 34
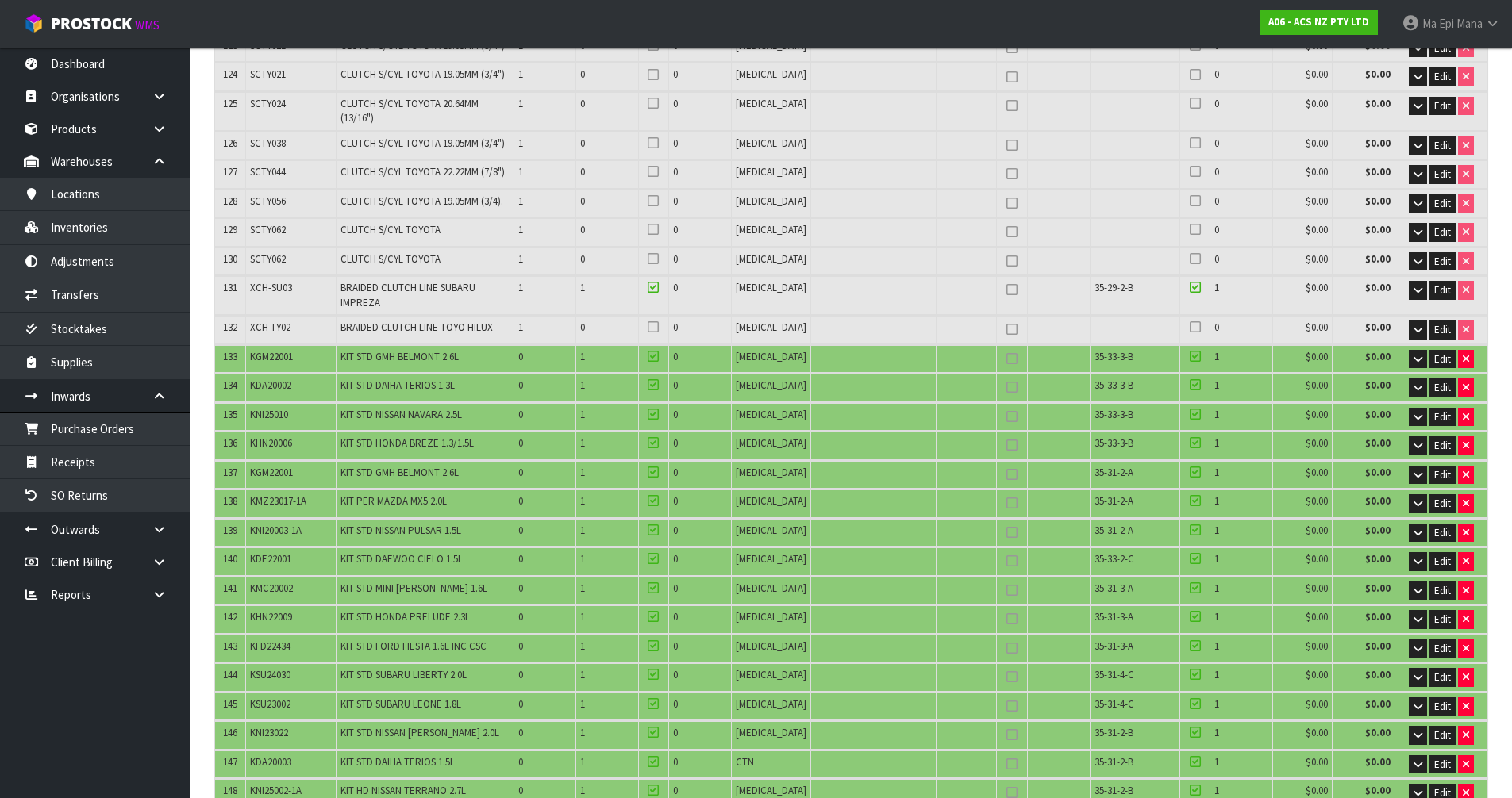
scroll to position [3967, 0]
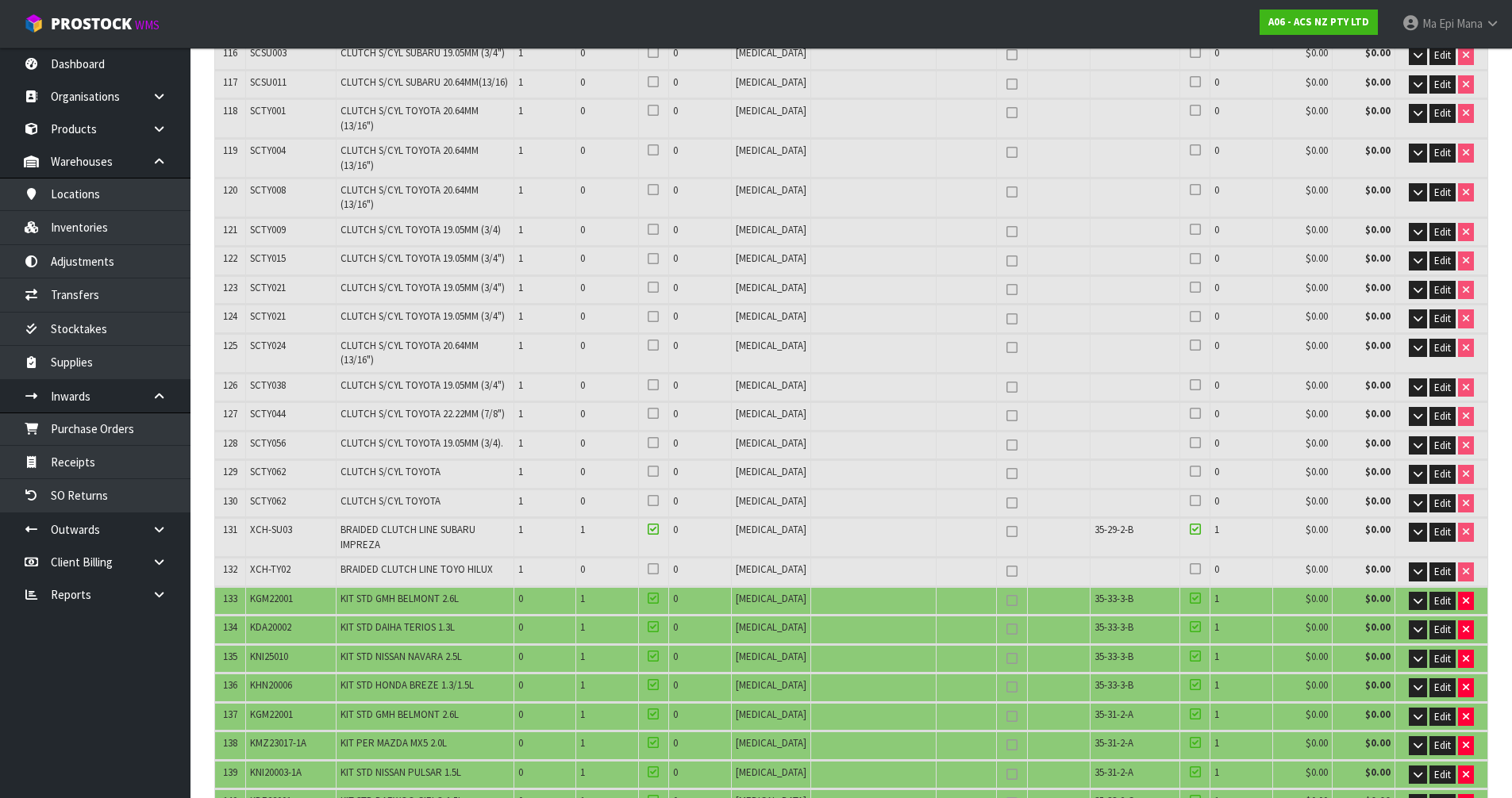
click at [281, 592] on span "KGM22001" at bounding box center [271, 599] width 43 height 14
copy tr "KGM22001"
click at [279, 621] on span "KDA20002" at bounding box center [270, 627] width 41 height 14
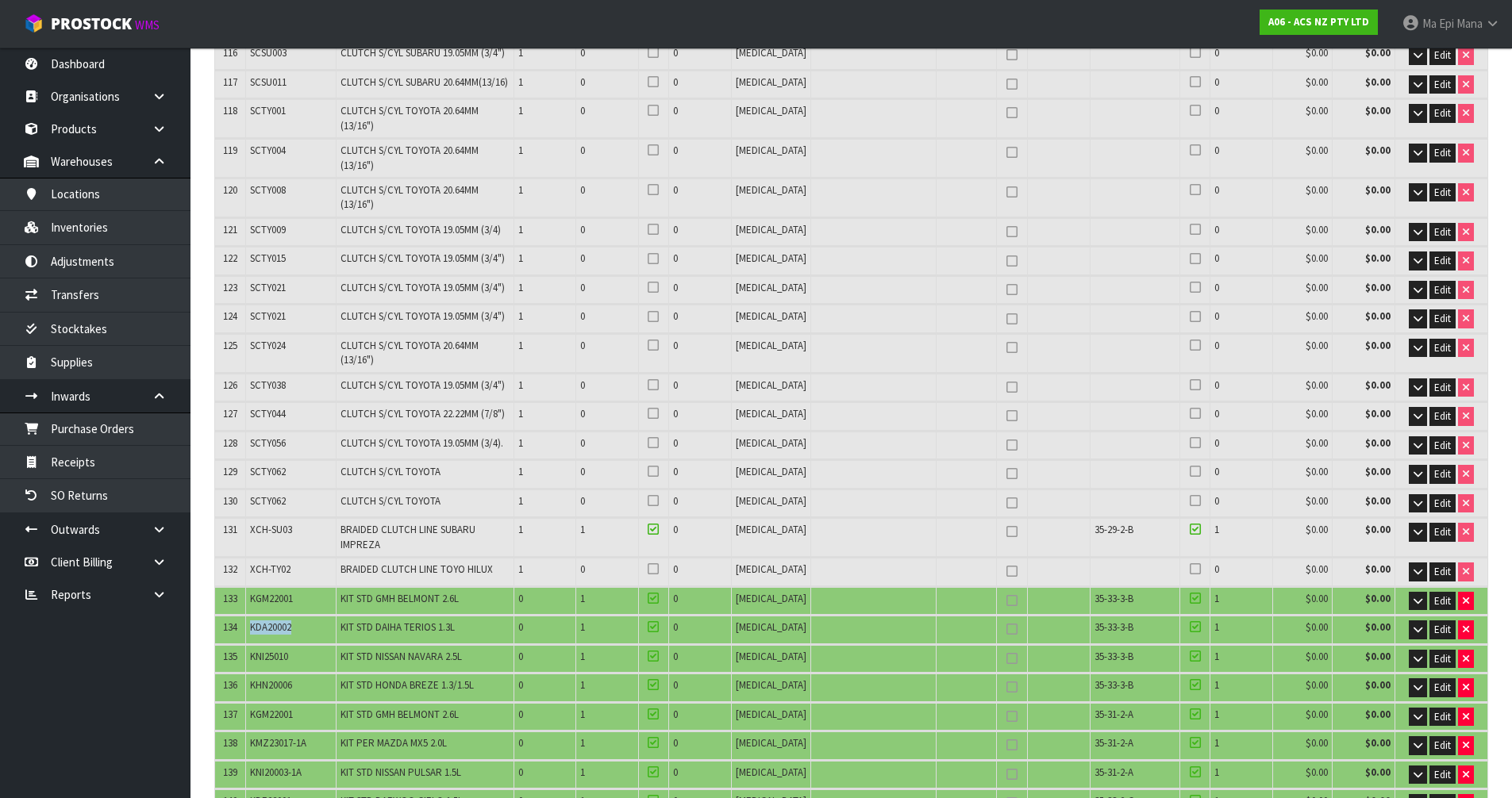
click at [279, 621] on span "KDA20002" at bounding box center [270, 627] width 41 height 14
copy tr "KDA20002"
click at [278, 650] on span "KNI25010" at bounding box center [268, 657] width 38 height 14
click at [277, 650] on span "KNI25010" at bounding box center [268, 657] width 38 height 14
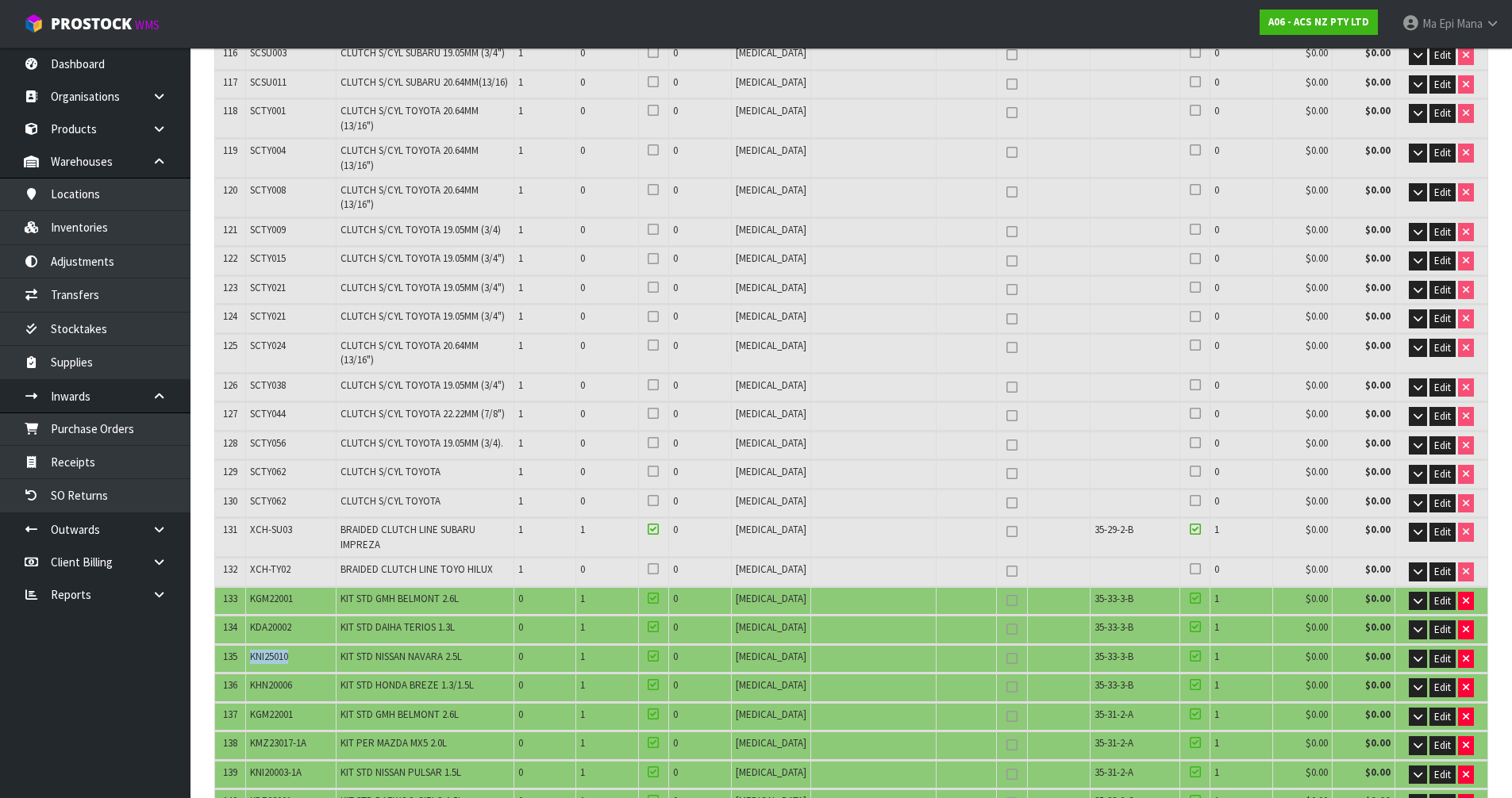
click at [277, 650] on span "KNI25010" at bounding box center [268, 657] width 38 height 14
copy tr "KNI25010"
click at [281, 679] on span "KHN20006" at bounding box center [271, 685] width 42 height 14
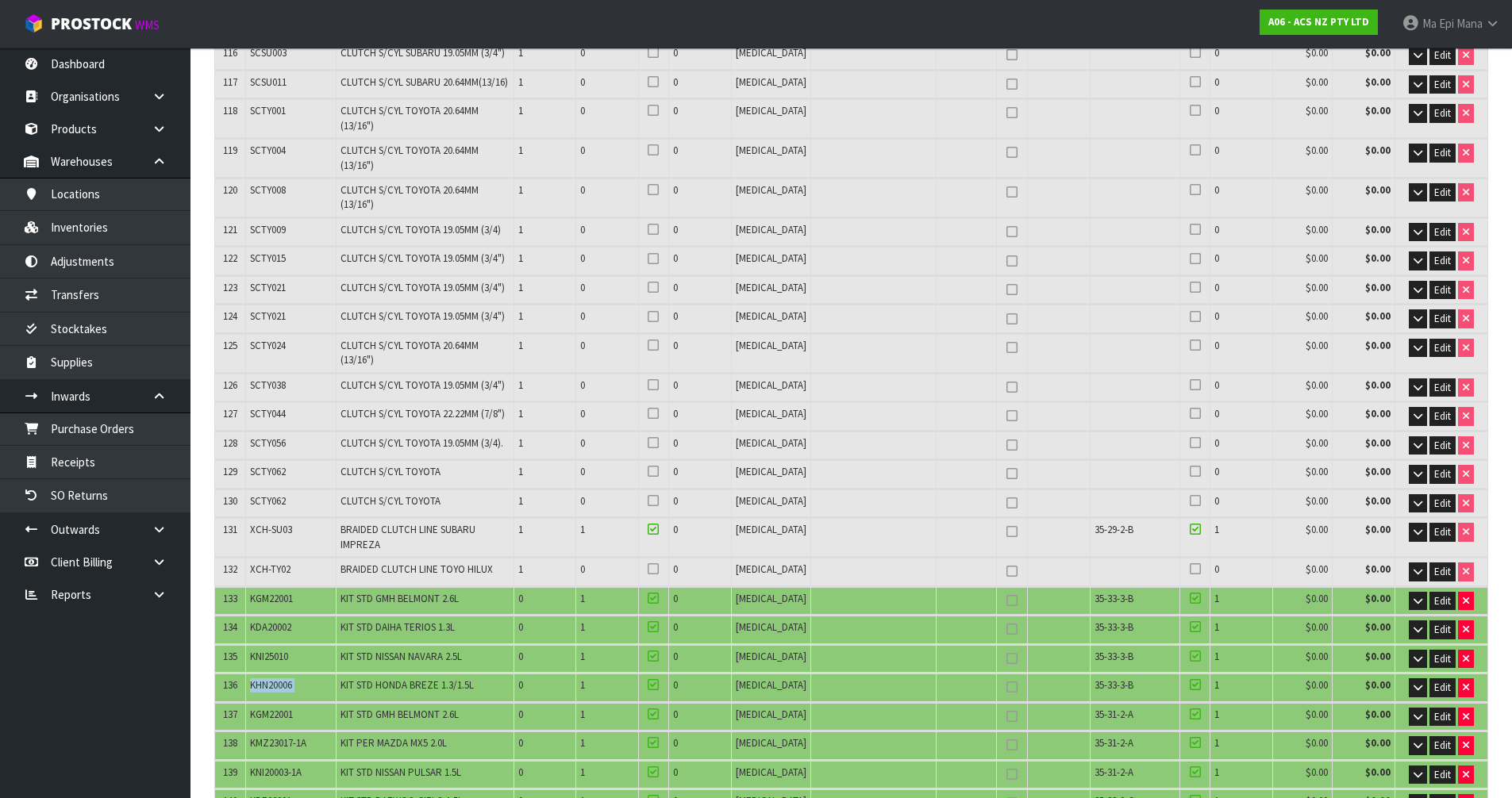
click at [281, 679] on span "KHN20006" at bounding box center [271, 685] width 42 height 14
copy tr "KHN20006"
click at [282, 592] on span "KGM22001" at bounding box center [271, 599] width 43 height 14
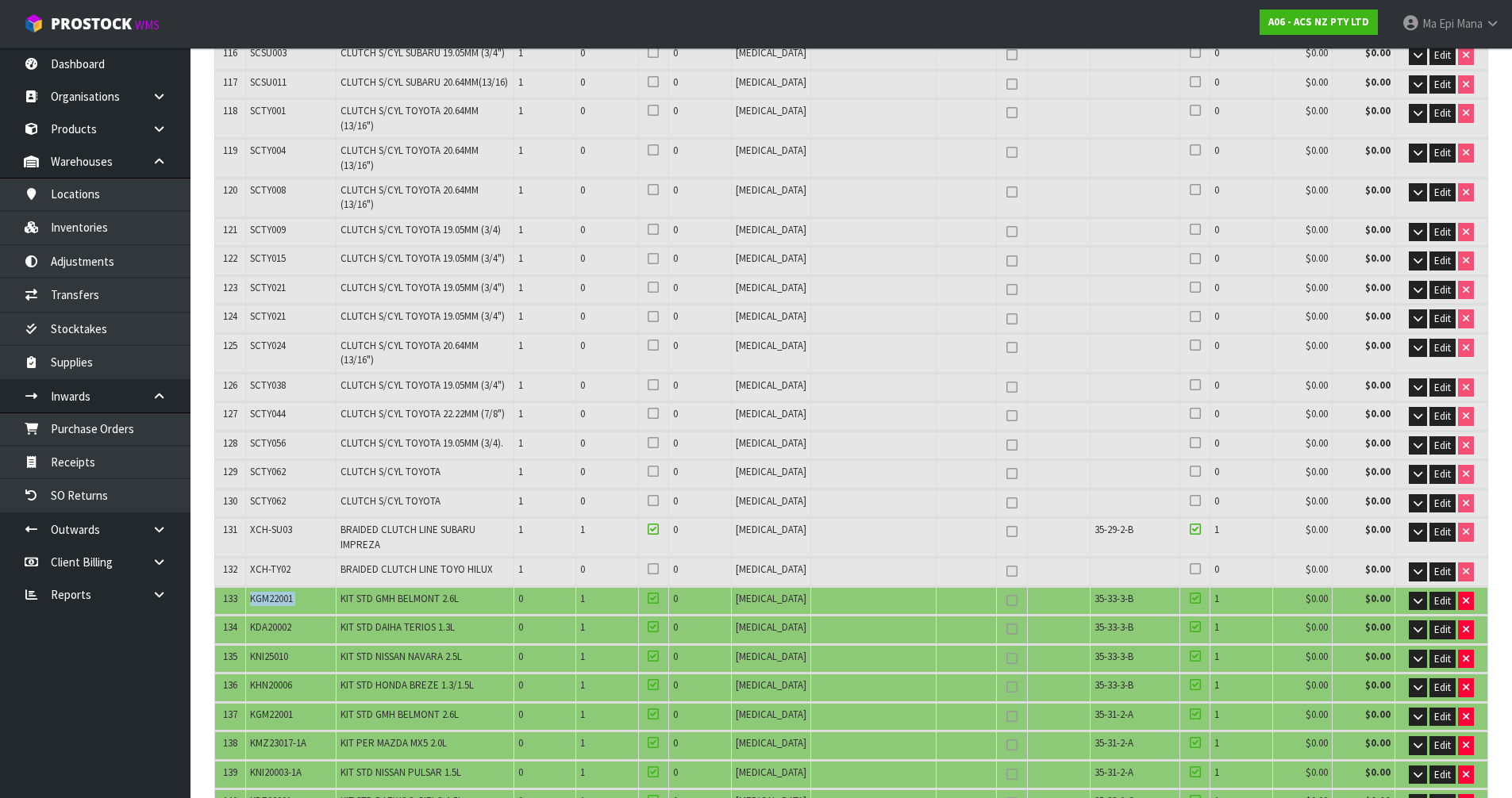
copy tr "KGM22001"
